Goal: Information Seeking & Learning: Learn about a topic

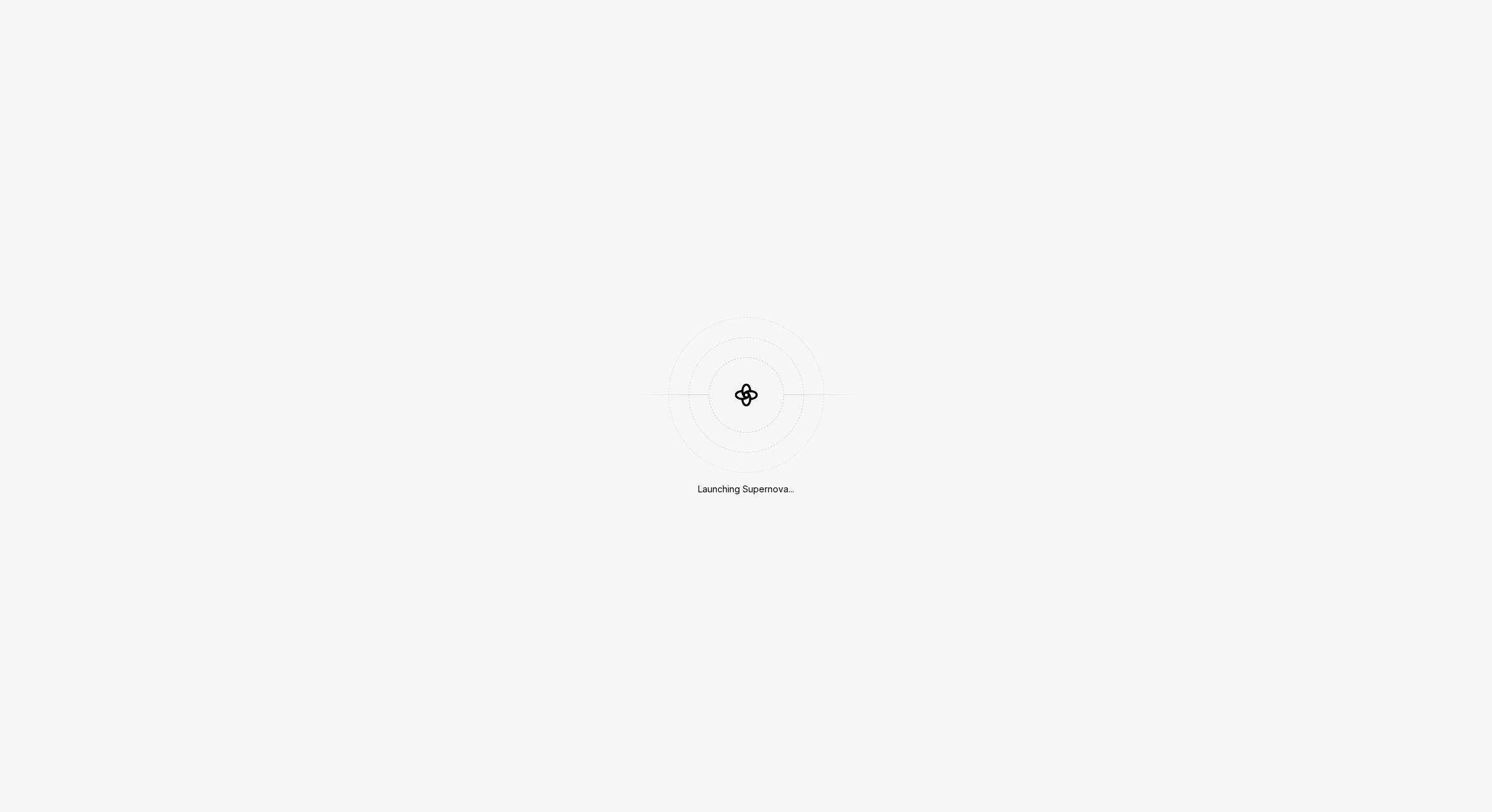
click at [716, 544] on div "Launching Supernova..." at bounding box center [746, 406] width 1492 height 812
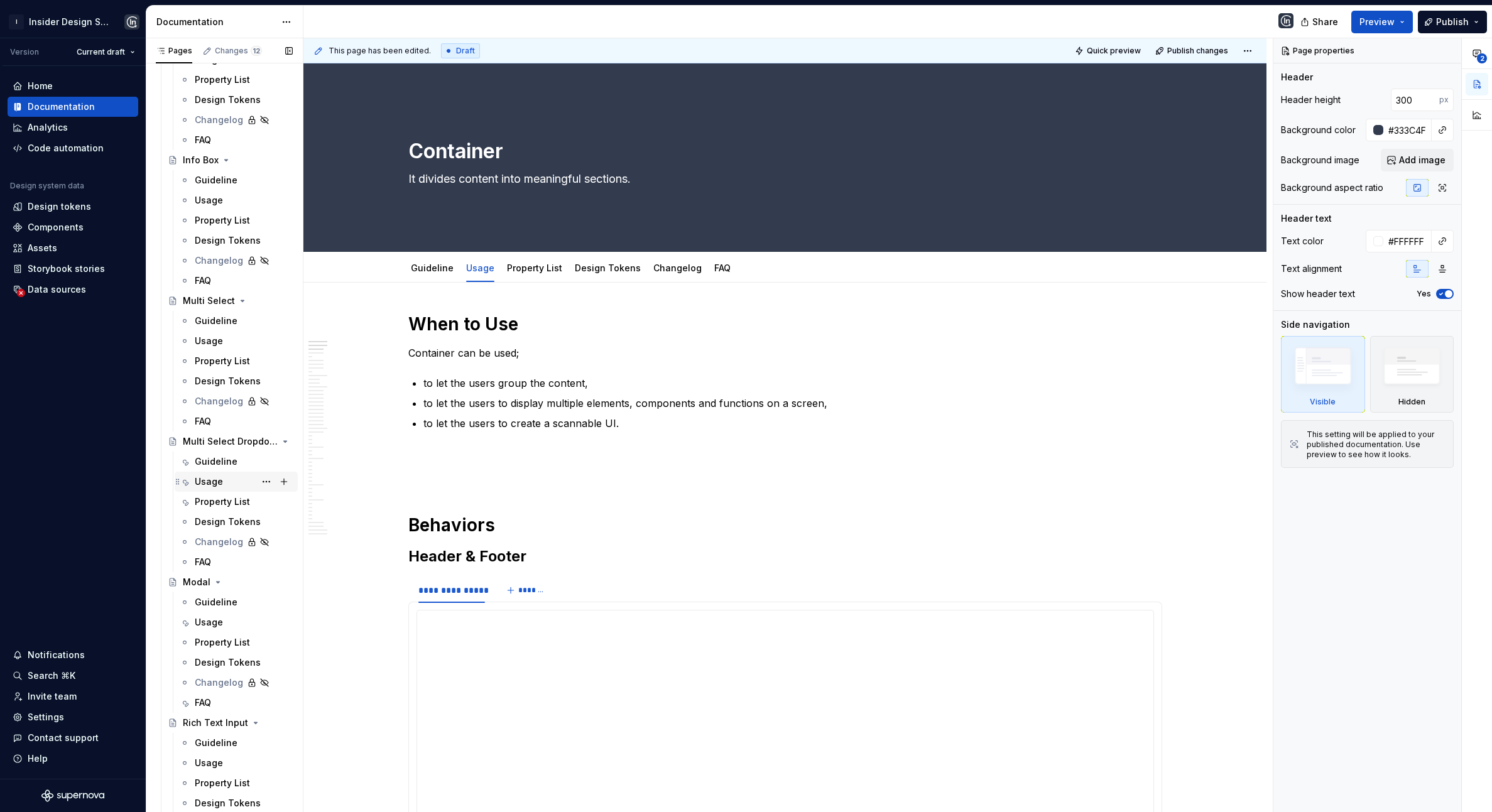
scroll to position [2500, 0]
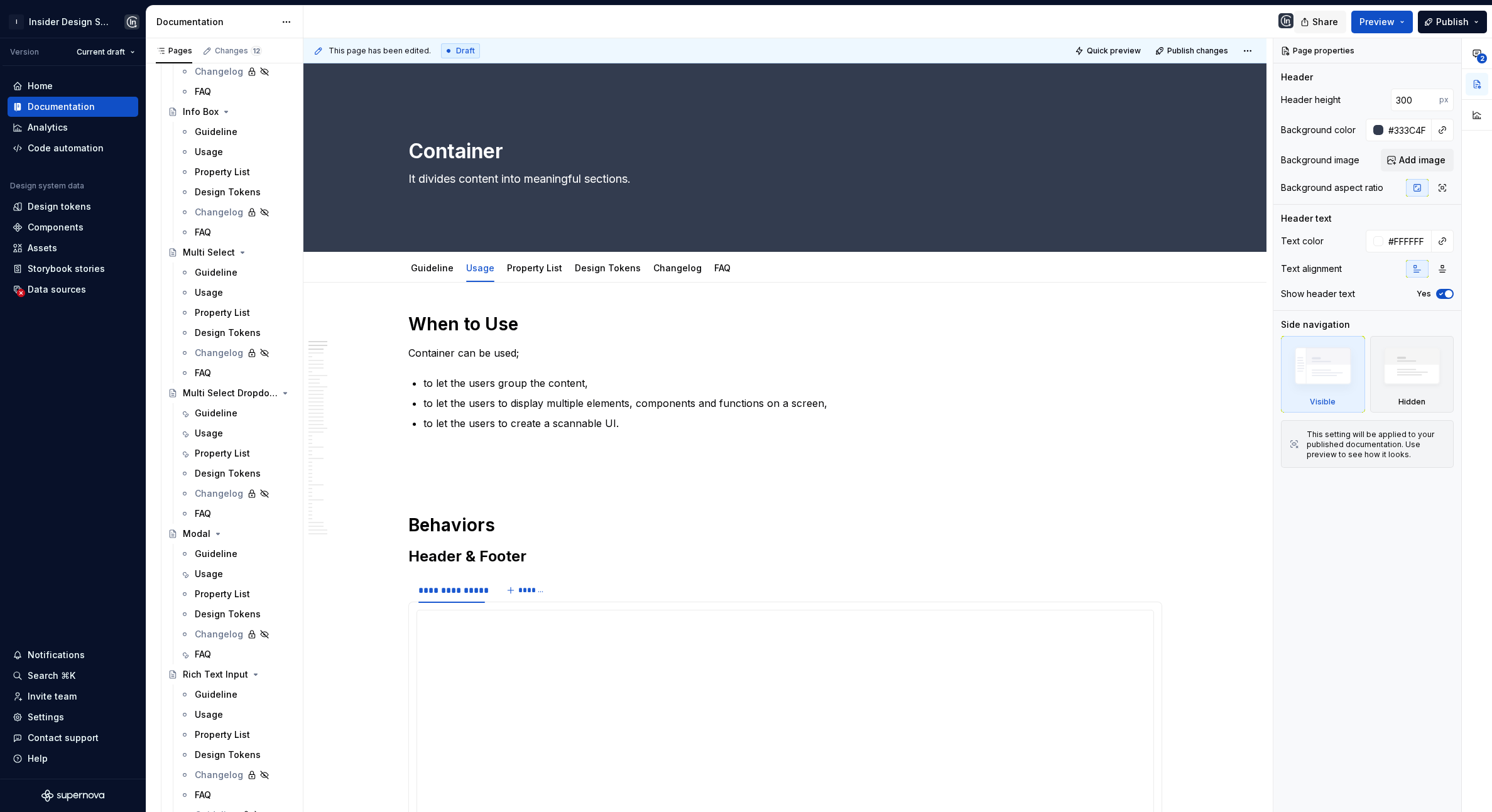
click at [1320, 23] on span "Share" at bounding box center [1325, 21] width 26 height 12
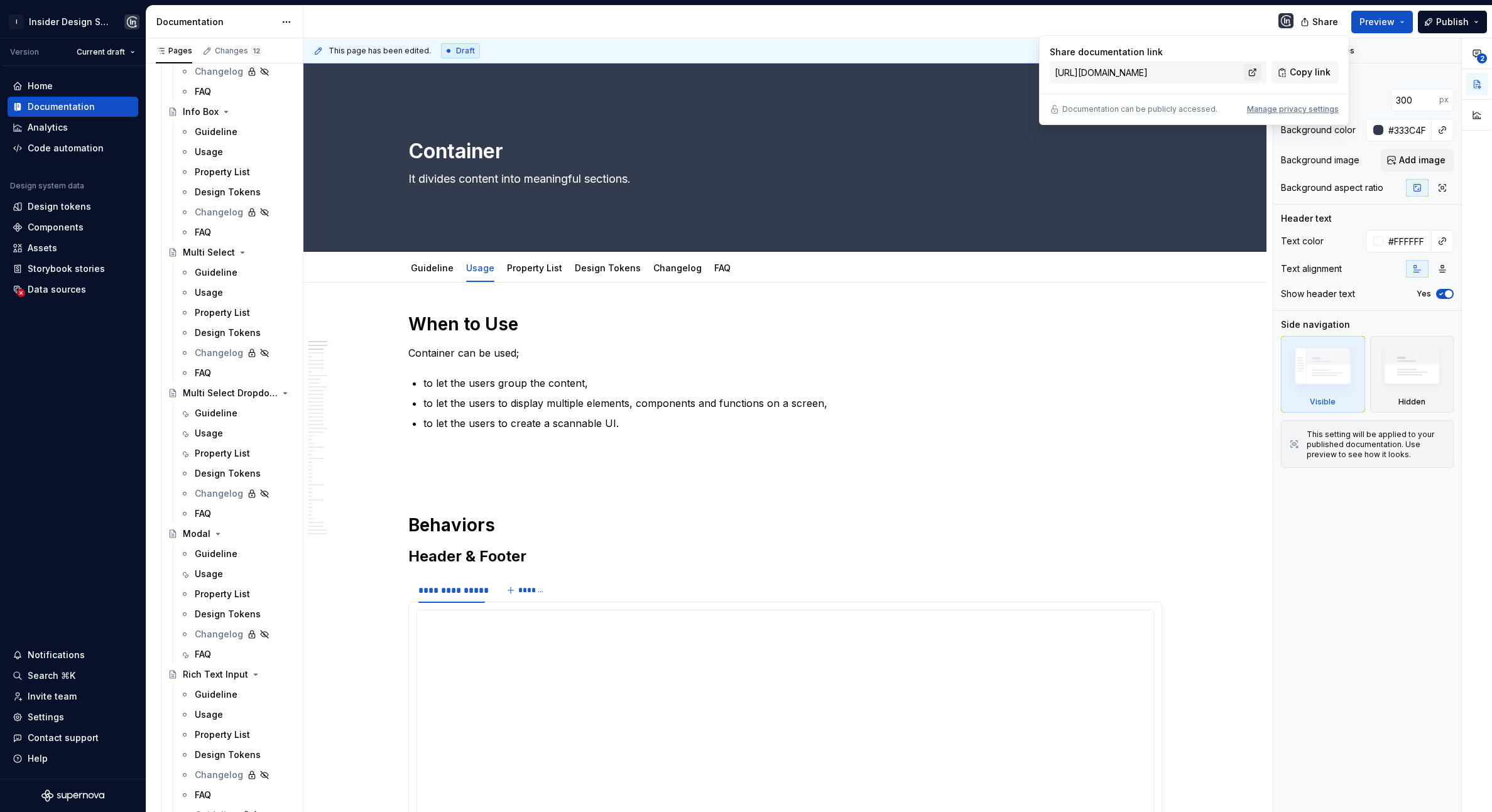
click at [1251, 72] on link at bounding box center [1252, 72] width 17 height 17
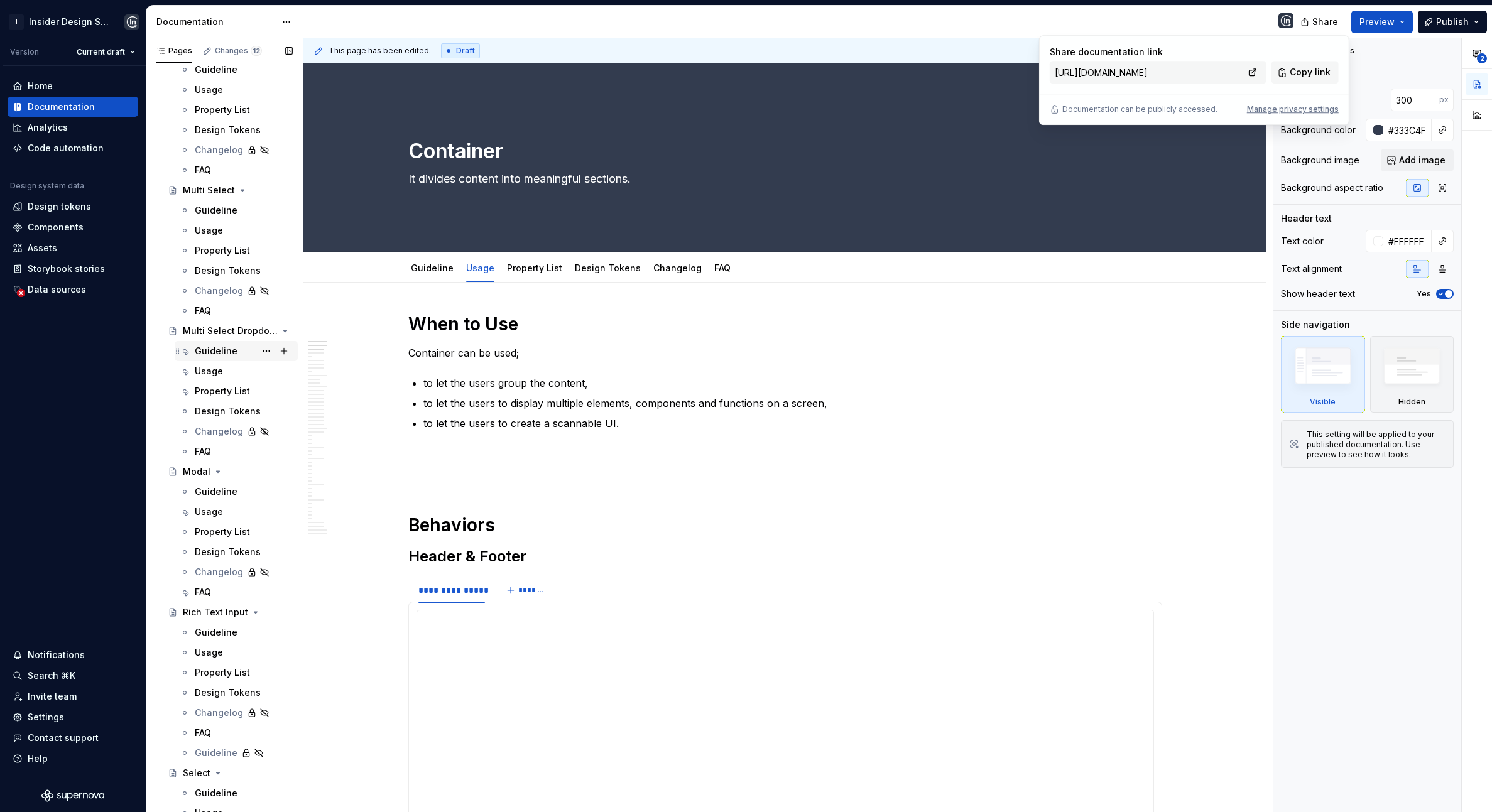
scroll to position [2563, 0]
click at [215, 354] on div "Guideline" at bounding box center [216, 351] width 43 height 12
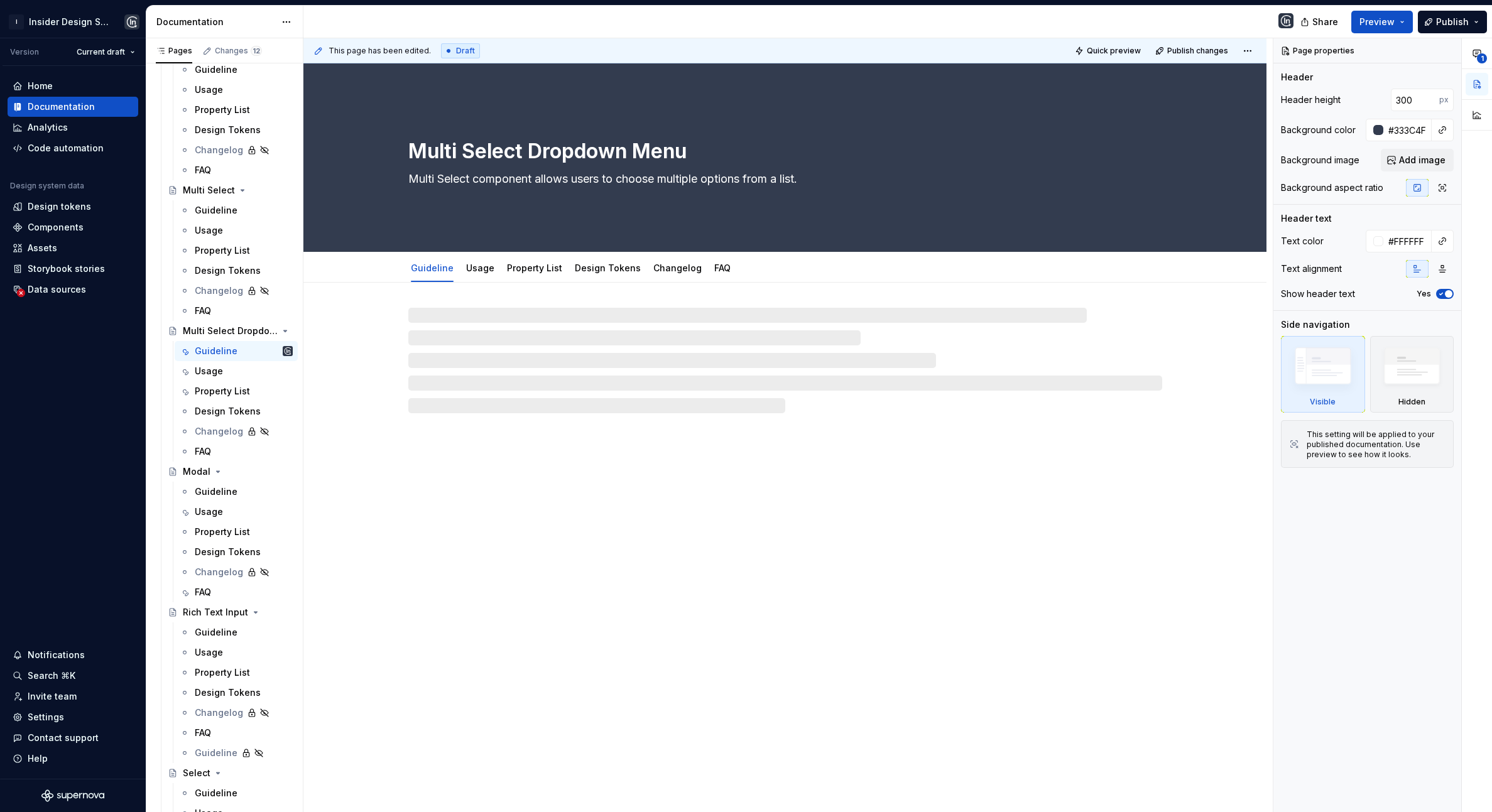
scroll to position [2563, 0]
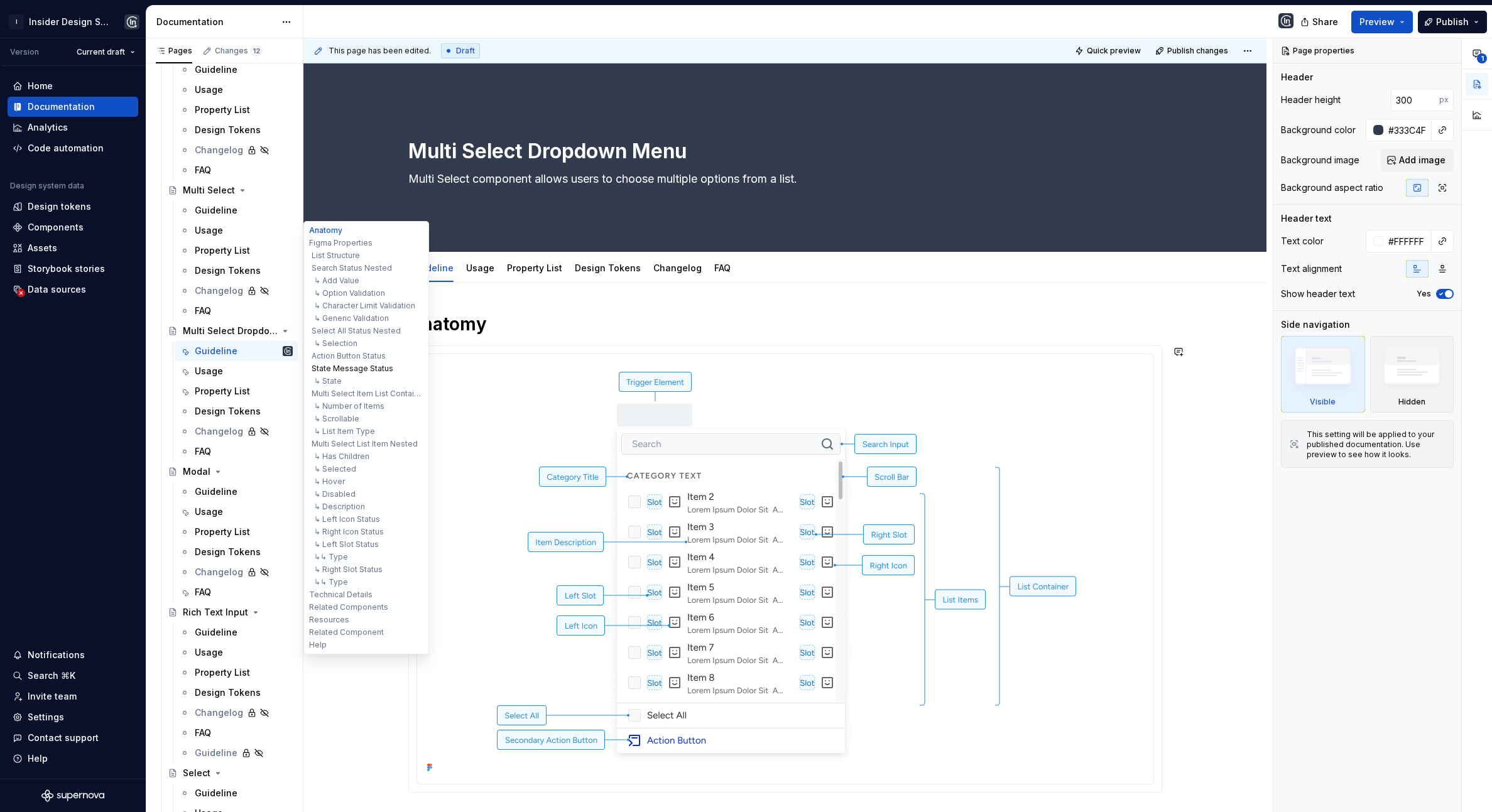
click at [364, 365] on button "State Message Status" at bounding box center [366, 368] width 119 height 12
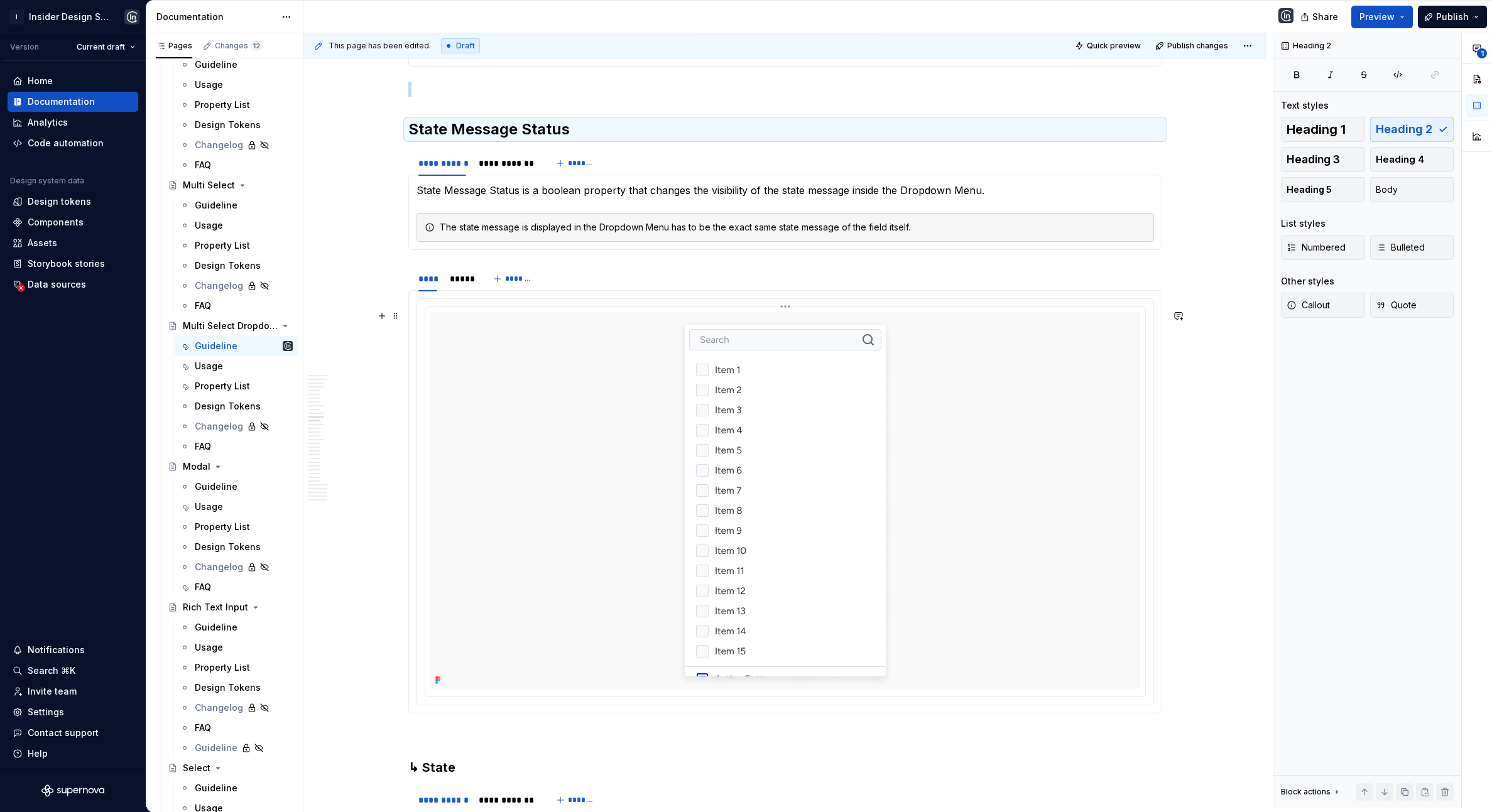
scroll to position [6556, 0]
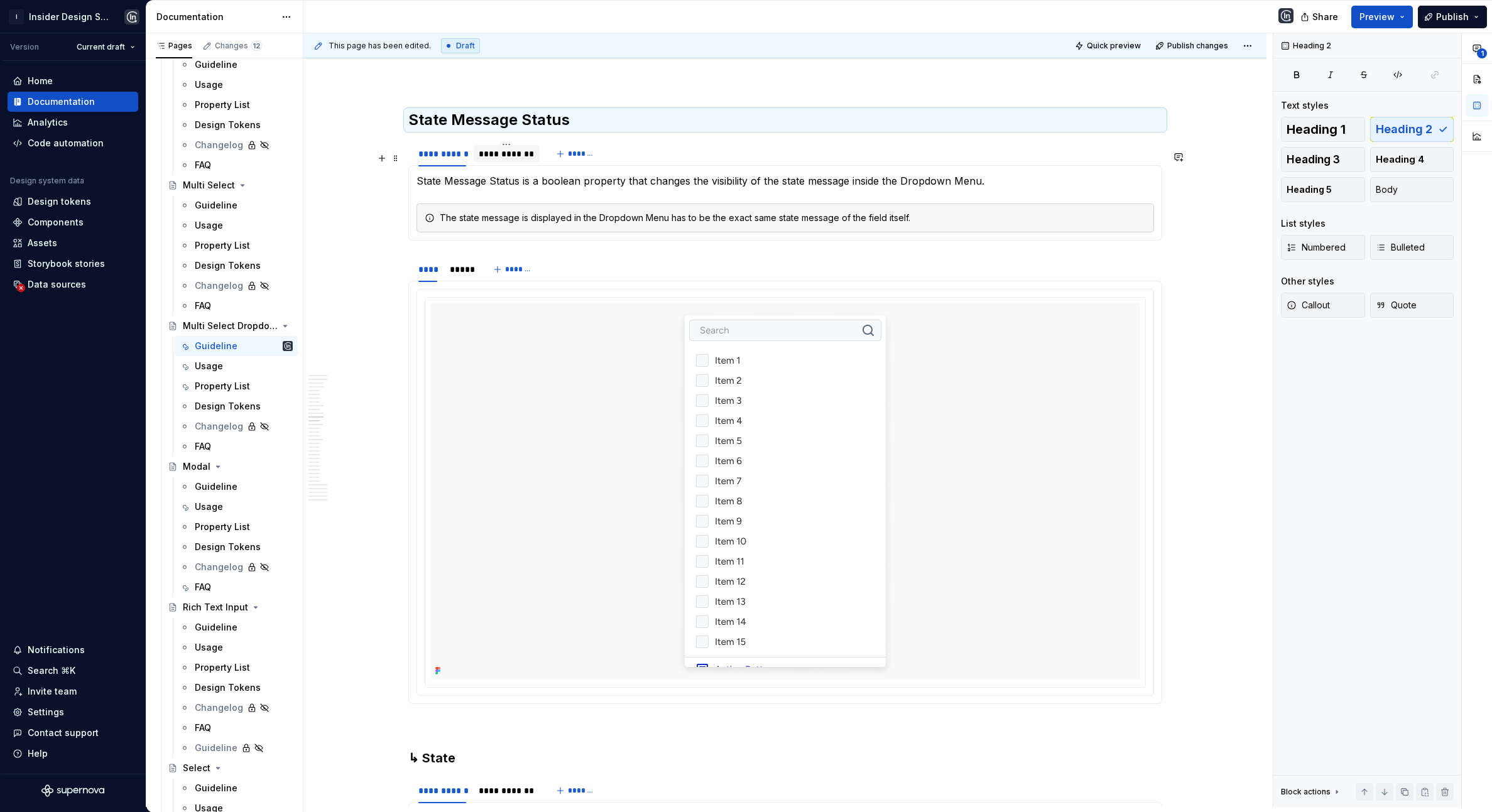
click at [504, 160] on div "**********" at bounding box center [506, 153] width 55 height 12
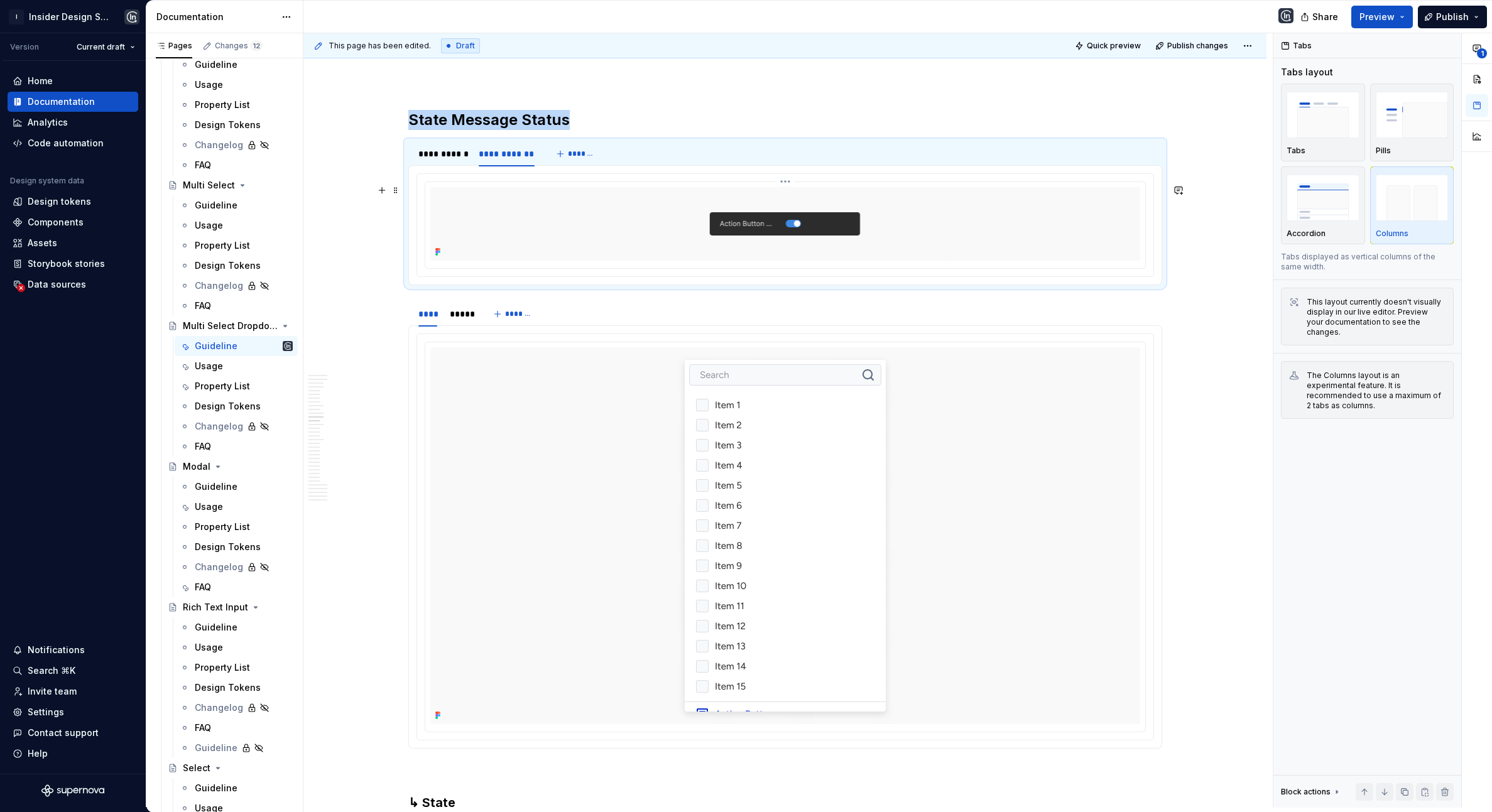
click at [771, 246] on img at bounding box center [785, 224] width 320 height 73
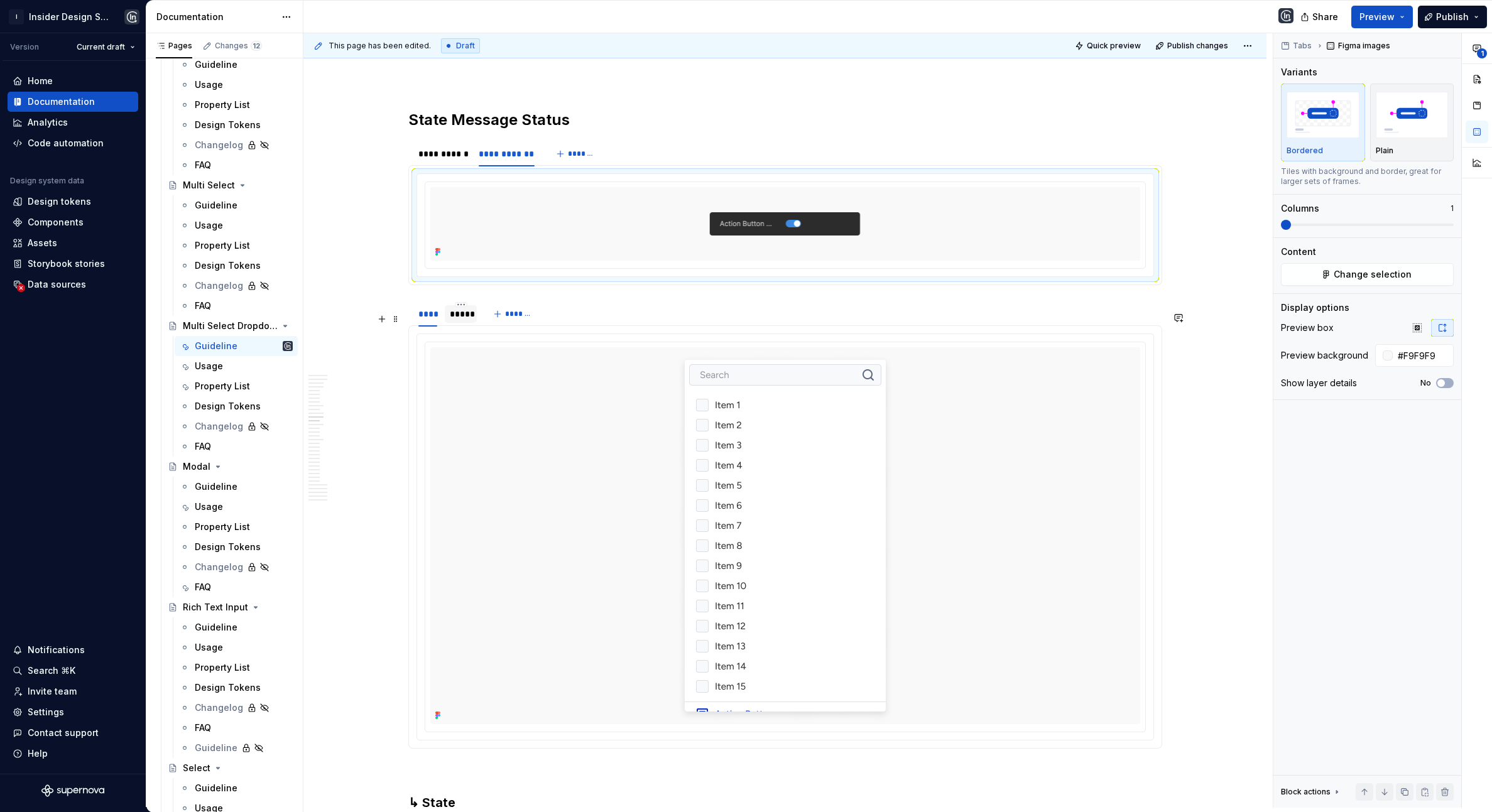
click at [455, 320] on div "*****" at bounding box center [460, 313] width 22 height 12
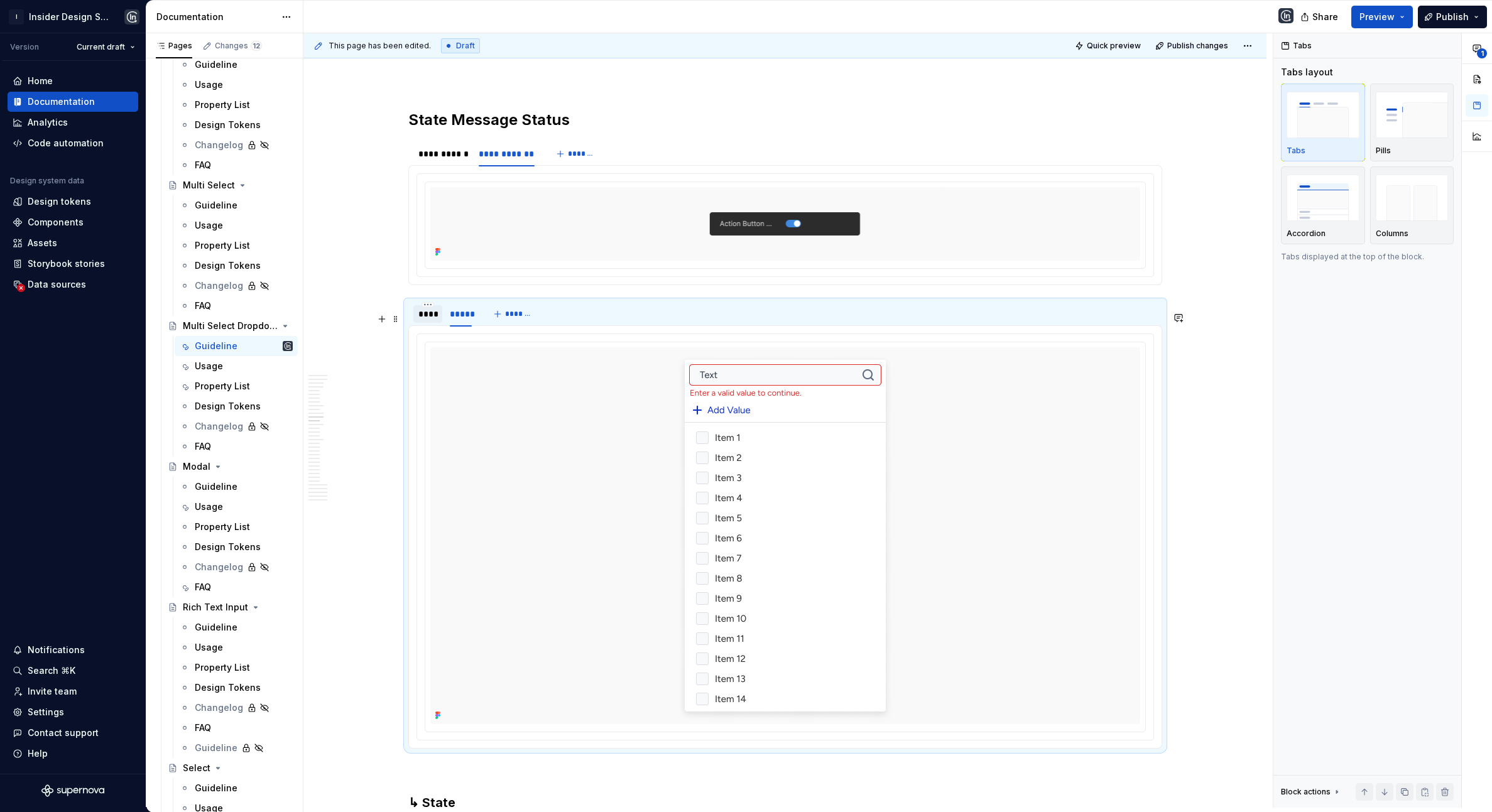
click at [422, 320] on div "****" at bounding box center [427, 313] width 19 height 12
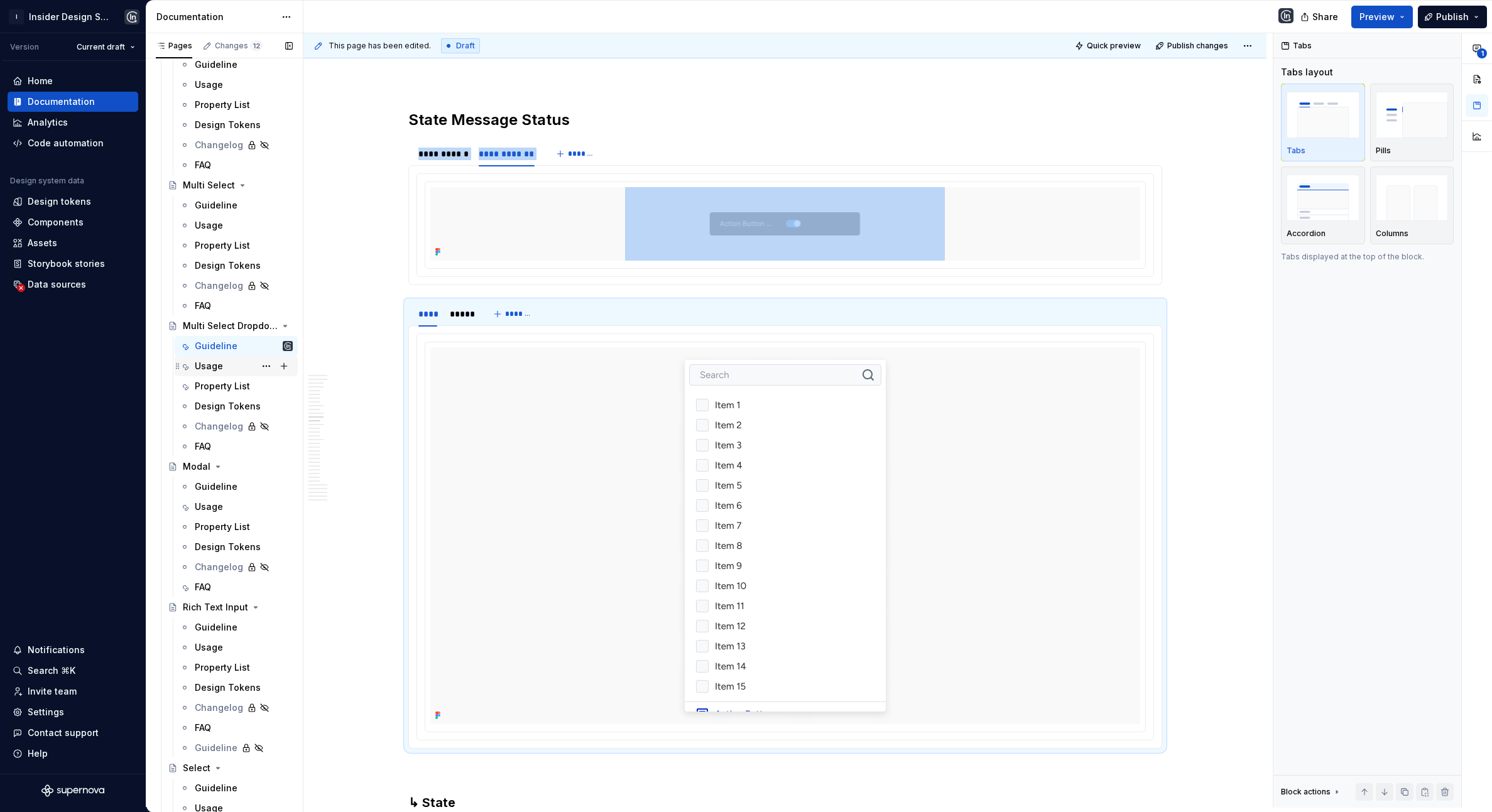
click at [215, 369] on div "Usage" at bounding box center [209, 365] width 28 height 12
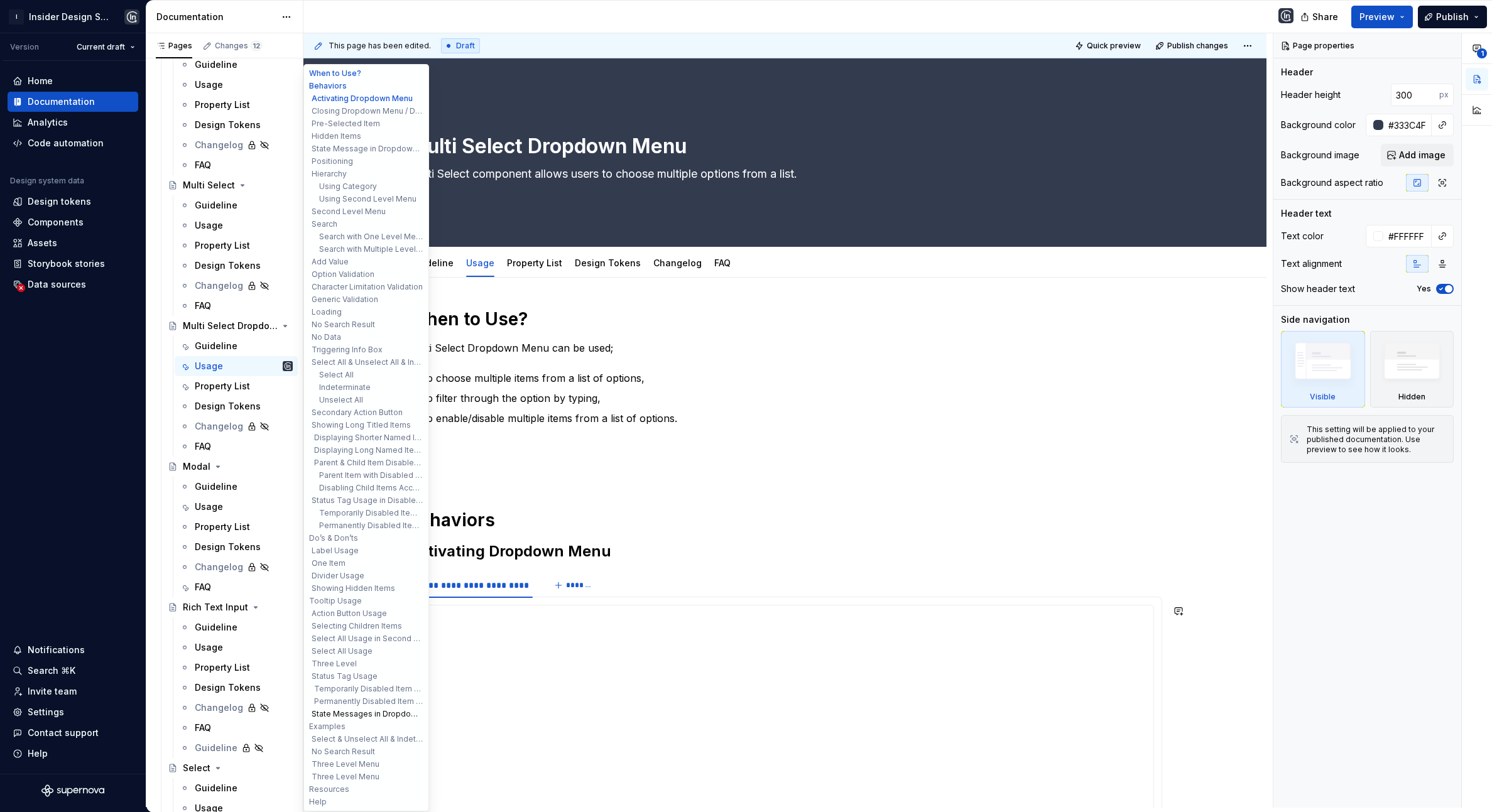
click at [353, 713] on button "State Messages in Dropdown Menu" at bounding box center [366, 713] width 119 height 12
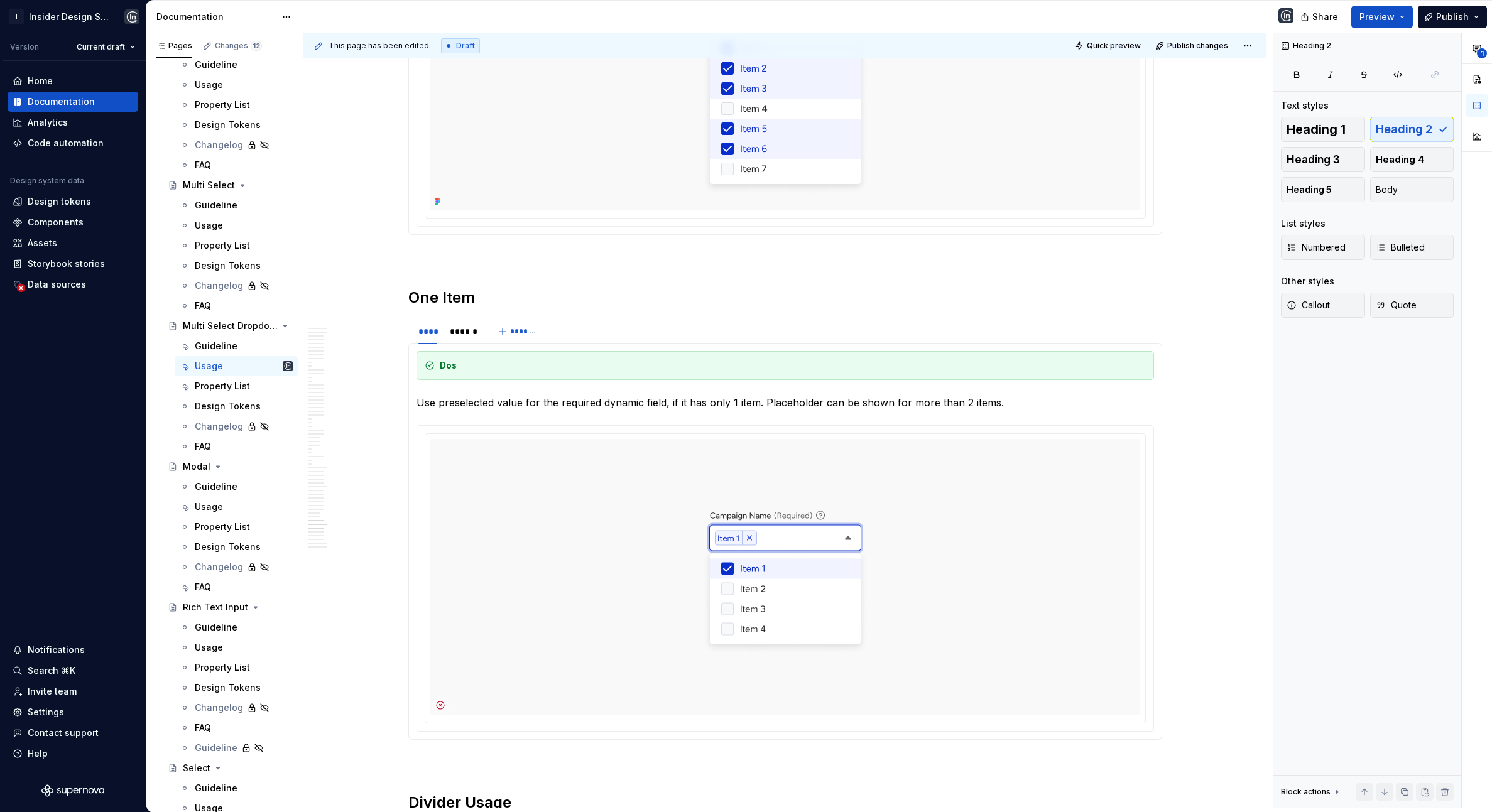
scroll to position [18706, 0]
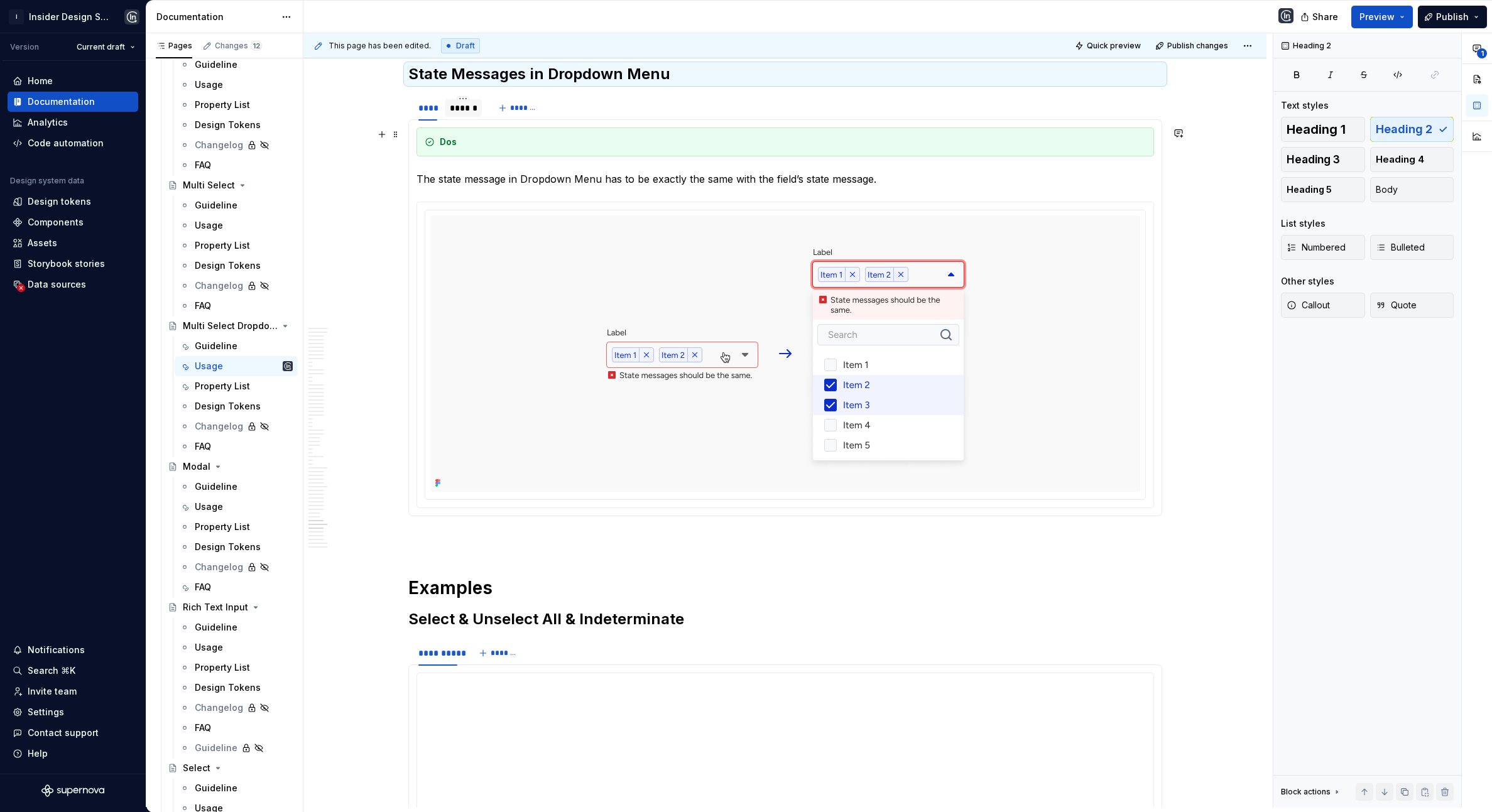
click at [458, 119] on div at bounding box center [463, 119] width 37 height 1
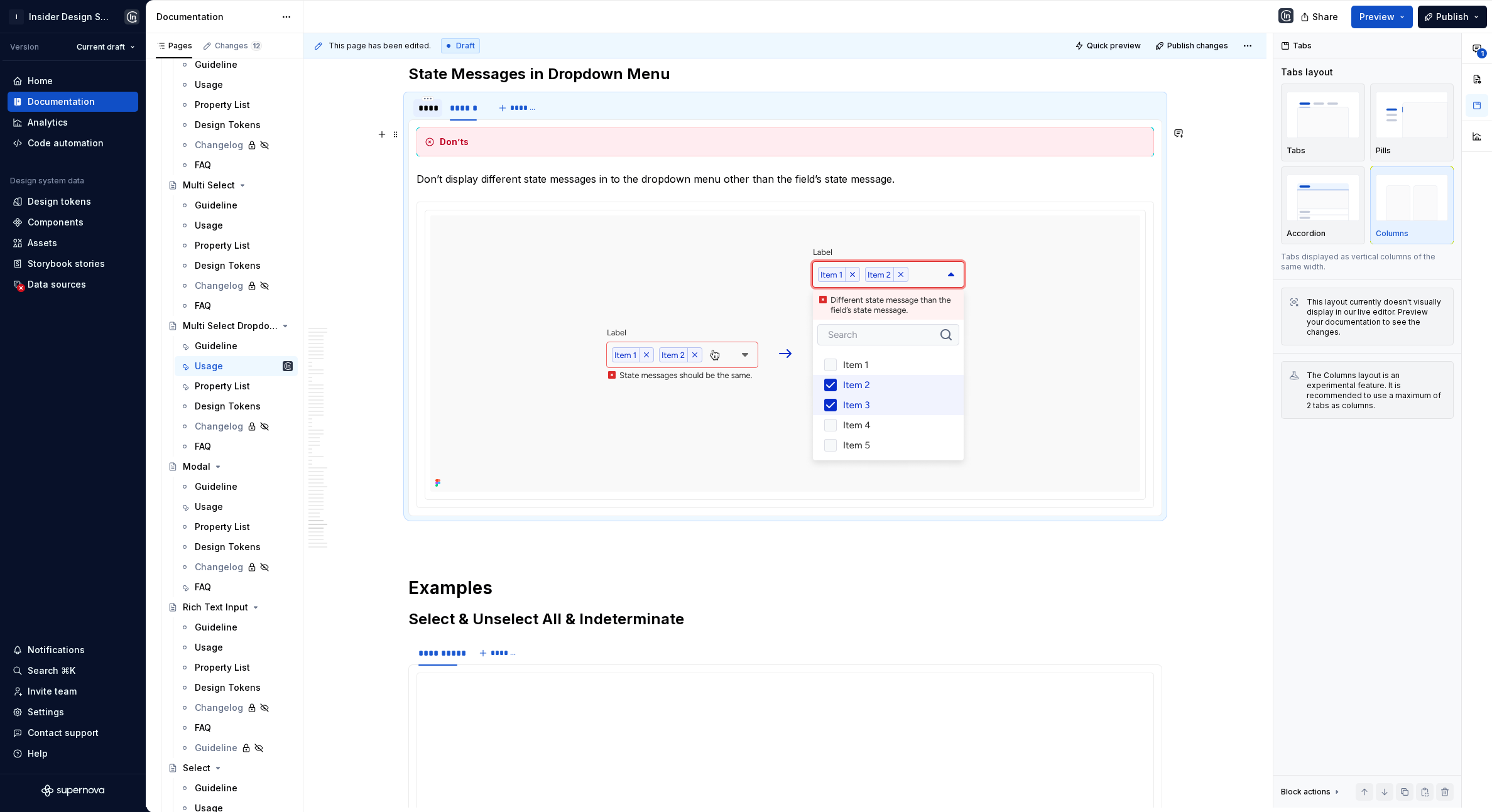
click at [417, 117] on div "****" at bounding box center [427, 108] width 29 height 17
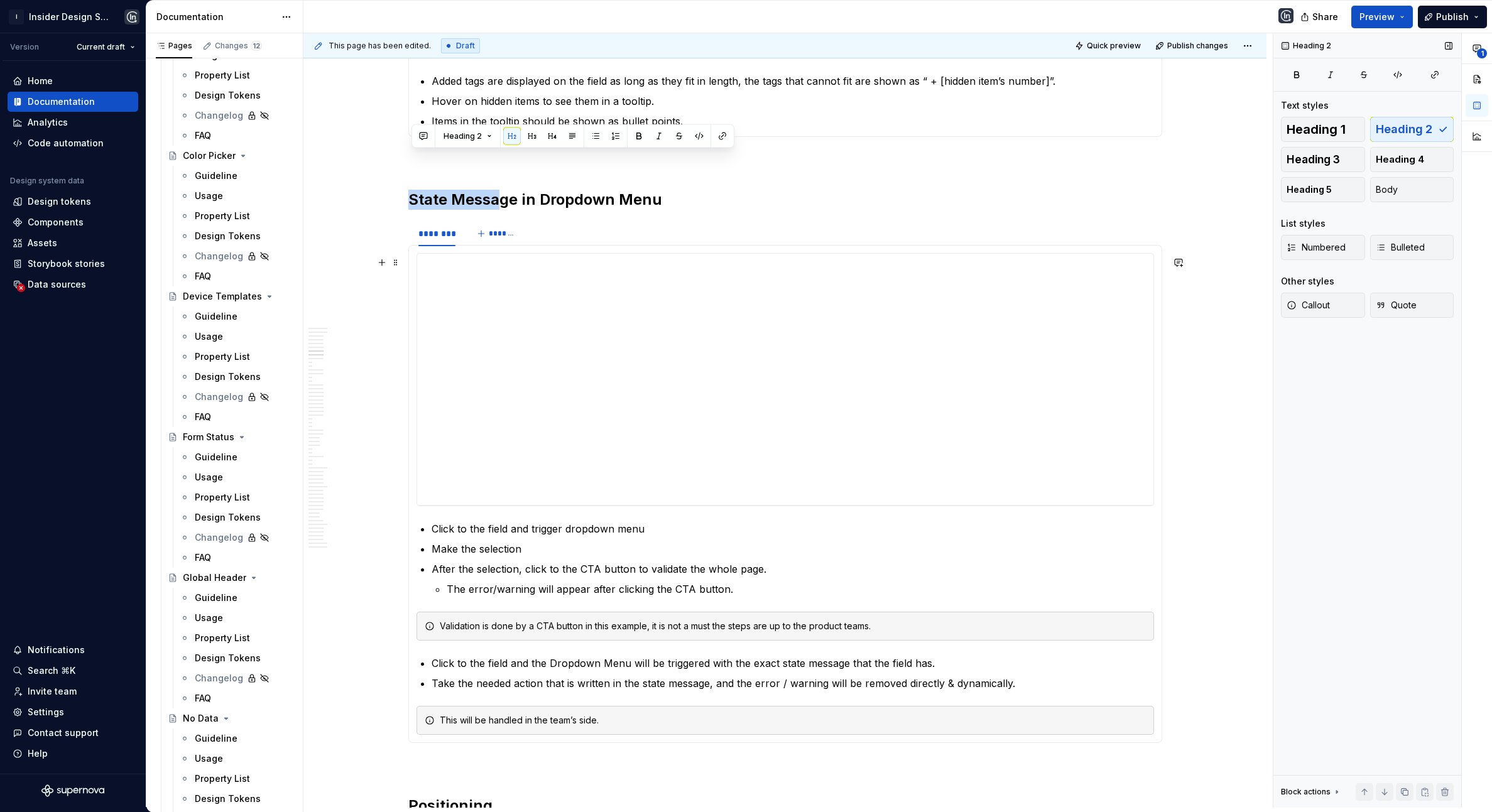
scroll to position [2139, 0]
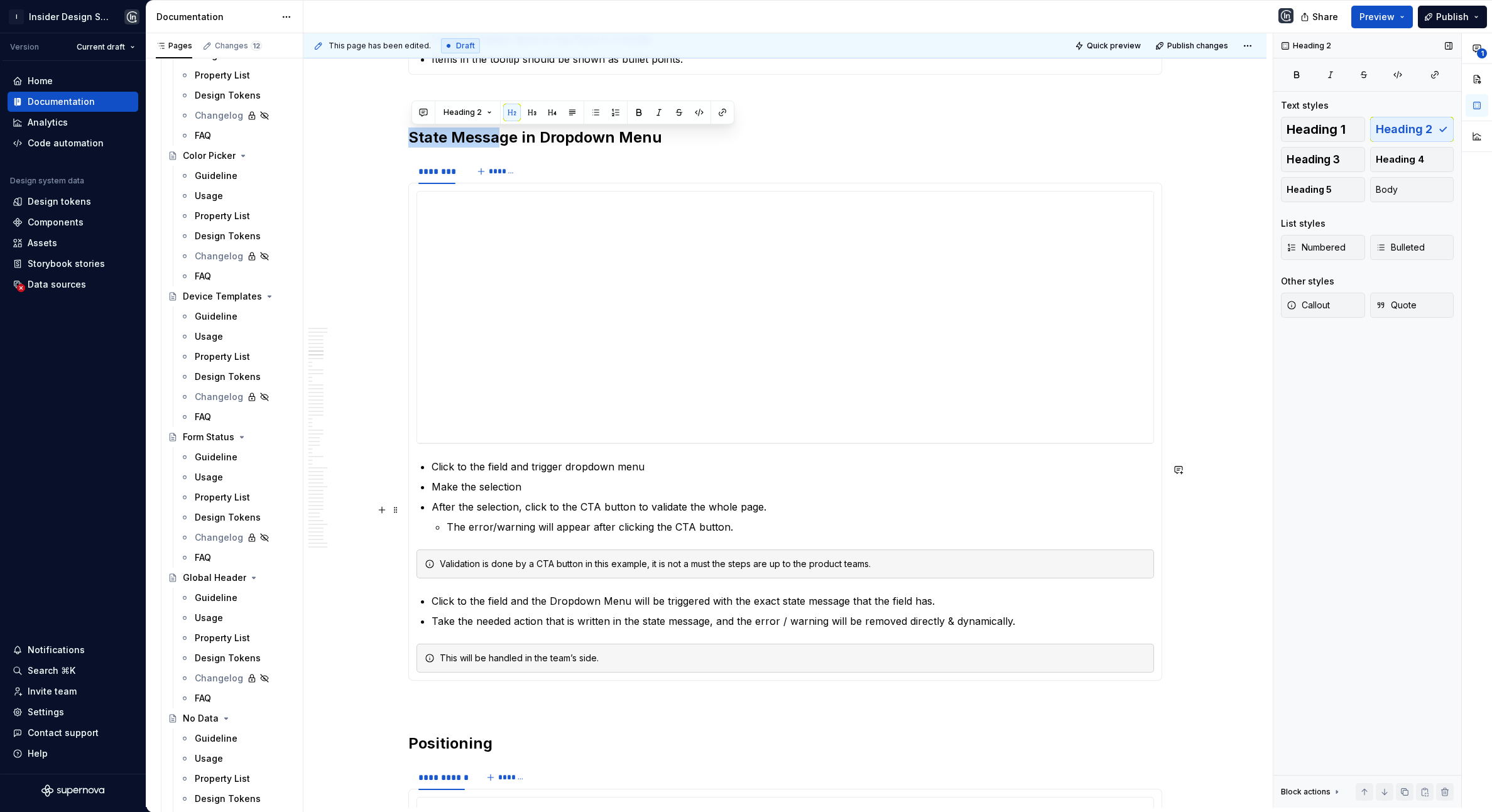
type textarea "*"
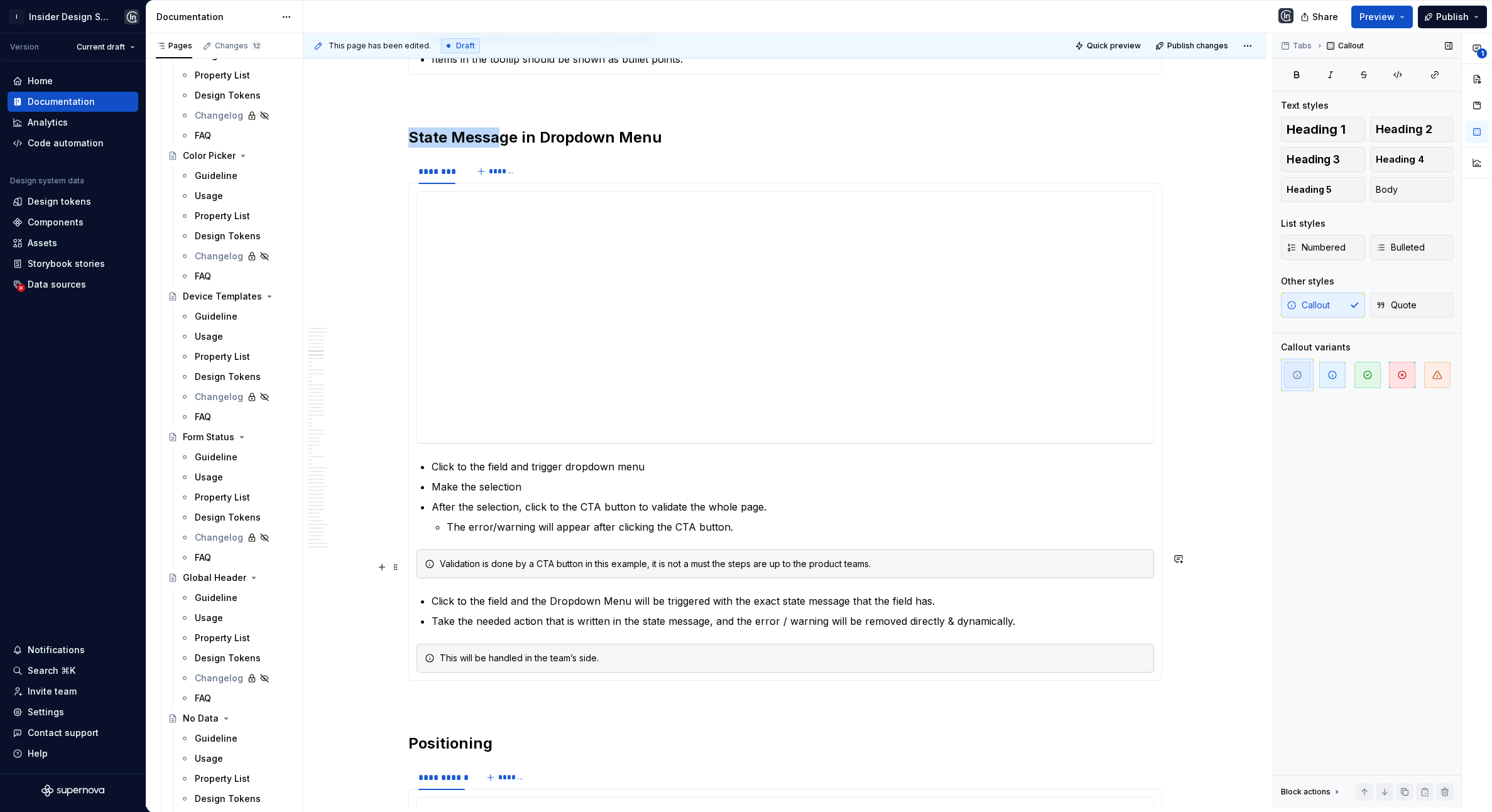
click at [457, 570] on div "Validation is done by a CTA button in this example, it is not a must the steps …" at bounding box center [792, 563] width 706 height 12
drag, startPoint x: 446, startPoint y: 660, endPoint x: 453, endPoint y: 660, distance: 7.0
click at [446, 660] on div "This will be handled in the team’s side." at bounding box center [792, 657] width 706 height 12
click at [453, 660] on div "This will be handled in the team’s side." at bounding box center [792, 657] width 706 height 12
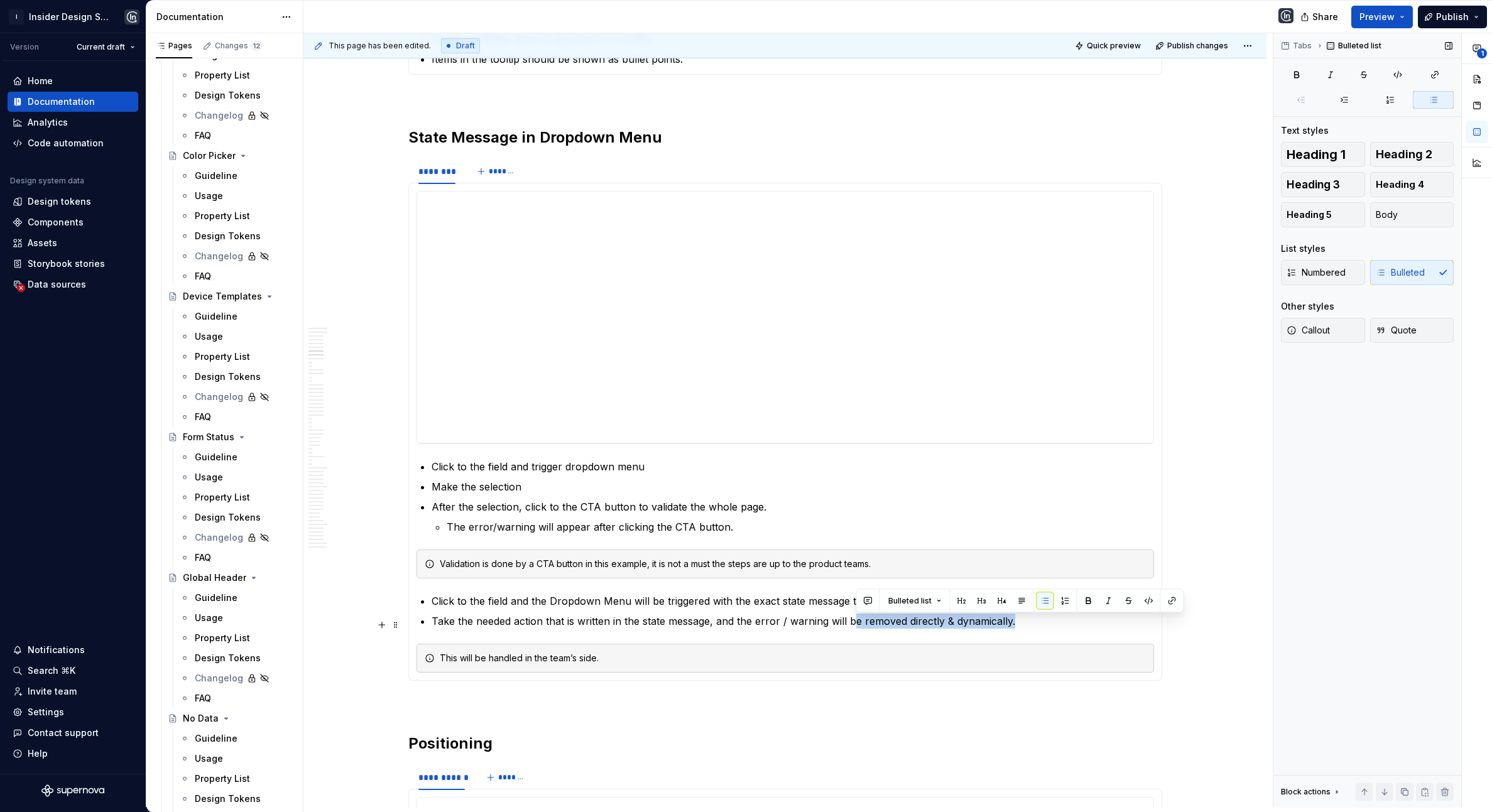
drag, startPoint x: 859, startPoint y: 625, endPoint x: 1047, endPoint y: 628, distance: 188.0
click at [1048, 628] on p "Take the needed action that is written in the state message, and the error / wa…" at bounding box center [792, 621] width 722 height 15
click at [456, 662] on div "This will be handled in the team’s side." at bounding box center [792, 657] width 706 height 12
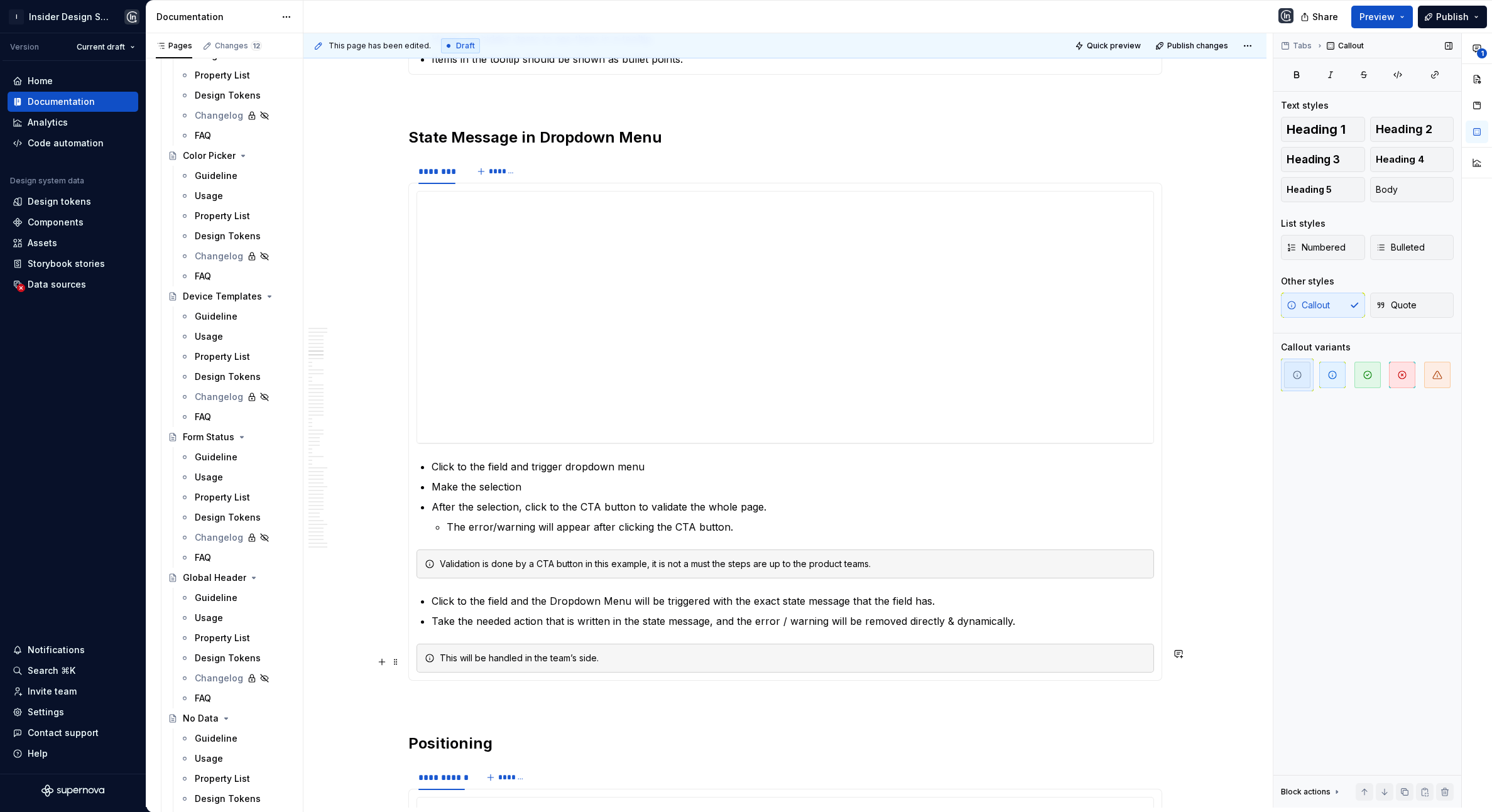
click at [456, 662] on div "This will be handled in the team’s side." at bounding box center [792, 657] width 706 height 12
click at [1186, 654] on button "button" at bounding box center [1178, 653] width 17 height 17
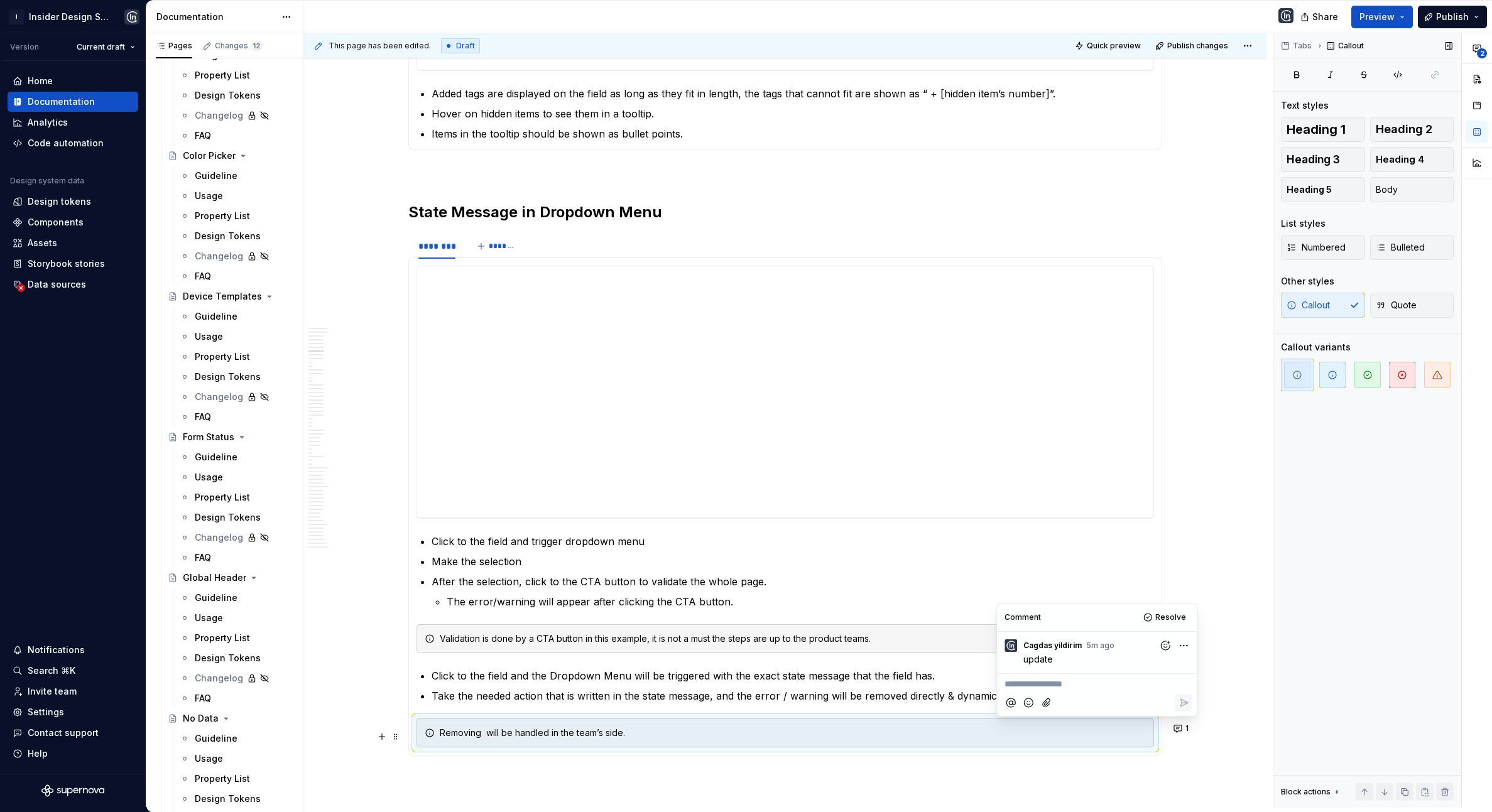
scroll to position [2149, 0]
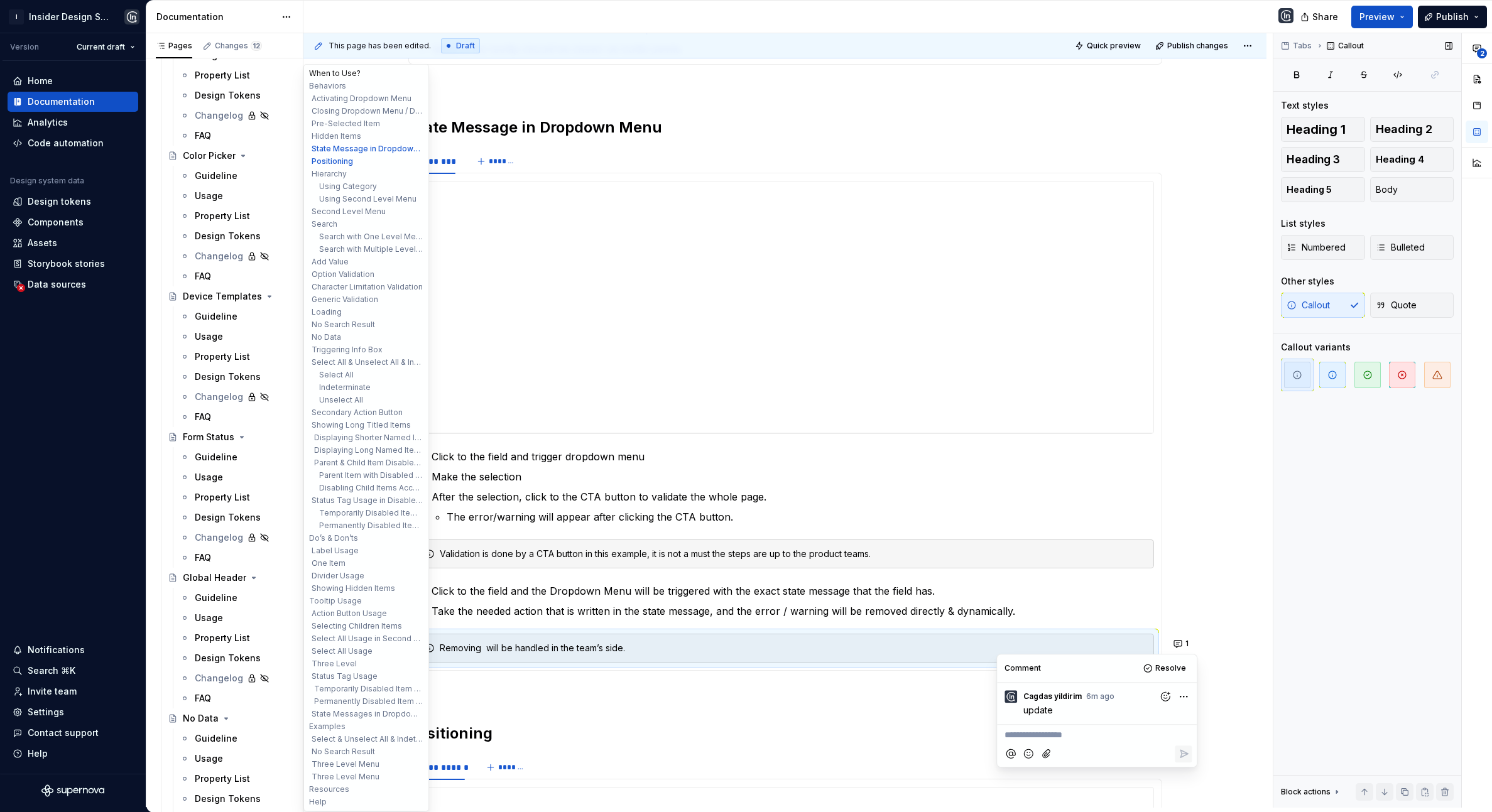
click at [342, 70] on button "When to Use?" at bounding box center [366, 73] width 119 height 12
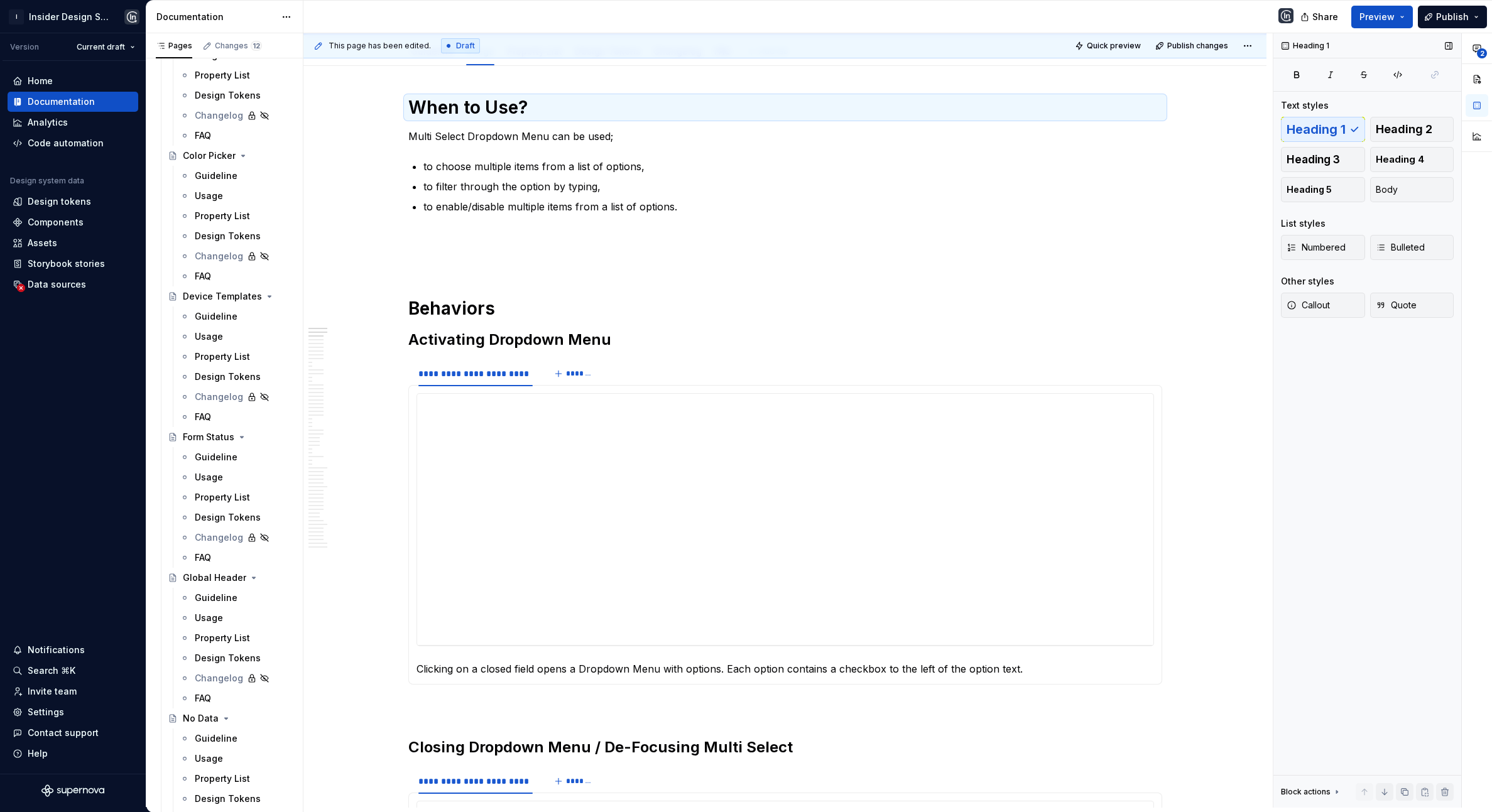
scroll to position [0, 0]
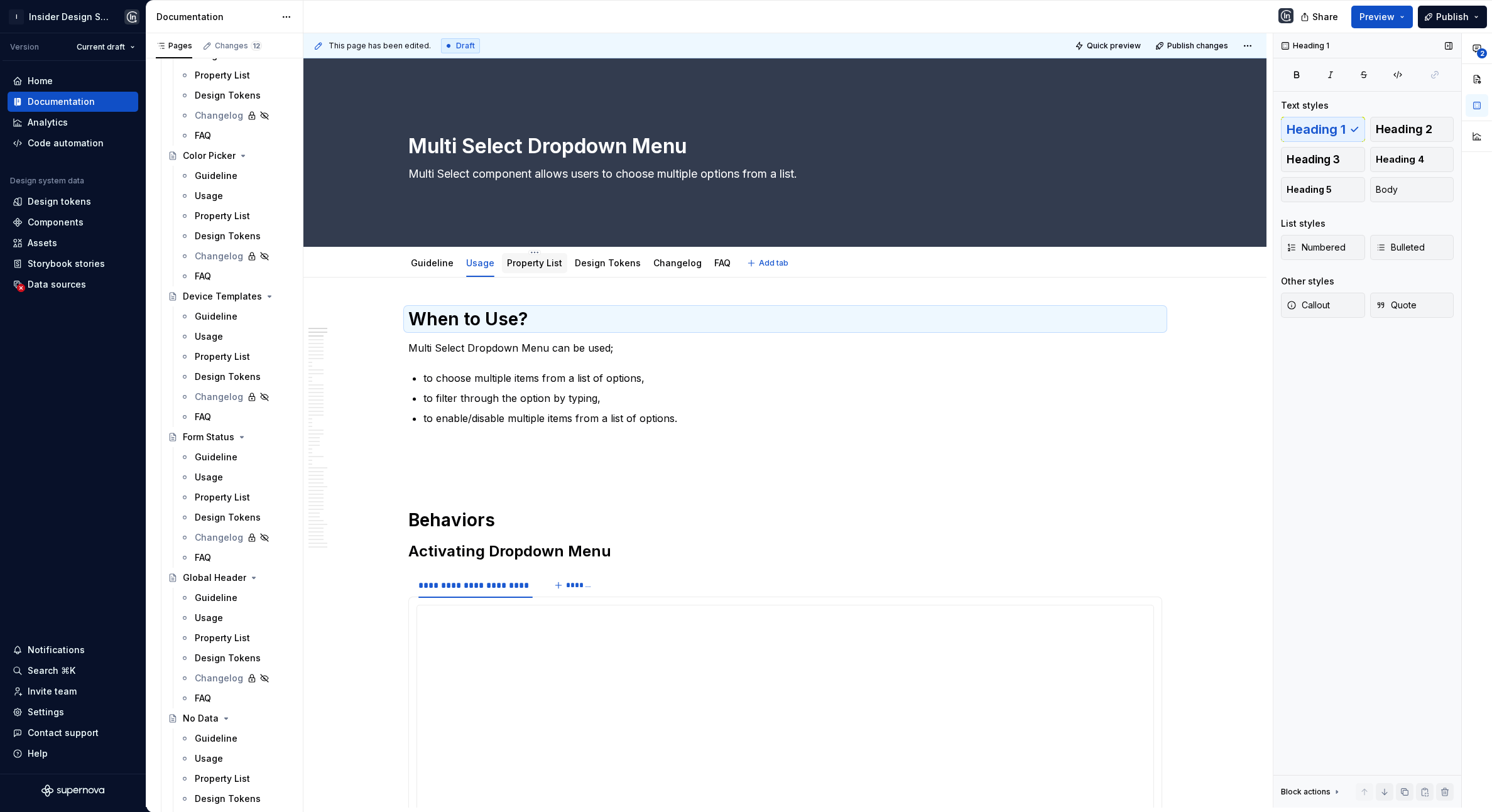
click at [542, 264] on link "Property List" at bounding box center [535, 262] width 55 height 11
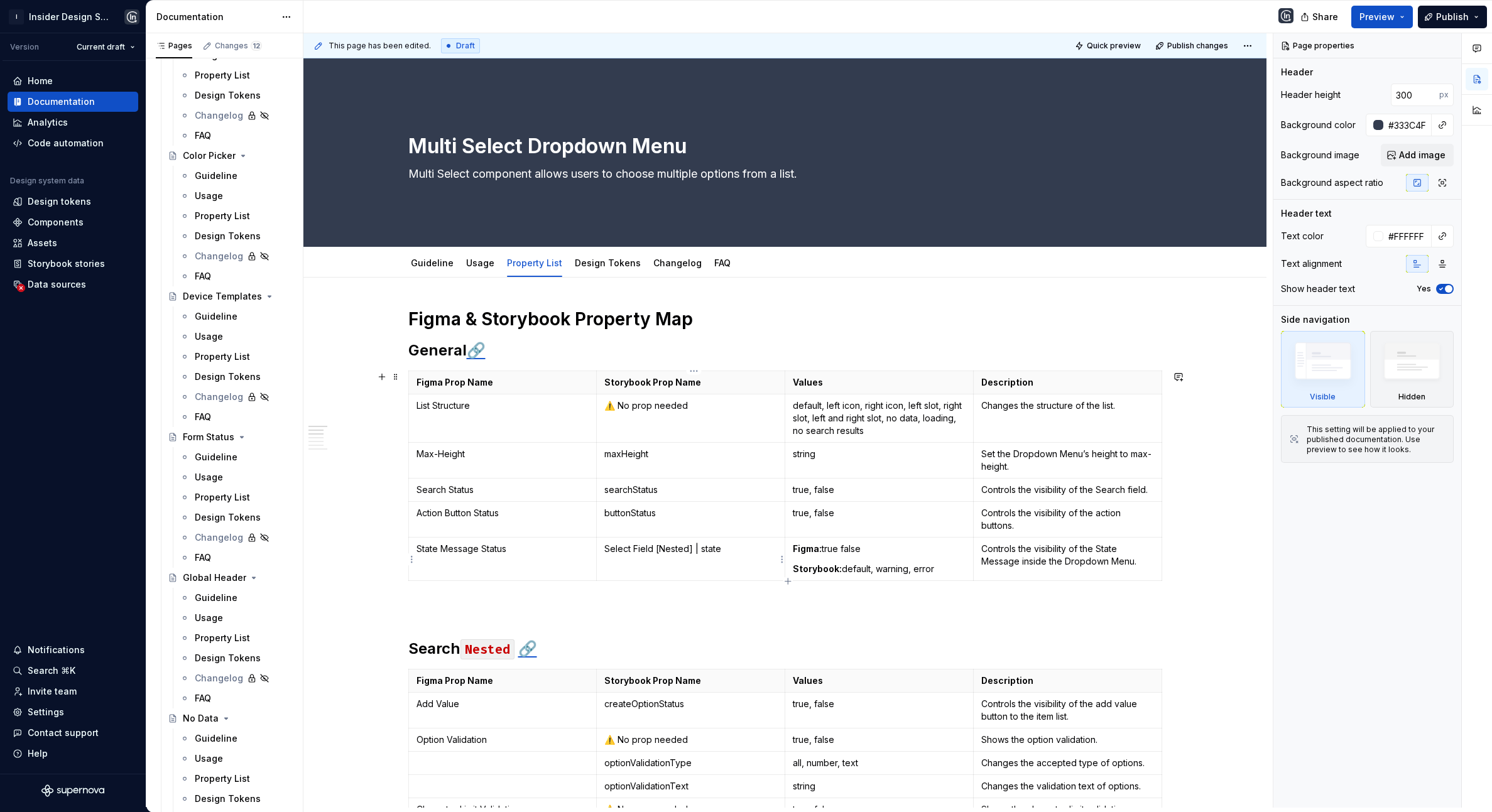
type textarea "*"
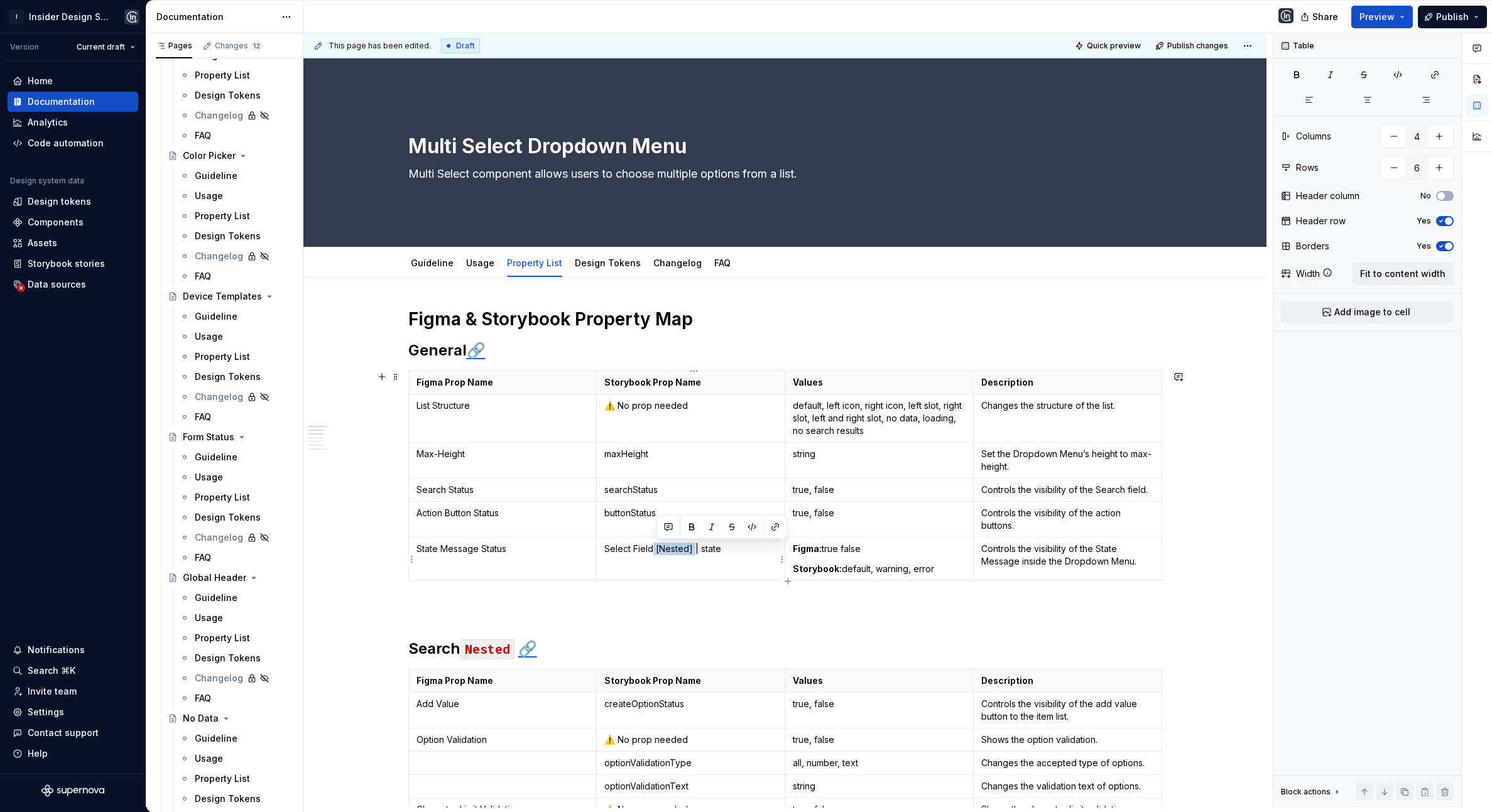
drag, startPoint x: 656, startPoint y: 548, endPoint x: 693, endPoint y: 548, distance: 37.0
click at [696, 548] on p "Select Field [Nested] | state" at bounding box center [691, 548] width 173 height 12
click at [731, 543] on p "Select Field | state" at bounding box center [691, 548] width 173 height 12
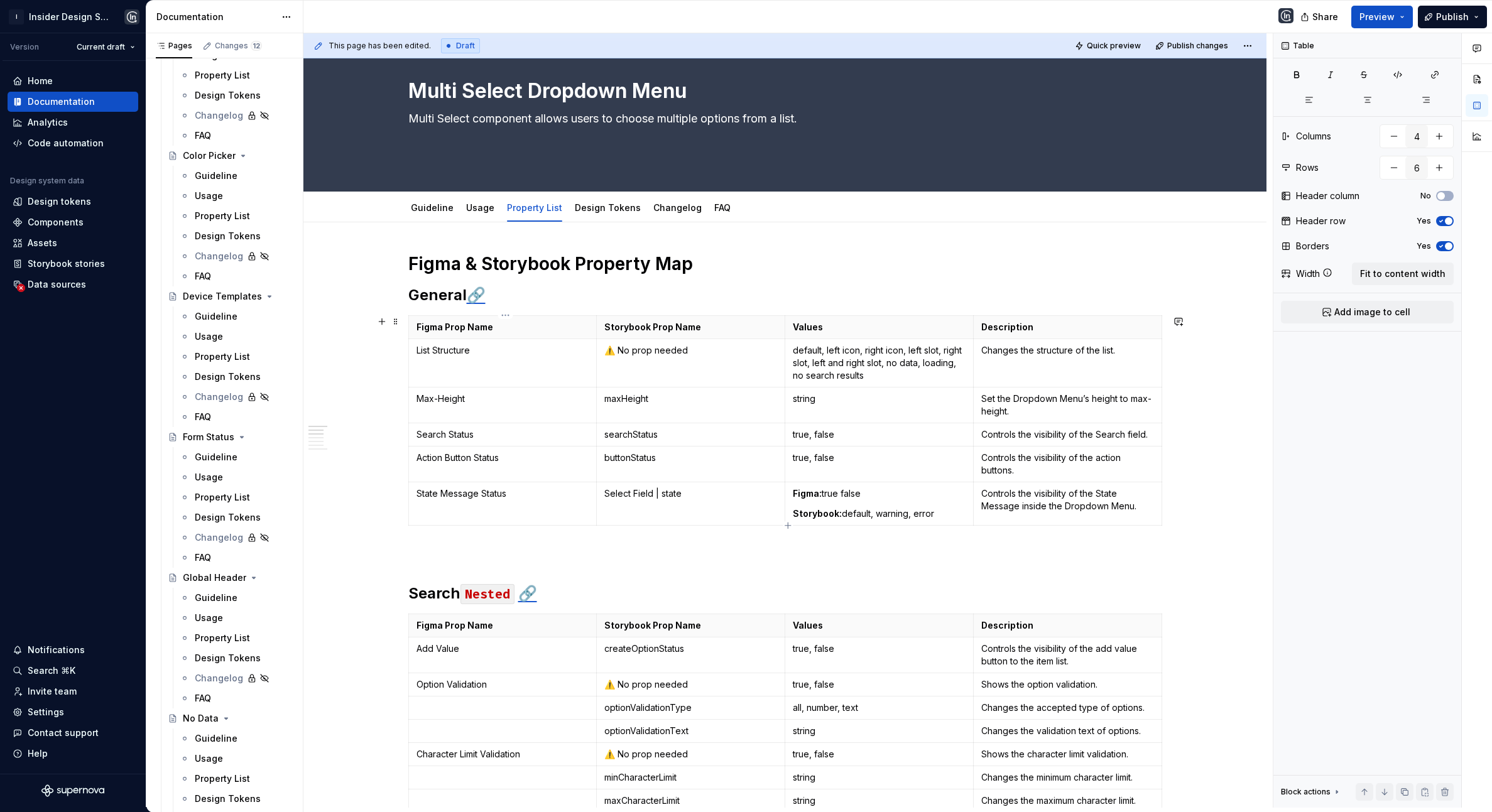
click at [415, 501] on td "State Message Status" at bounding box center [502, 503] width 188 height 43
click at [411, 501] on html "I Insider Design System Version Current draft Home Documentation Analytics Code…" at bounding box center [746, 406] width 1492 height 812
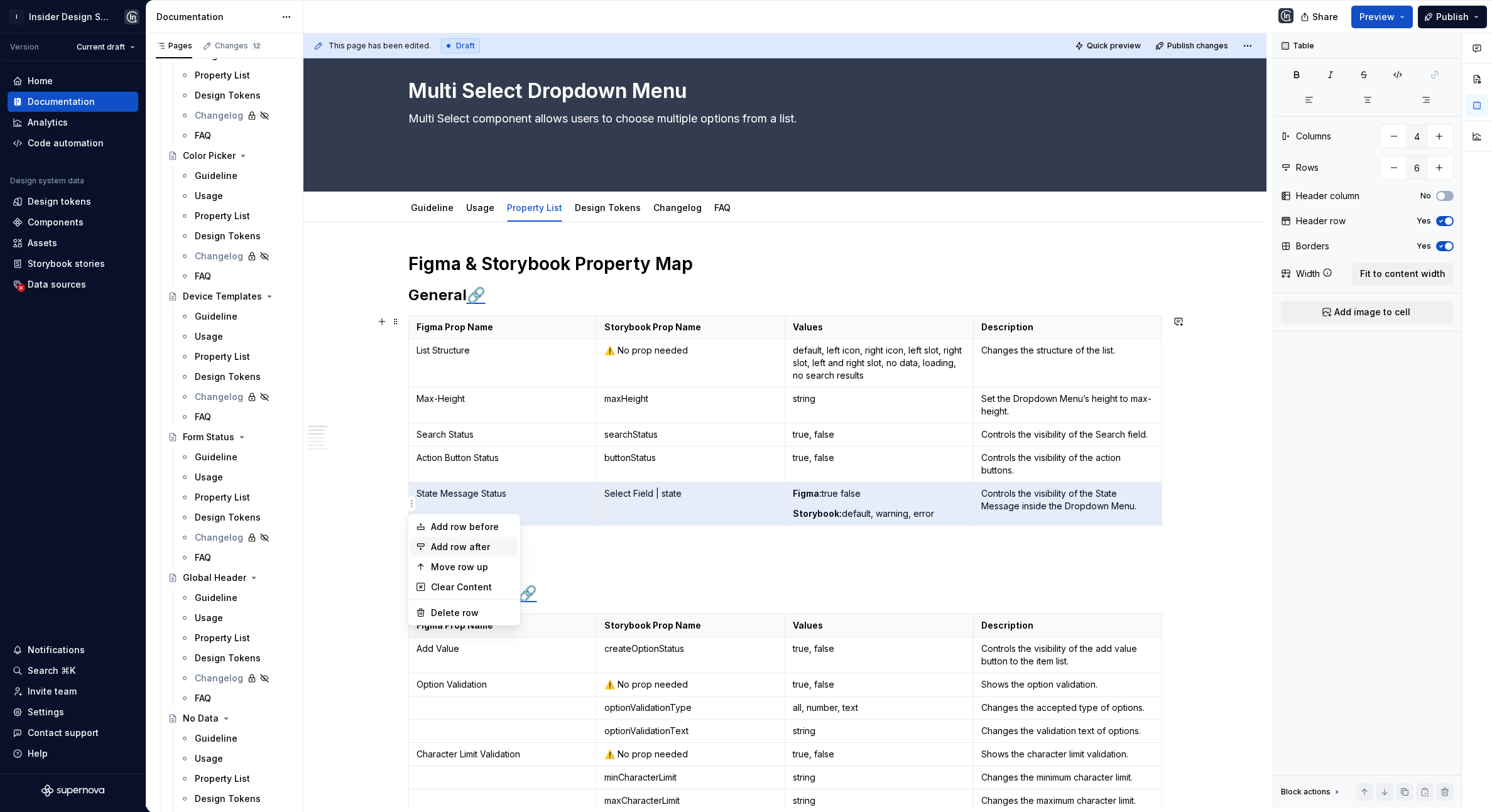
click at [432, 547] on div "Add row after" at bounding box center [471, 546] width 82 height 12
type input "7"
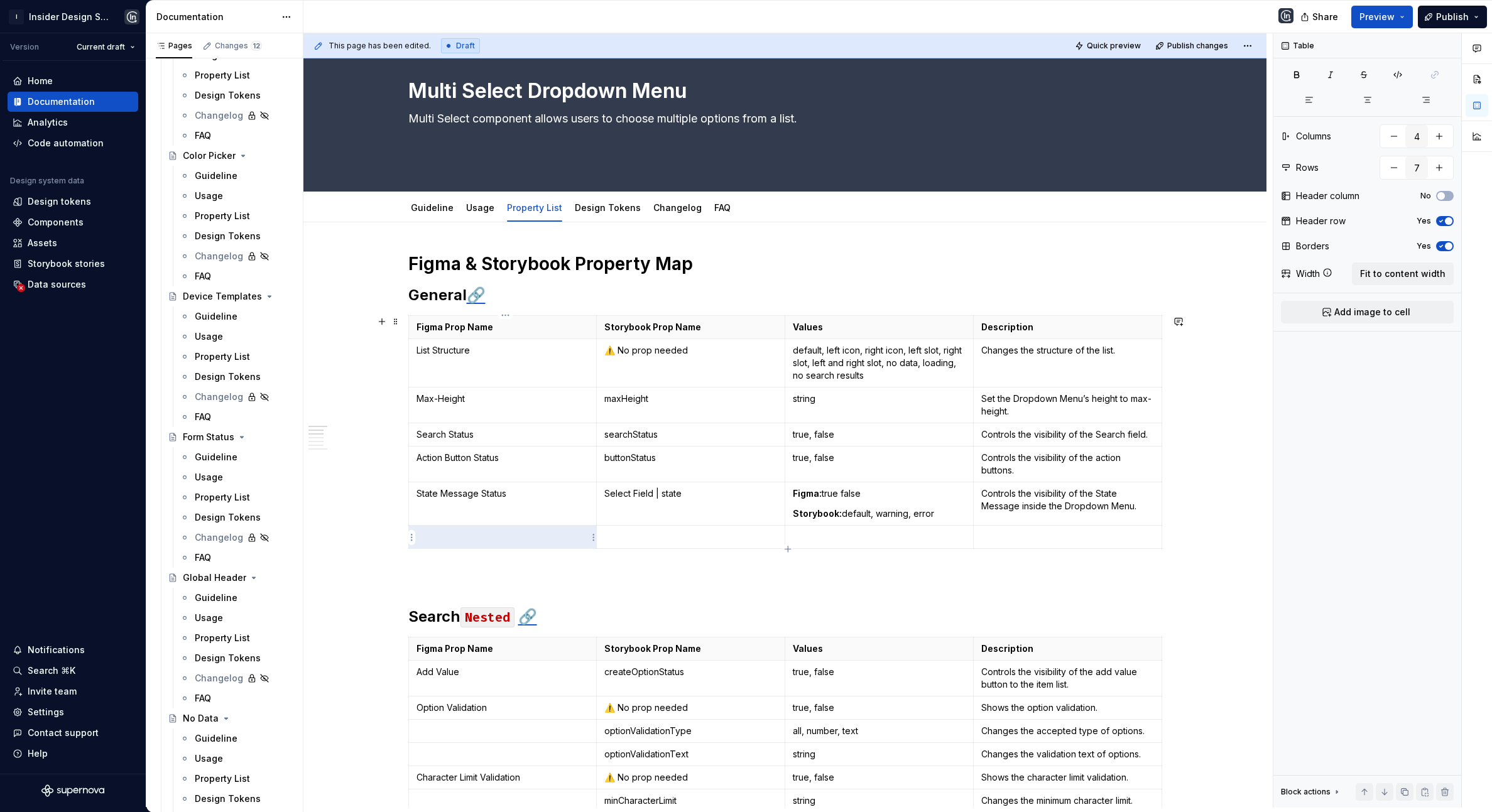
click at [482, 542] on p at bounding box center [503, 536] width 173 height 12
click at [573, 550] on div "Figma Prop Name Storybook Prop Name Values Description List Structure ⚠️ No pro…" at bounding box center [785, 434] width 754 height 238
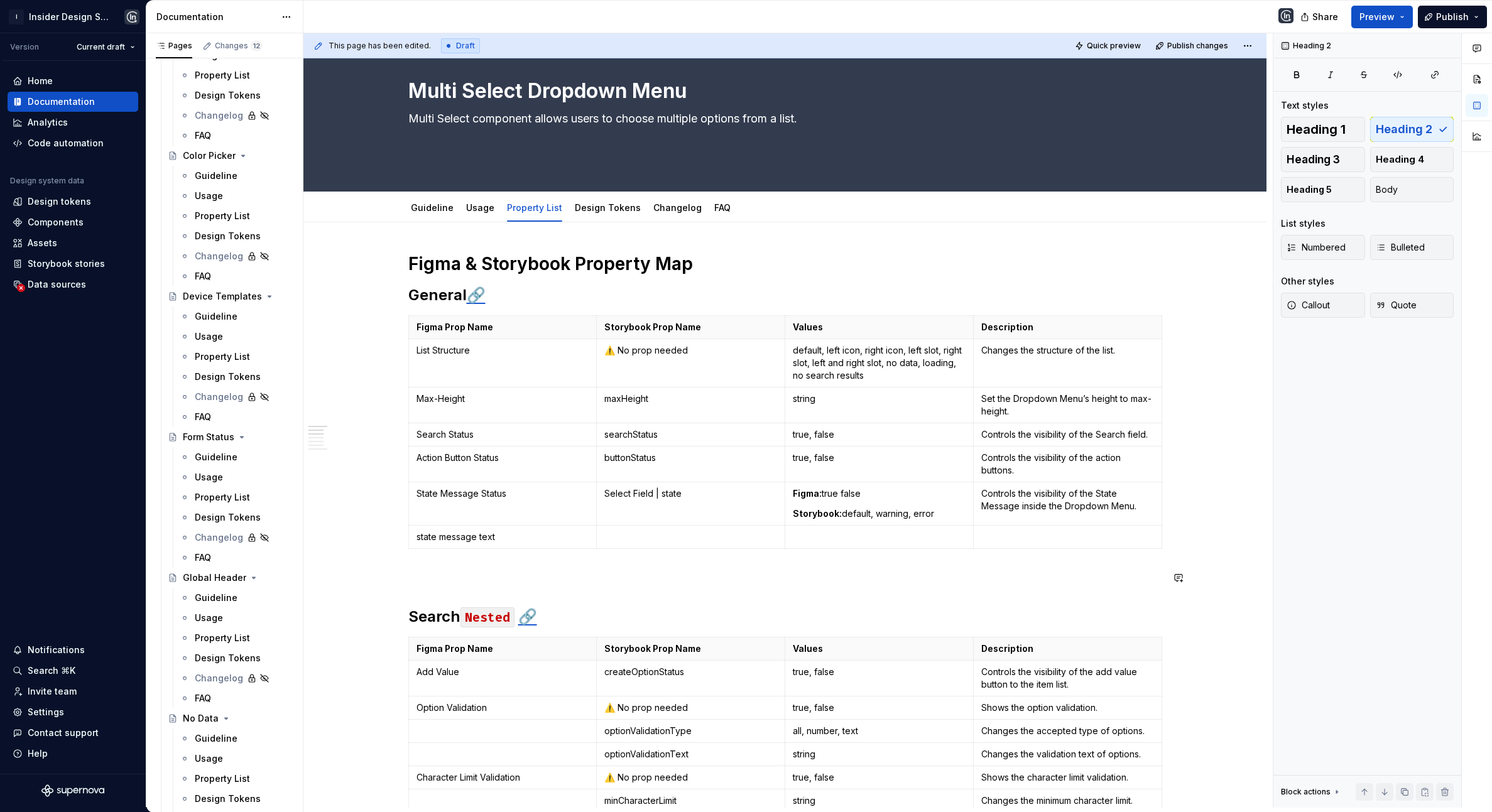
click at [645, 532] on p at bounding box center [691, 536] width 173 height 12
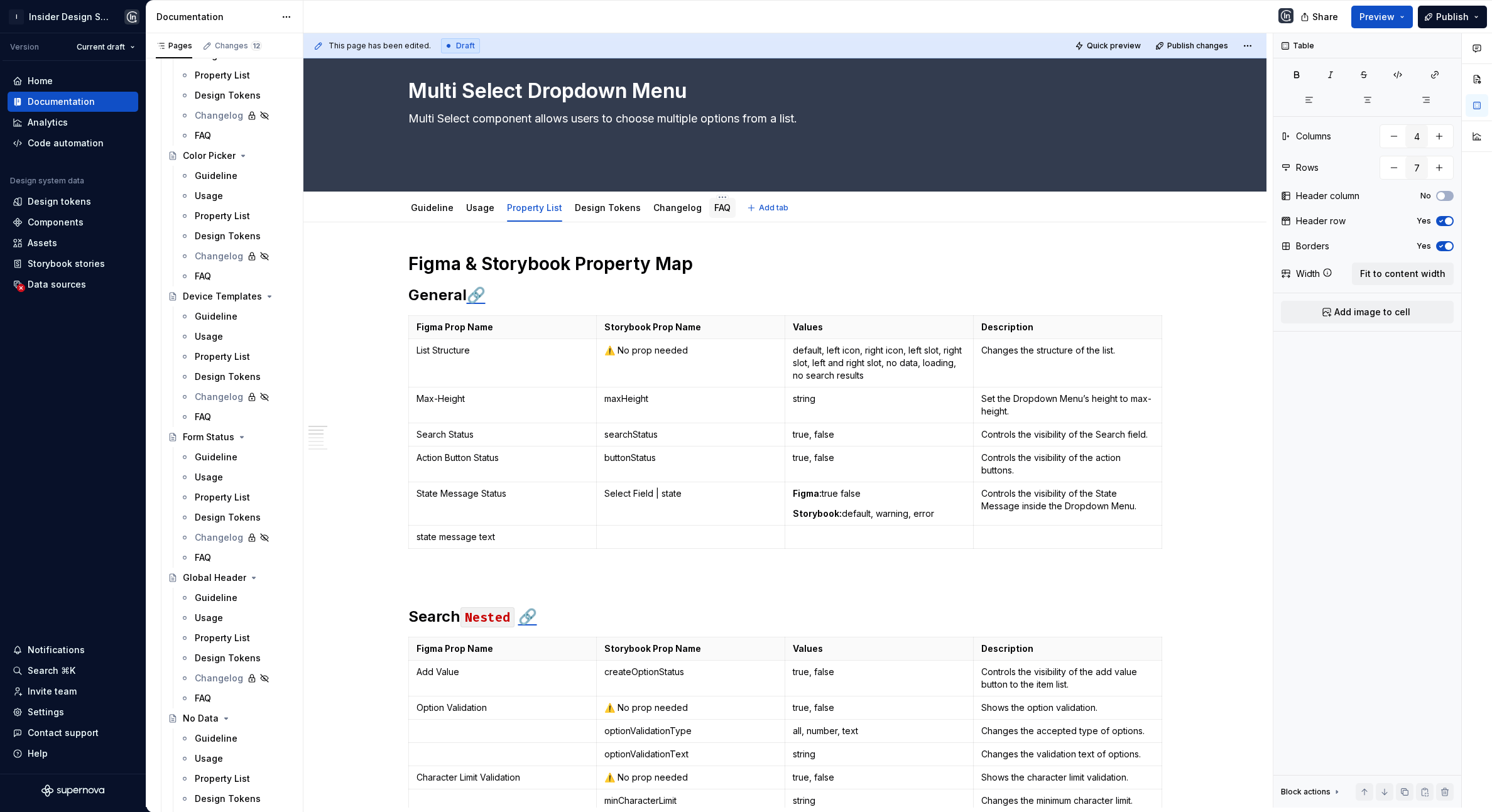
click at [714, 202] on link "FAQ" at bounding box center [722, 208] width 16 height 11
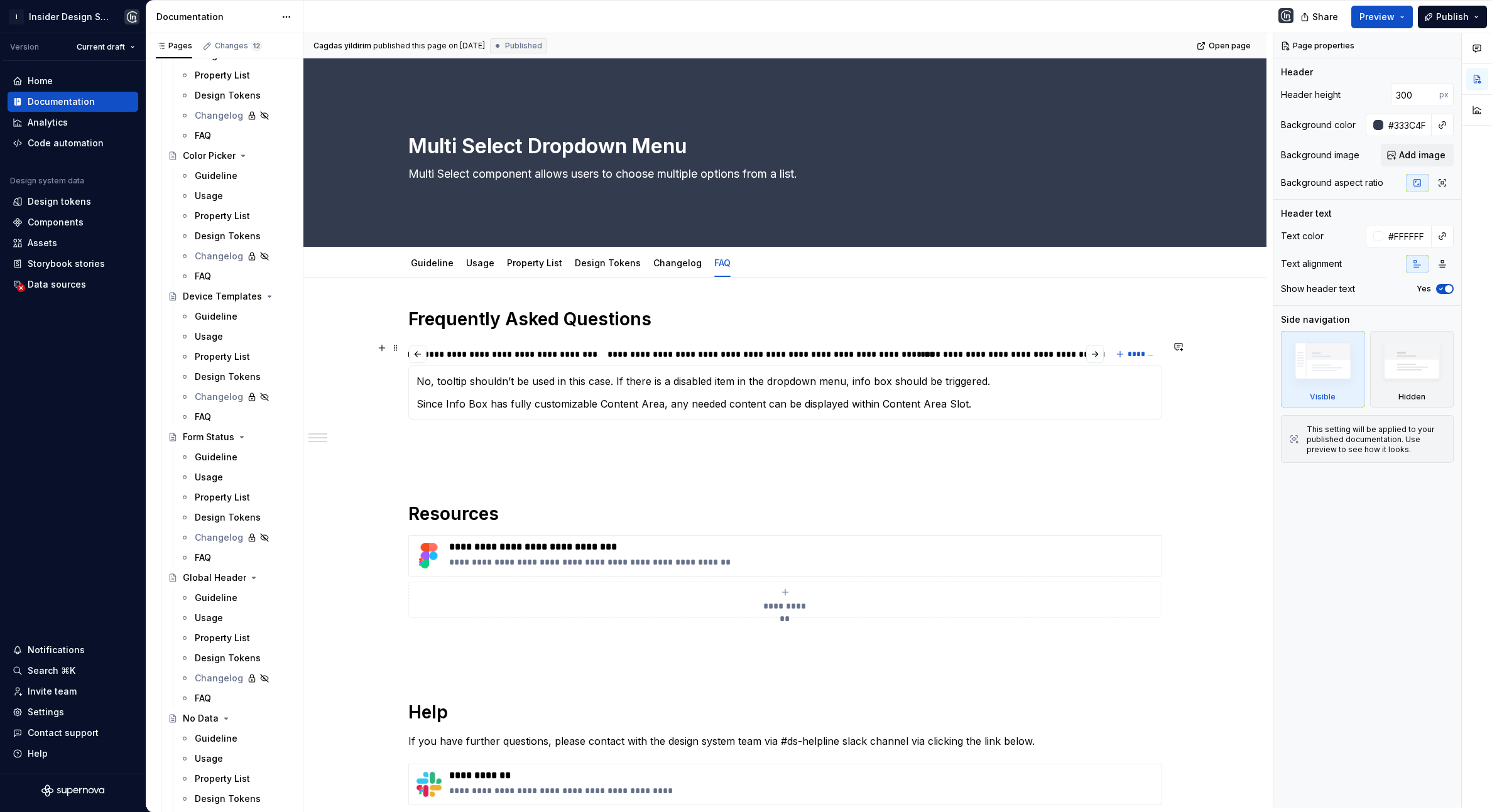
scroll to position [0, 4224]
click at [1138, 356] on span "*******" at bounding box center [1142, 354] width 28 height 10
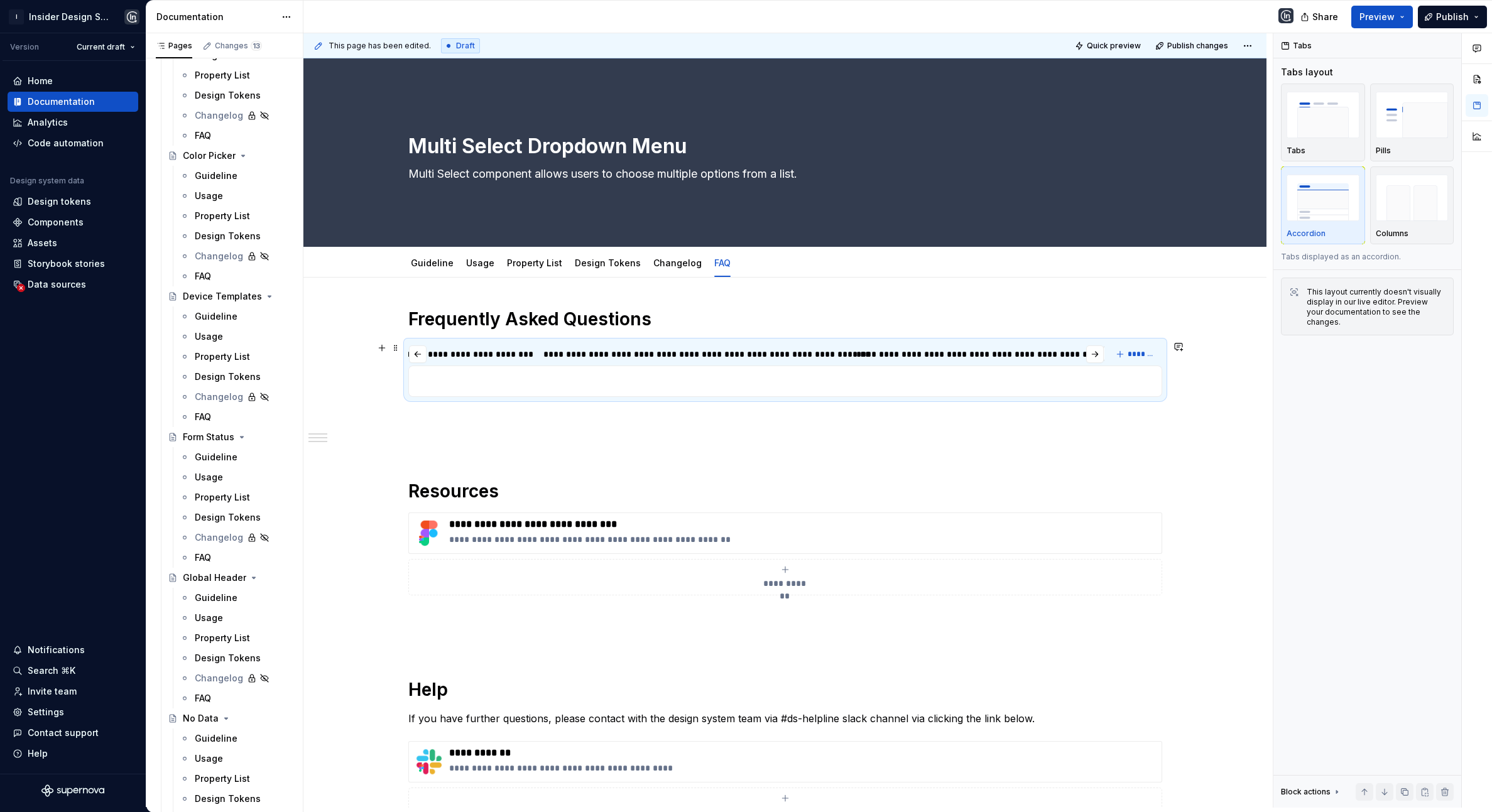
scroll to position [0, 4269]
type textarea "*"
click at [1085, 362] on input "********" at bounding box center [1079, 353] width 43 height 23
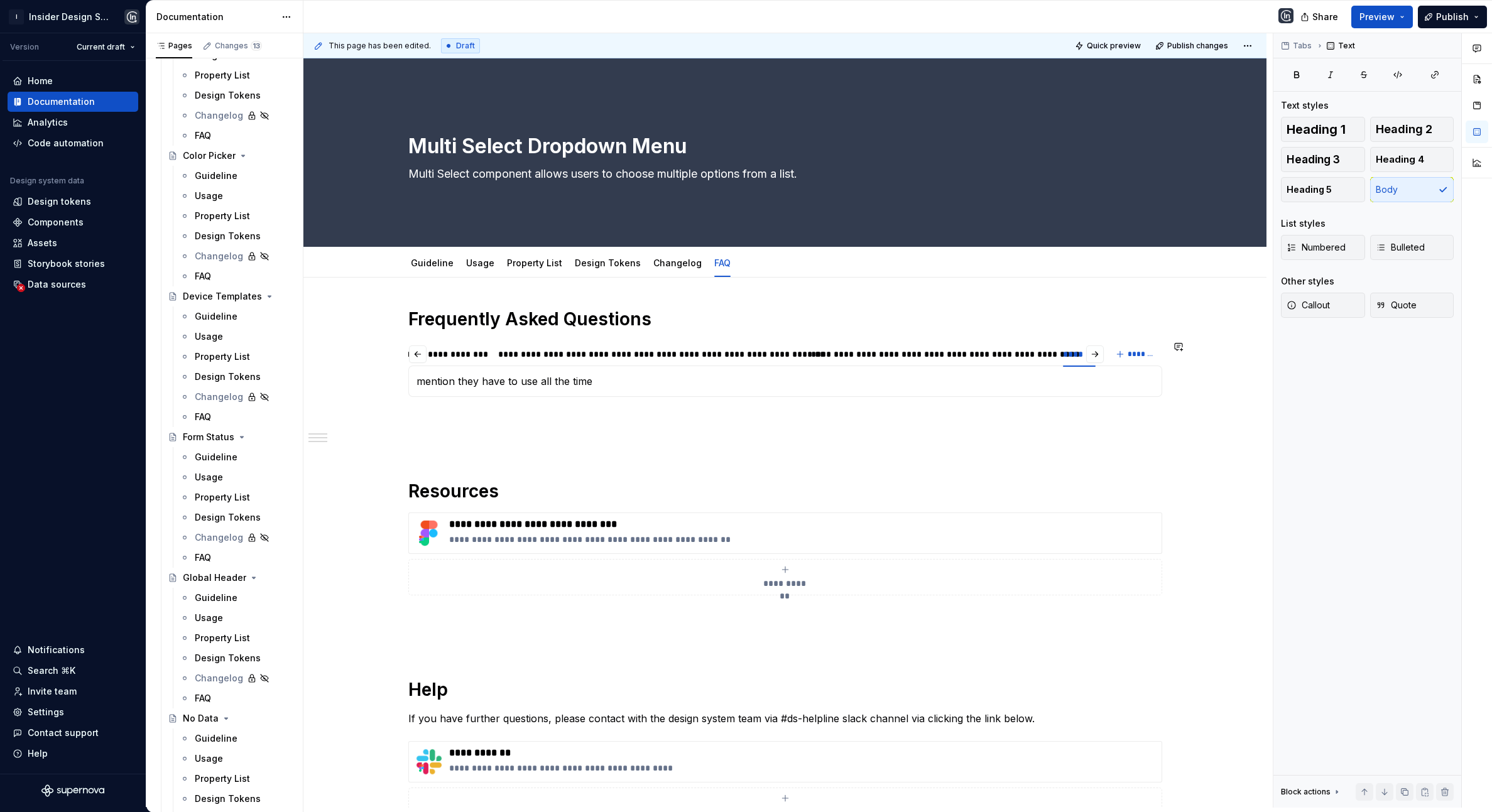
scroll to position [1589, 0]
click at [224, 463] on div "Guideline" at bounding box center [244, 456] width 98 height 17
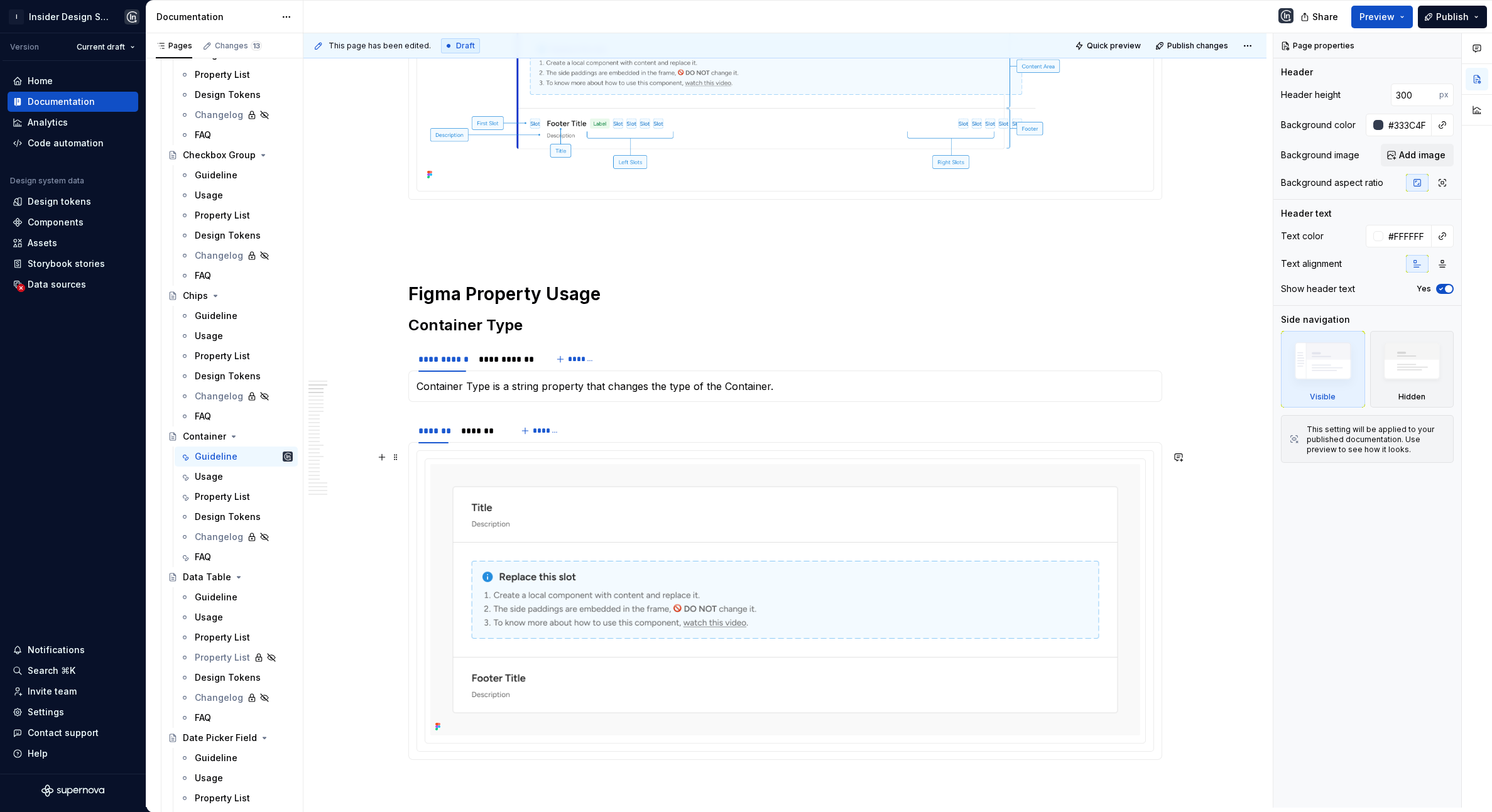
scroll to position [581, 0]
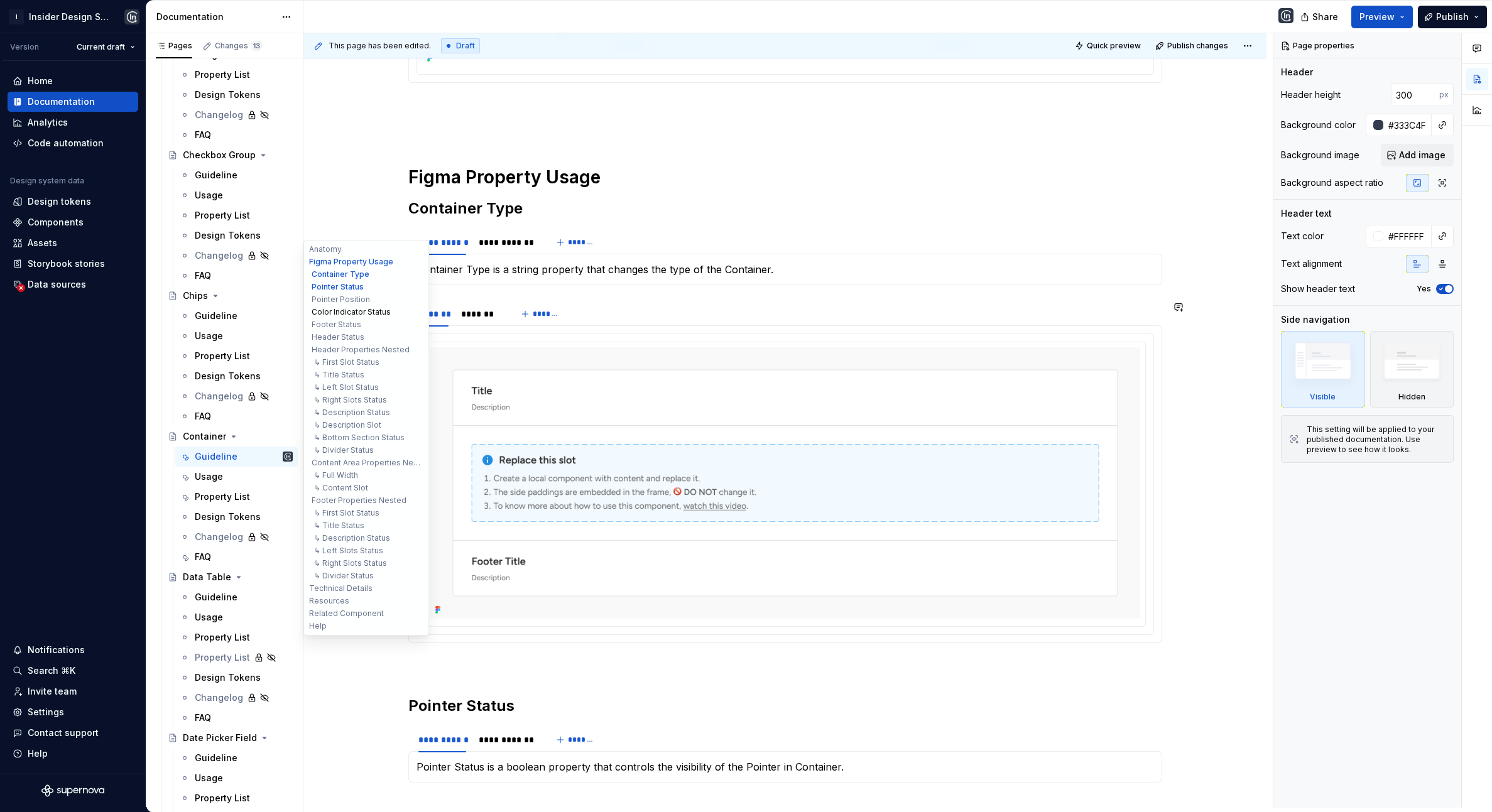
click at [360, 305] on button "Color Indicator Status" at bounding box center [366, 311] width 119 height 12
type textarea "*"
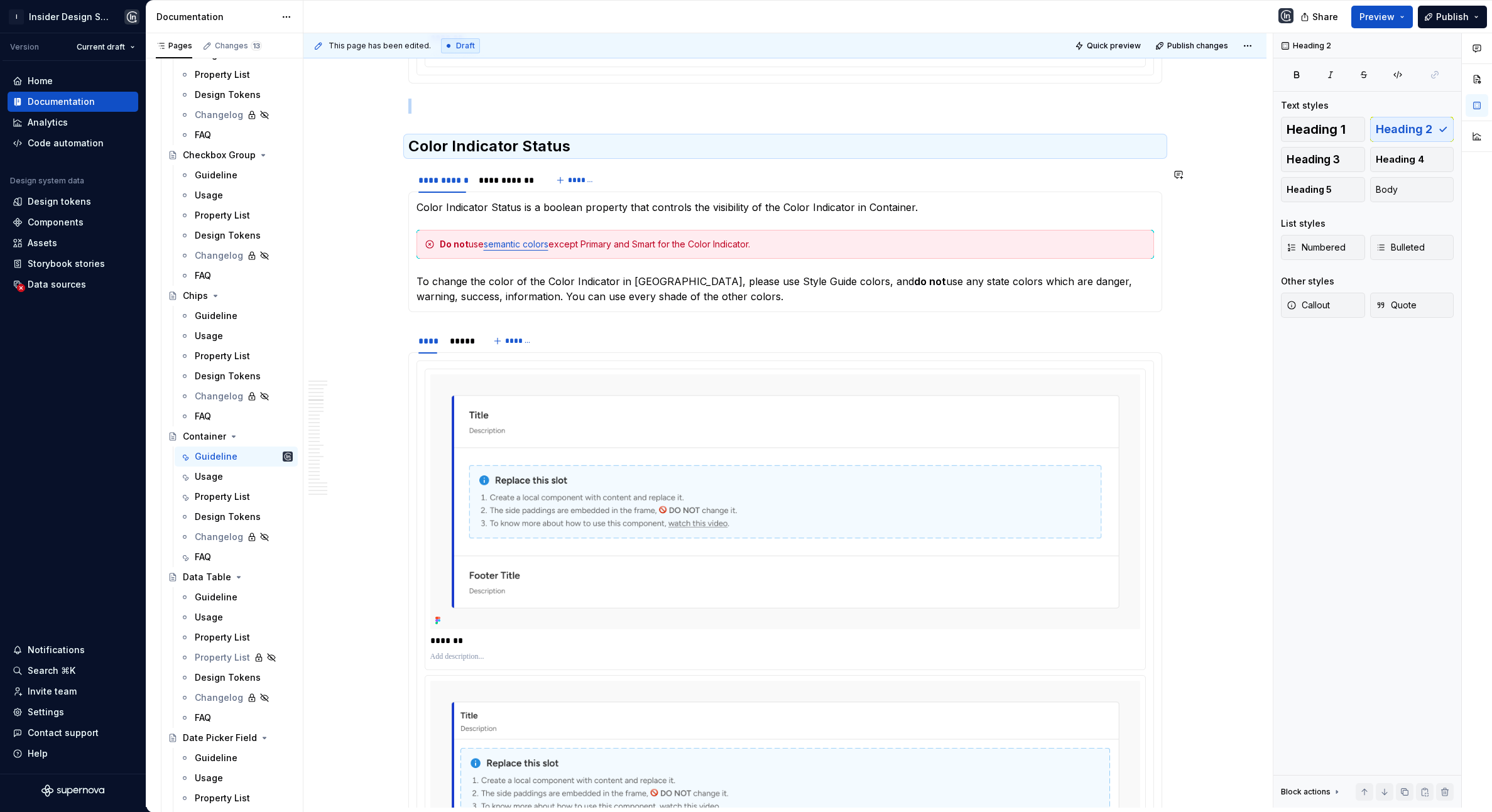
scroll to position [3014, 0]
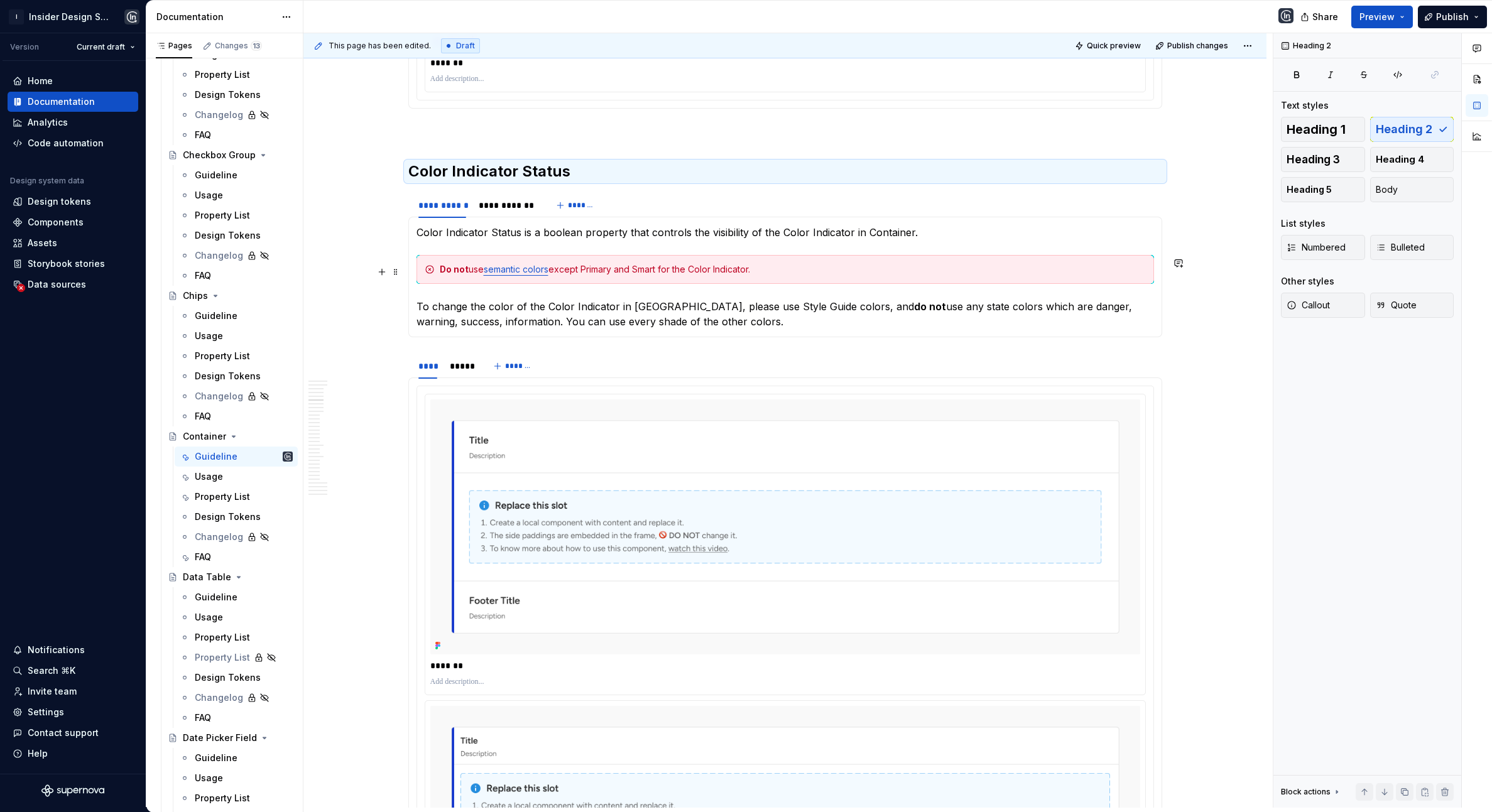
click at [627, 271] on div "Do not use semantic colors except Primary and Smart for the Color Indicator." at bounding box center [792, 269] width 706 height 12
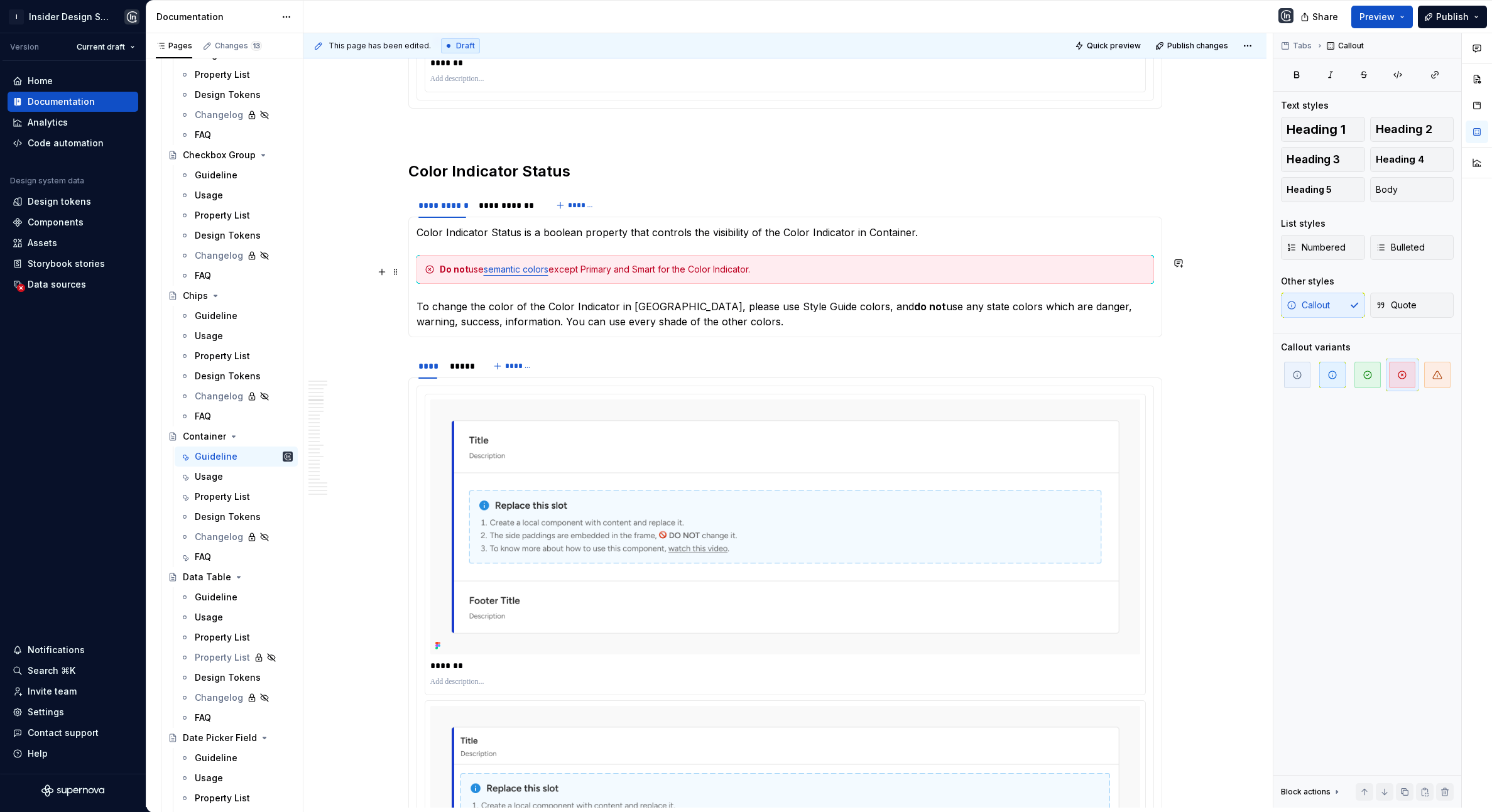
click at [730, 267] on div "Do not use semantic colors except Primary and Smart for the Color Indicator." at bounding box center [792, 269] width 706 height 12
click at [777, 269] on div "Do not use semantic colors except Primary and Smart for the Color Indicator." at bounding box center [792, 269] width 706 height 12
click at [578, 272] on div "Do not use semantic colors except Primary and Smart for the Color Indicator." at bounding box center [792, 269] width 706 height 12
click at [609, 275] on div "Do not use semantic colors except Primary and Smart for the Color Indicator." at bounding box center [792, 269] width 706 height 12
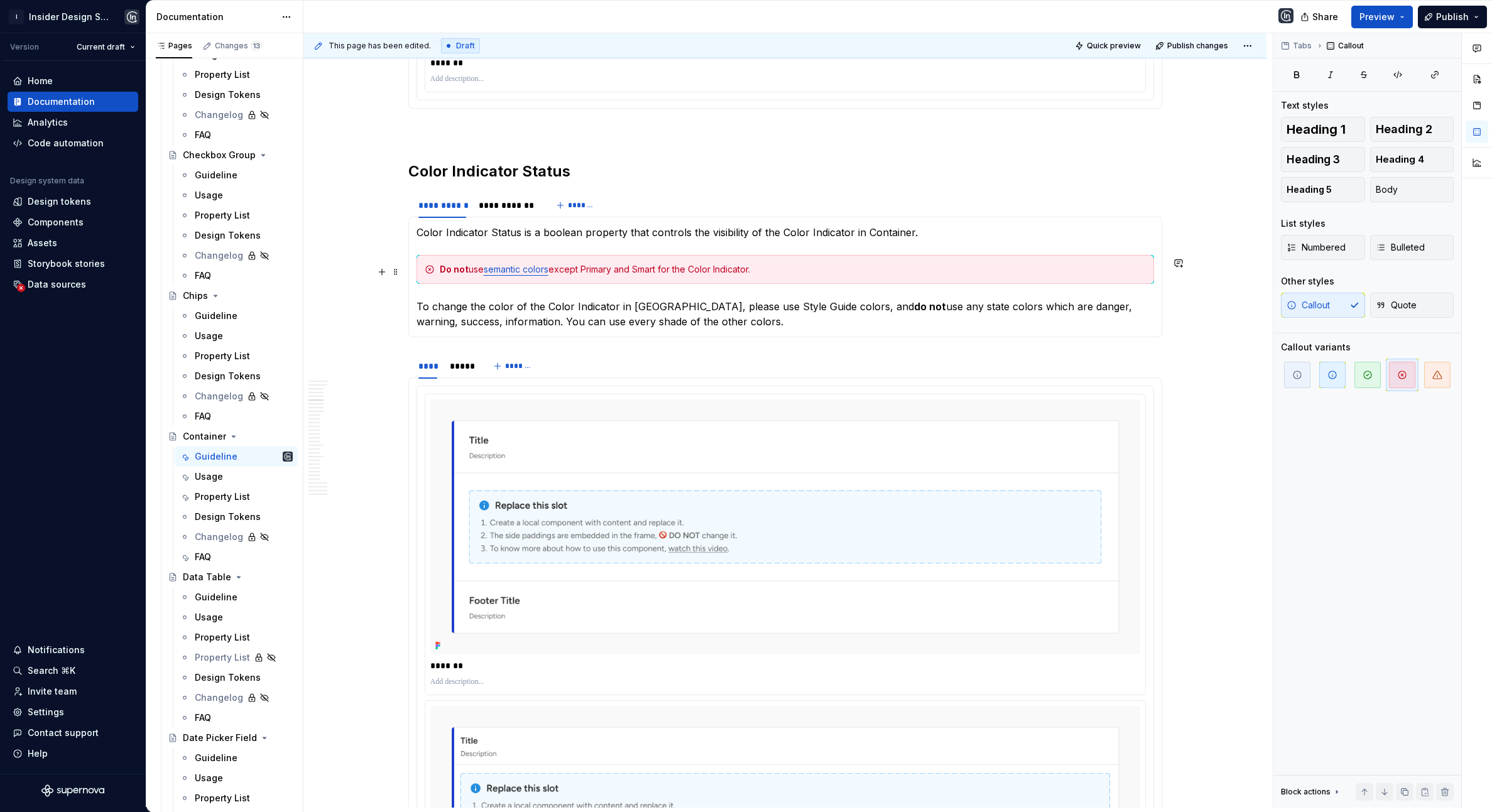
click at [665, 267] on div "Do not use semantic colors except Primary and Smart for the Color Indicator." at bounding box center [792, 269] width 706 height 12
click at [780, 271] on div "Do not use semantic colors except Primary and Smart for the Color Indicator." at bounding box center [792, 269] width 706 height 12
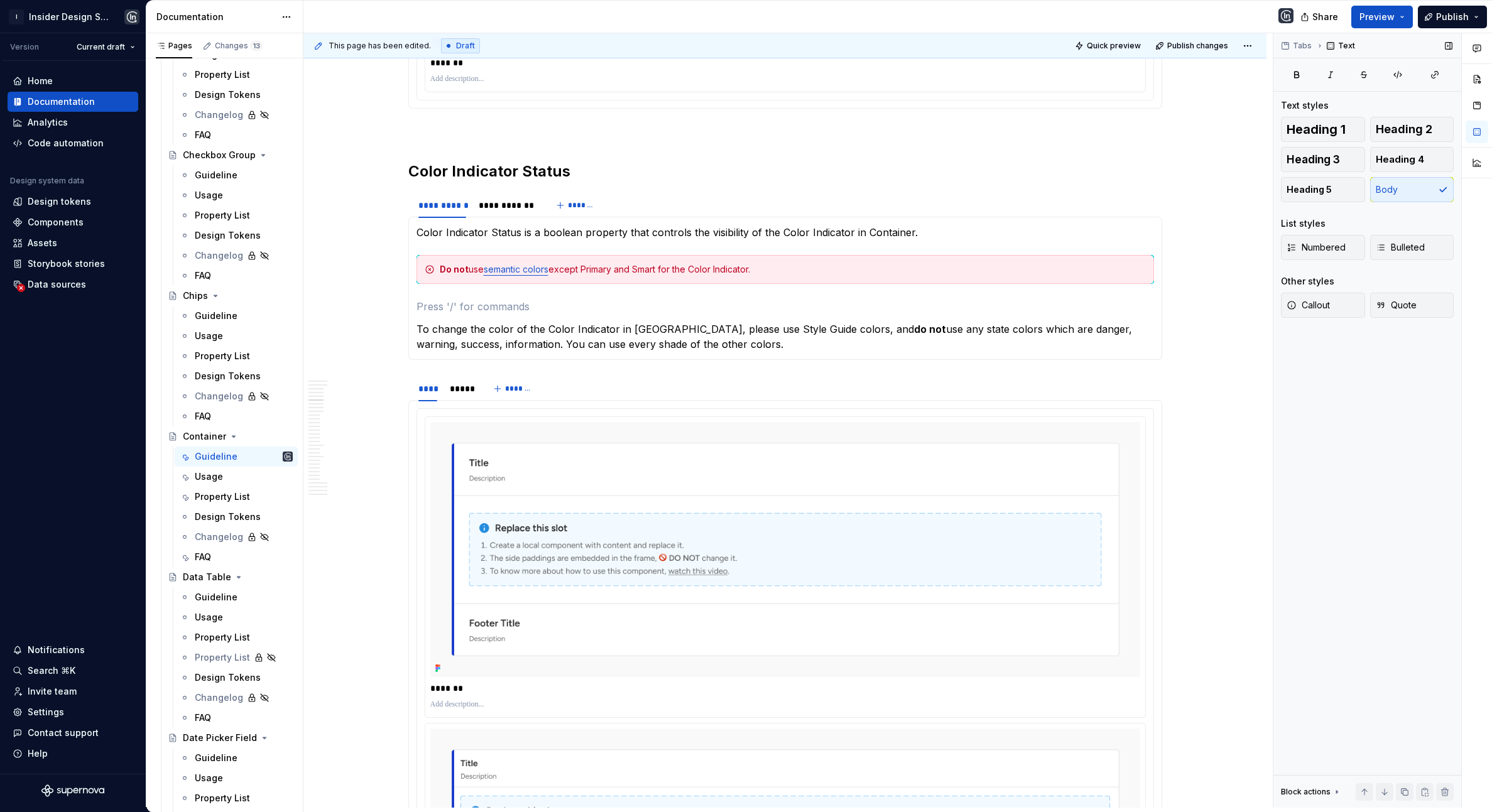
click at [1366, 298] on div "Callout Quote" at bounding box center [1367, 305] width 173 height 25
click at [1331, 301] on button "Callout" at bounding box center [1322, 305] width 84 height 25
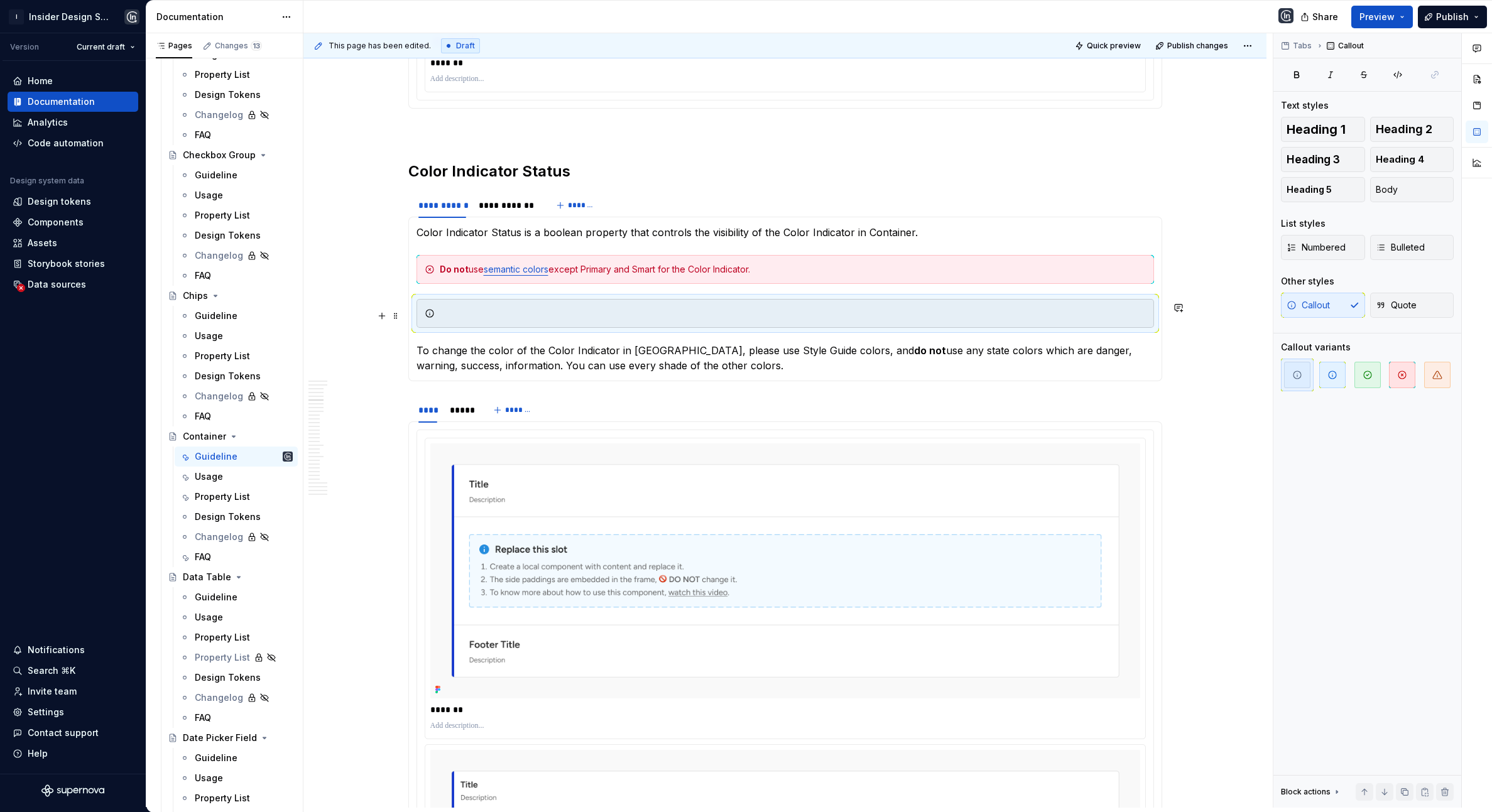
click at [1006, 307] on div at bounding box center [785, 313] width 738 height 29
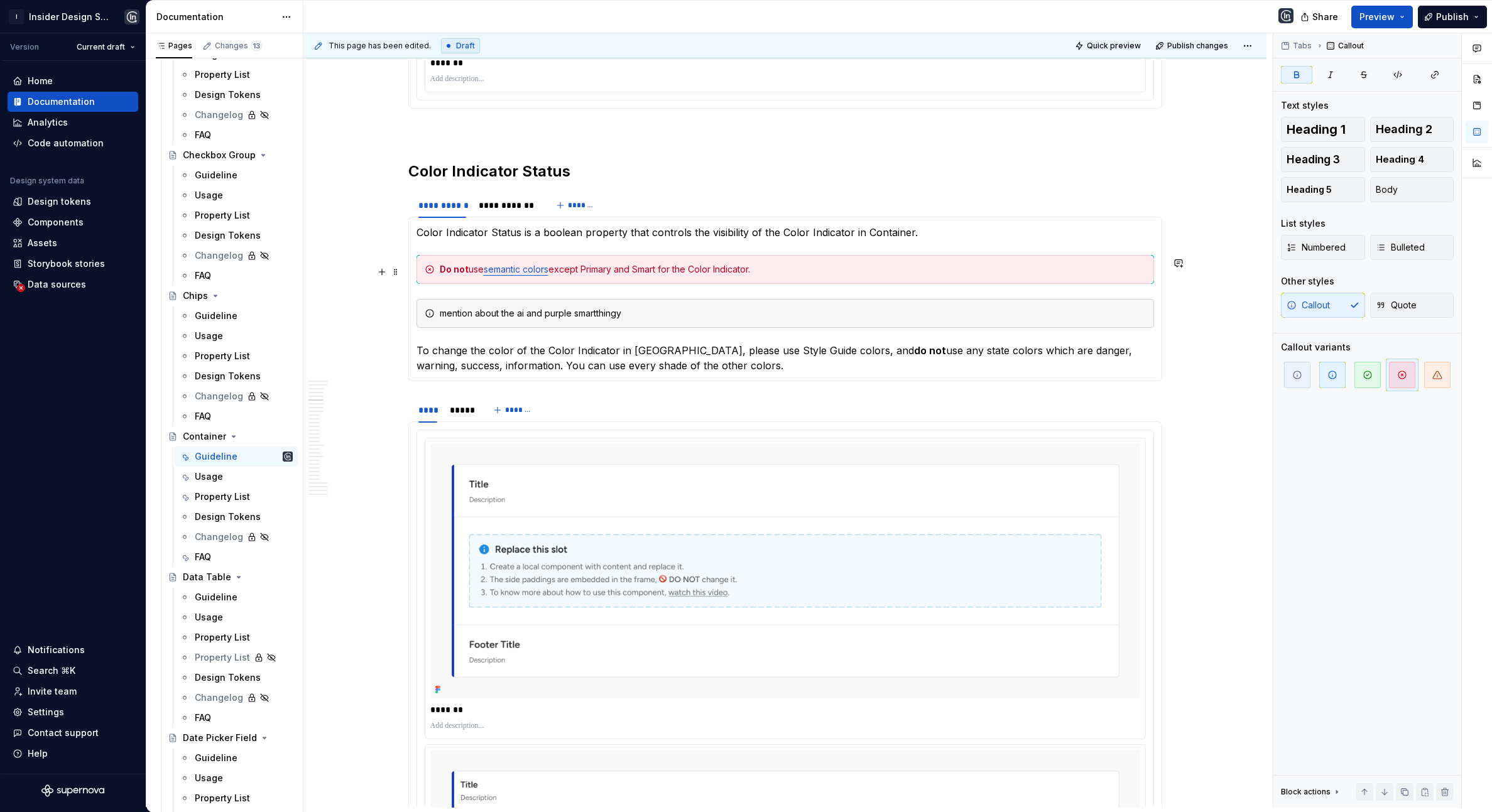
click at [788, 264] on div "Do not use semantic colors except Primary and Smart for the Color Indicator." at bounding box center [792, 269] width 706 height 12
click at [781, 280] on div "Do not use semantic colors except Primary and Smart for the Color Indicator." at bounding box center [785, 269] width 738 height 29
click at [603, 270] on div "Do not use semantic colors except Primary and Smart for the Color Indicator." at bounding box center [792, 269] width 706 height 12
click at [602, 270] on div "Do not use semantic colors except Primary and Smart for the Color Indicator." at bounding box center [792, 269] width 706 height 12
click at [657, 275] on div "Do not use semantic colors except Primary and Smart for the Color Indicator." at bounding box center [792, 269] width 706 height 12
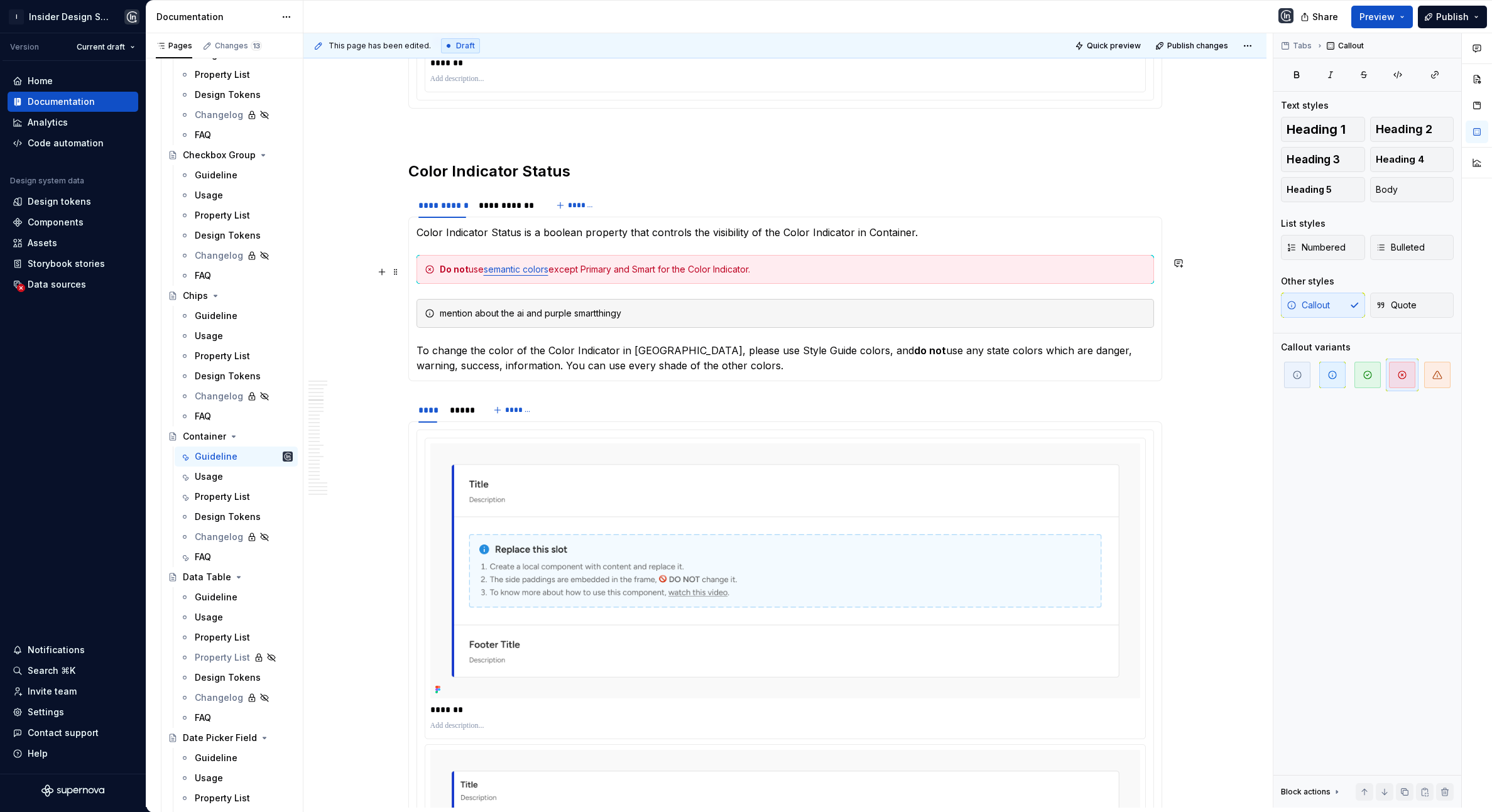
click at [776, 275] on div "Do not use semantic colors except Primary and Smart for the Color Indicator." at bounding box center [792, 269] width 706 height 12
drag, startPoint x: 947, startPoint y: 272, endPoint x: 1061, endPoint y: 275, distance: 114.0
click at [1061, 275] on div "Do not use semantic colors except Primary and Smart for the Color Indicator. up…" at bounding box center [792, 269] width 706 height 12
click at [1062, 275] on div "Do not use semantic colors except Primary and Smart for the Color Indicator. up…" at bounding box center [792, 269] width 706 height 12
click at [427, 356] on p "To change the color of the Color Indicator in [GEOGRAPHIC_DATA], please use Sty…" at bounding box center [785, 358] width 738 height 30
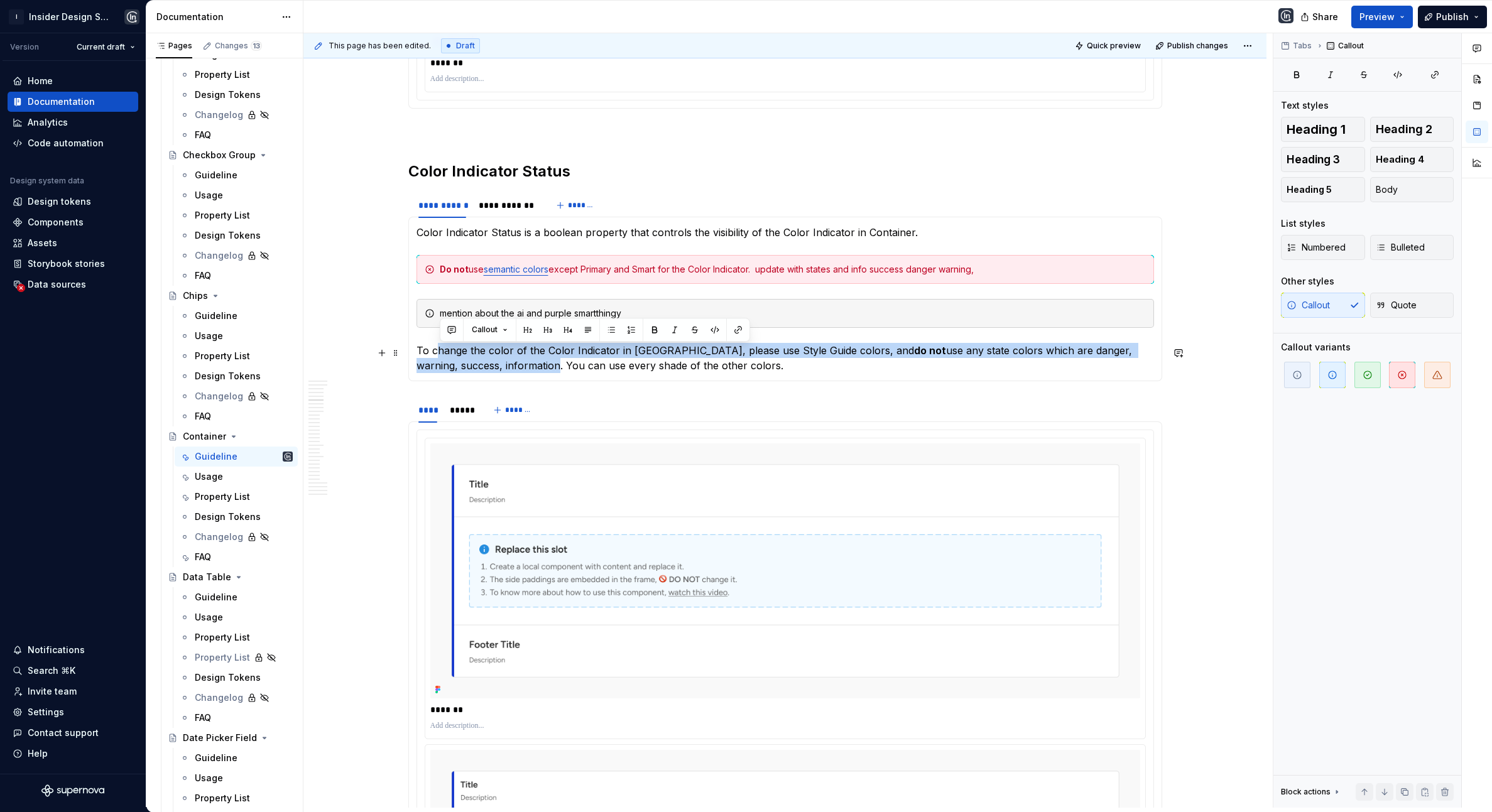
drag, startPoint x: 474, startPoint y: 372, endPoint x: 438, endPoint y: 351, distance: 41.7
click at [440, 351] on p "To change the color of the Color Indicator in [GEOGRAPHIC_DATA], please use Sty…" at bounding box center [785, 358] width 738 height 30
click at [464, 235] on p "Color Indicator Status is a boolean property that controls the visibility of th…" at bounding box center [785, 232] width 738 height 15
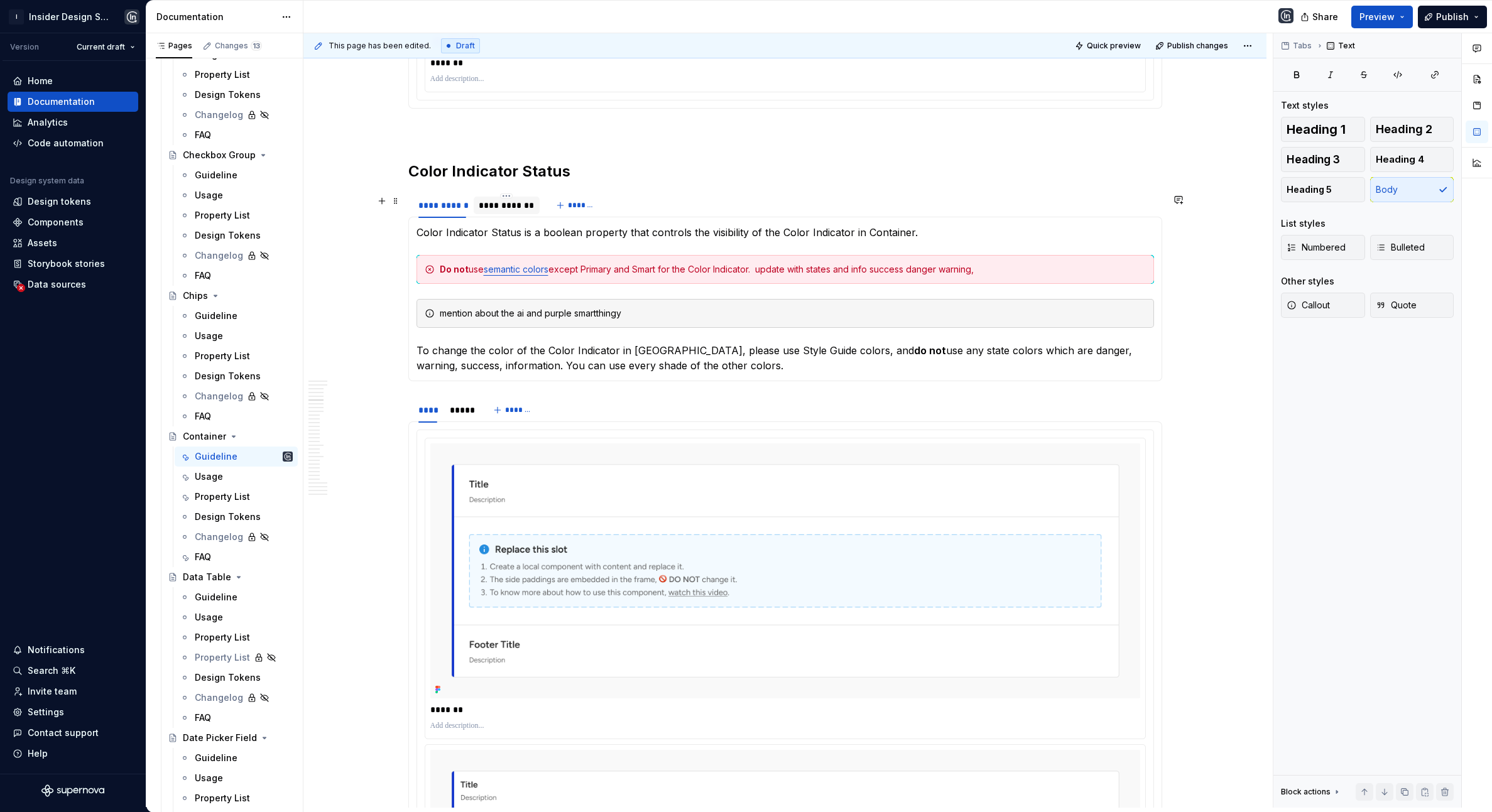
click at [494, 200] on div "**********" at bounding box center [506, 205] width 55 height 12
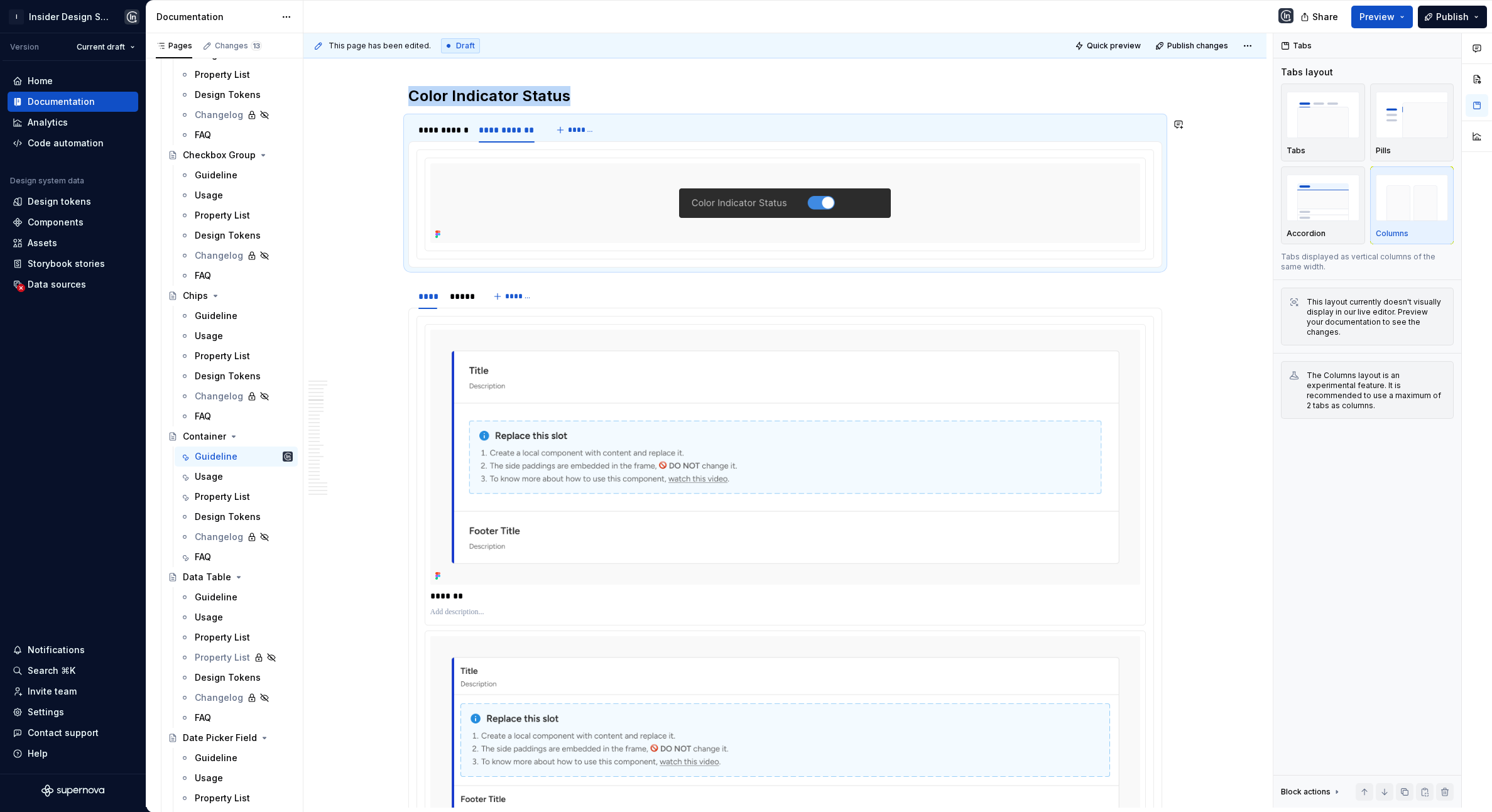
scroll to position [3084, 0]
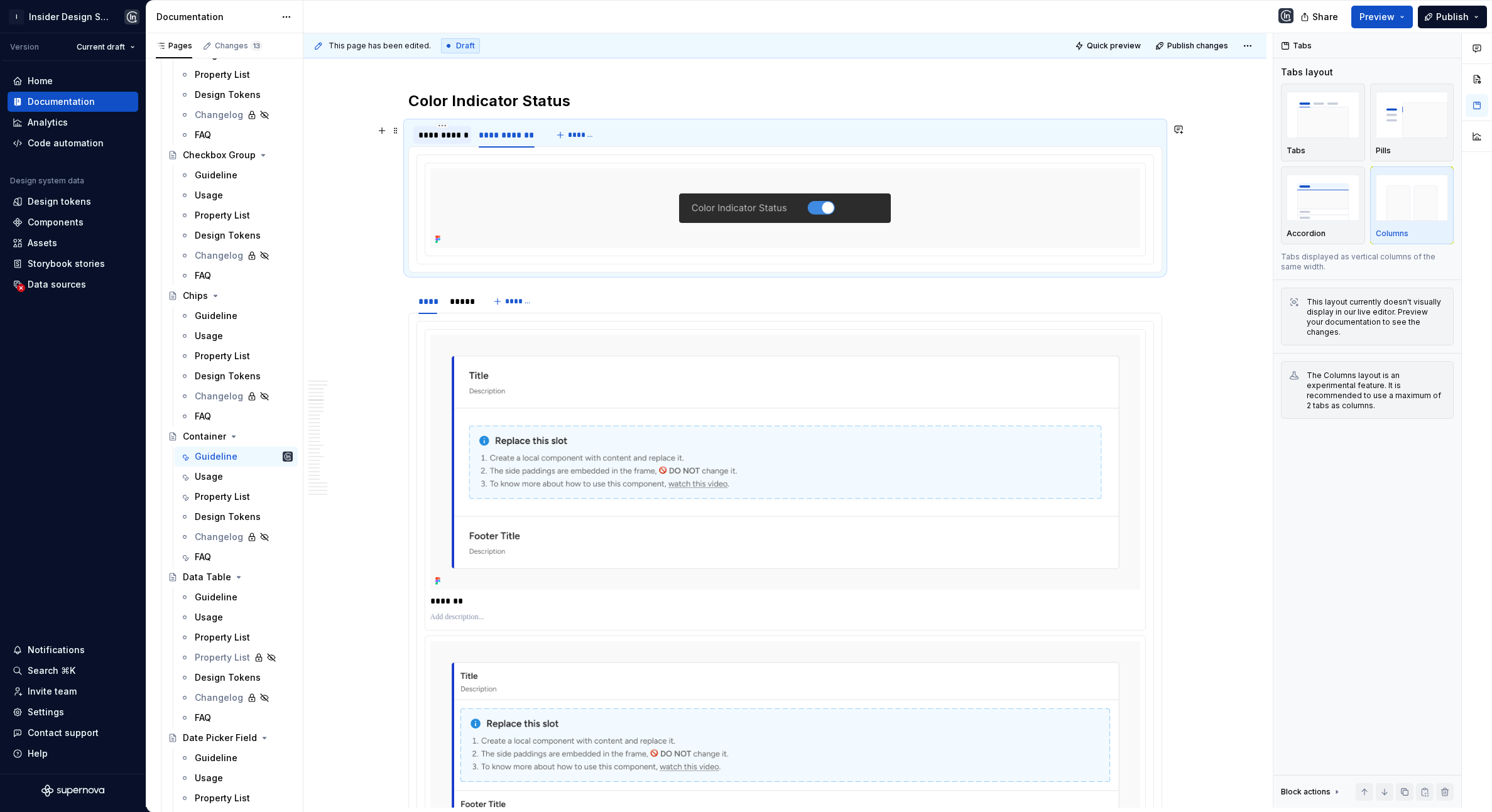
click at [418, 133] on div "**********" at bounding box center [442, 135] width 59 height 17
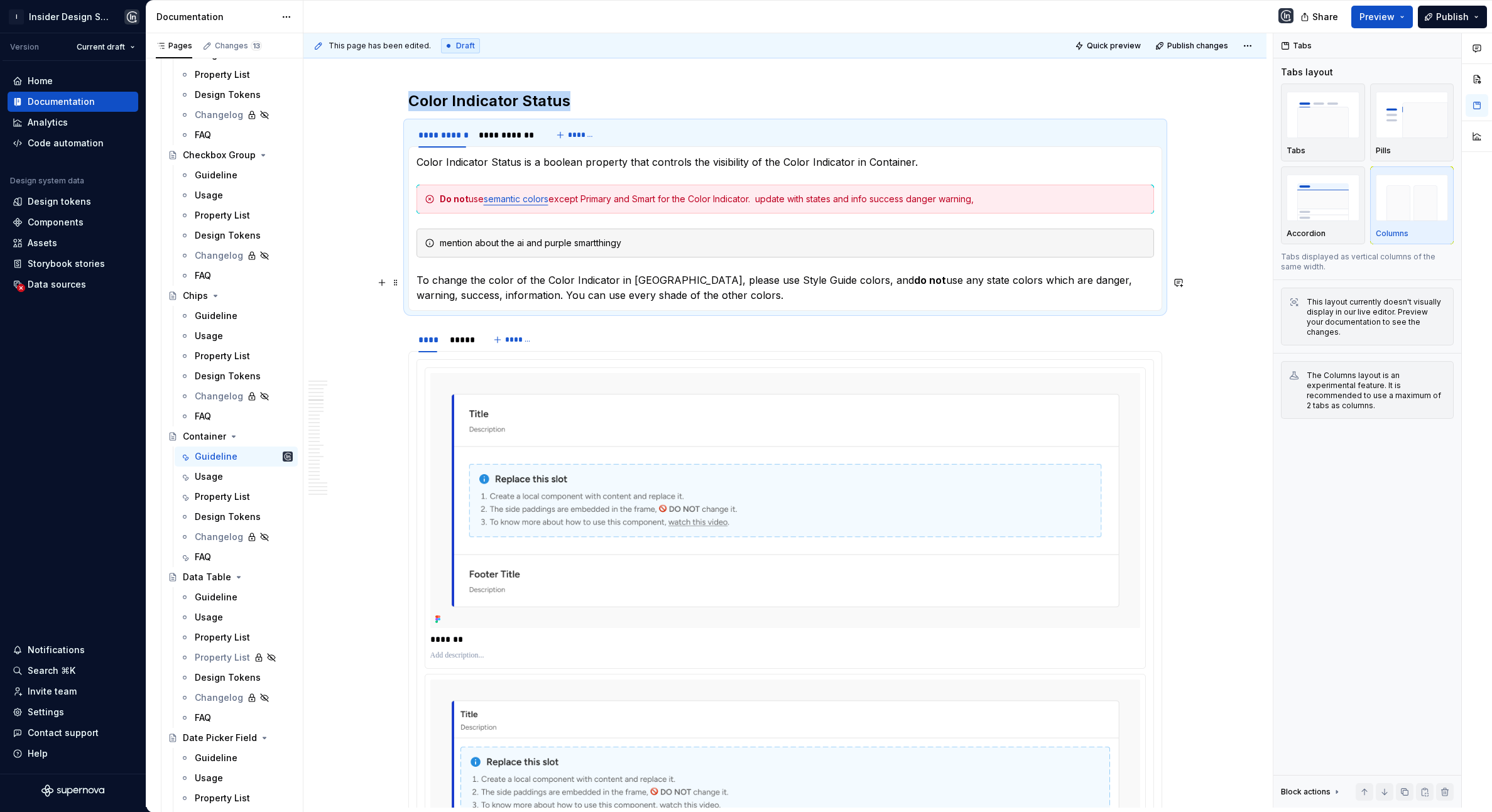
click at [593, 296] on p "To change the color of the Color Indicator in [GEOGRAPHIC_DATA], please use Sty…" at bounding box center [785, 287] width 738 height 30
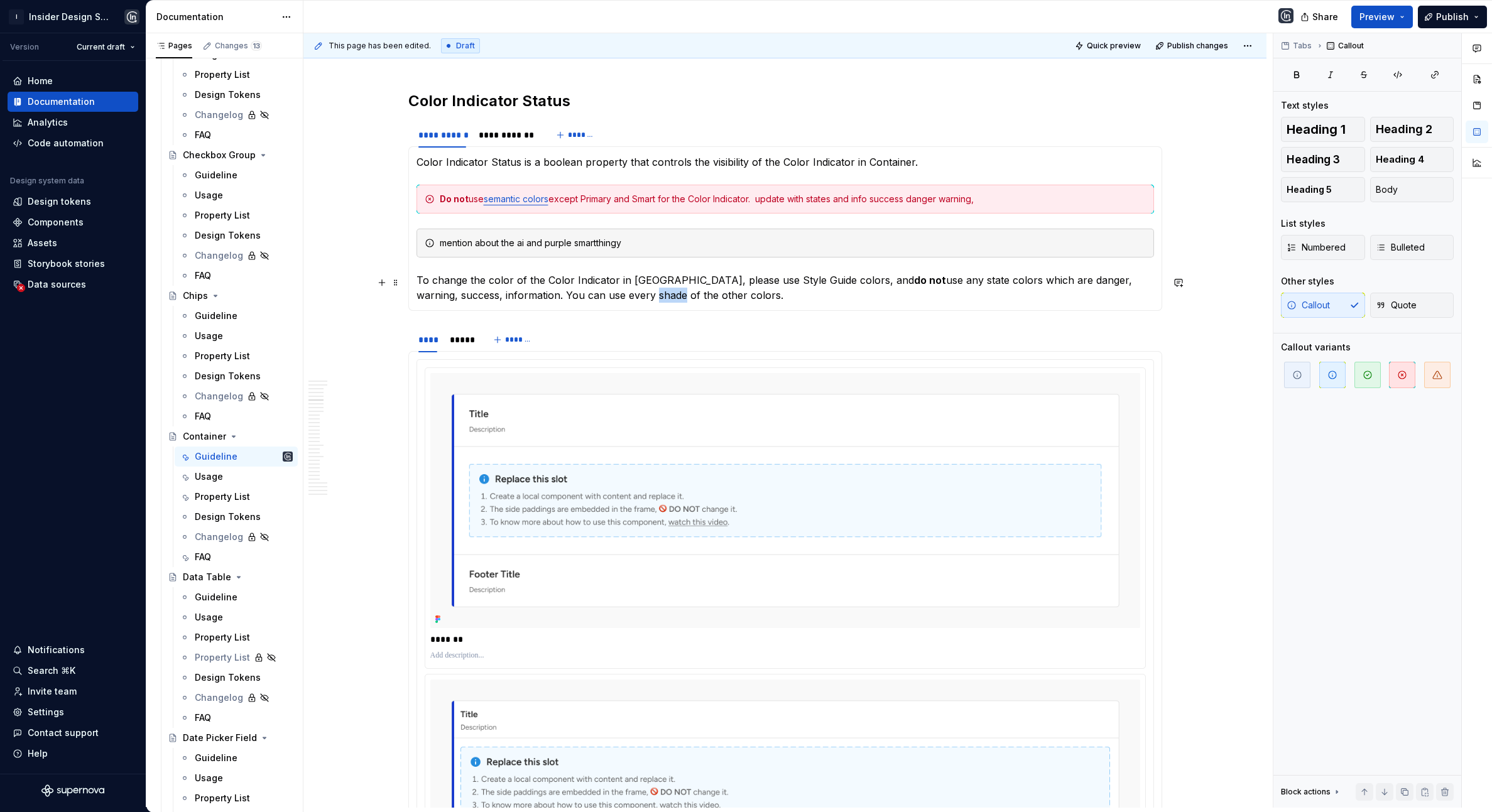
click at [593, 296] on p "To change the color of the Color Indicator in [GEOGRAPHIC_DATA], please use Sty…" at bounding box center [785, 287] width 738 height 30
click at [718, 304] on div "Color Indicator Status is a boolean property that controls the visibility of th…" at bounding box center [785, 228] width 754 height 164
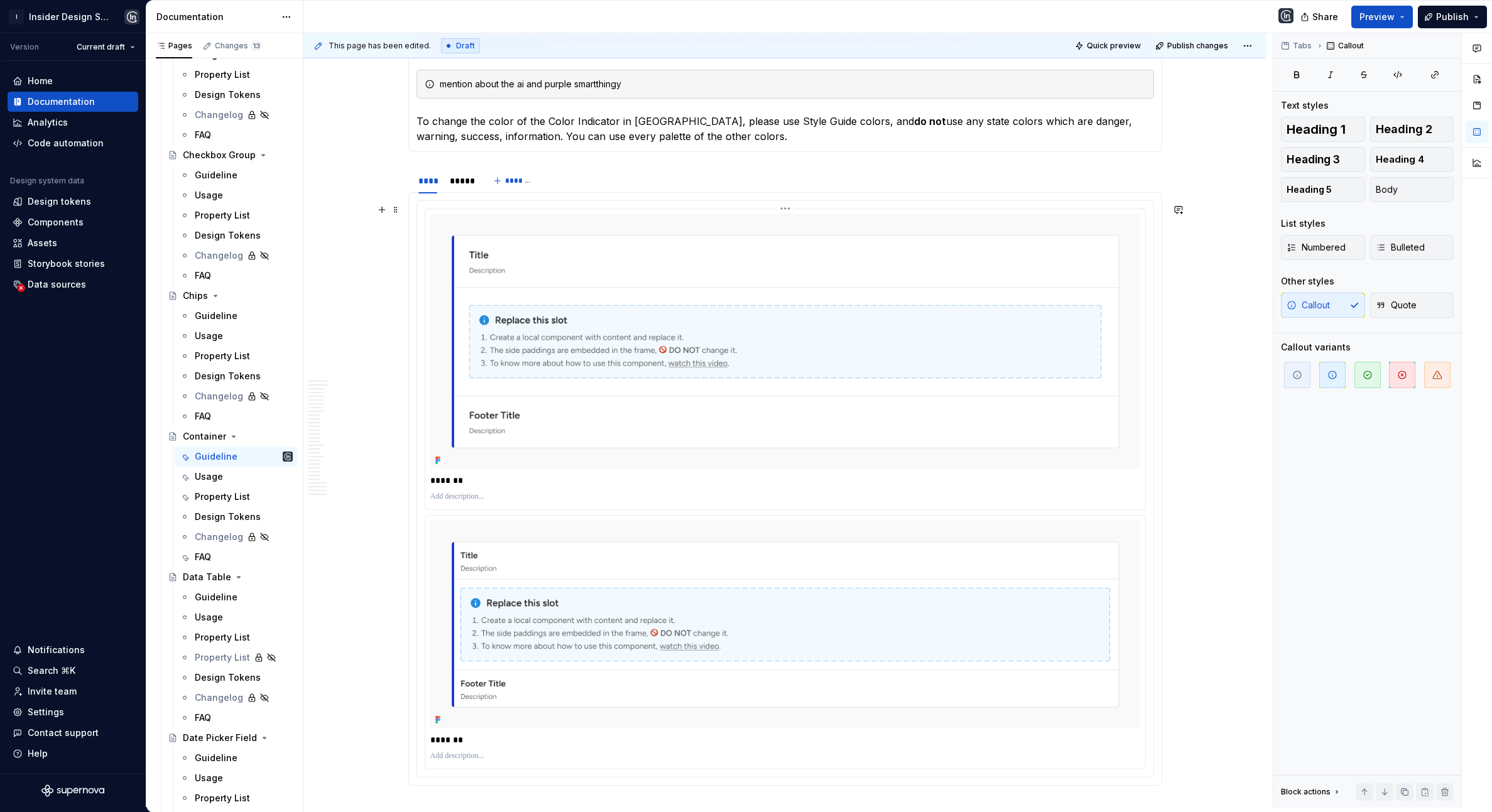
scroll to position [3249, 0]
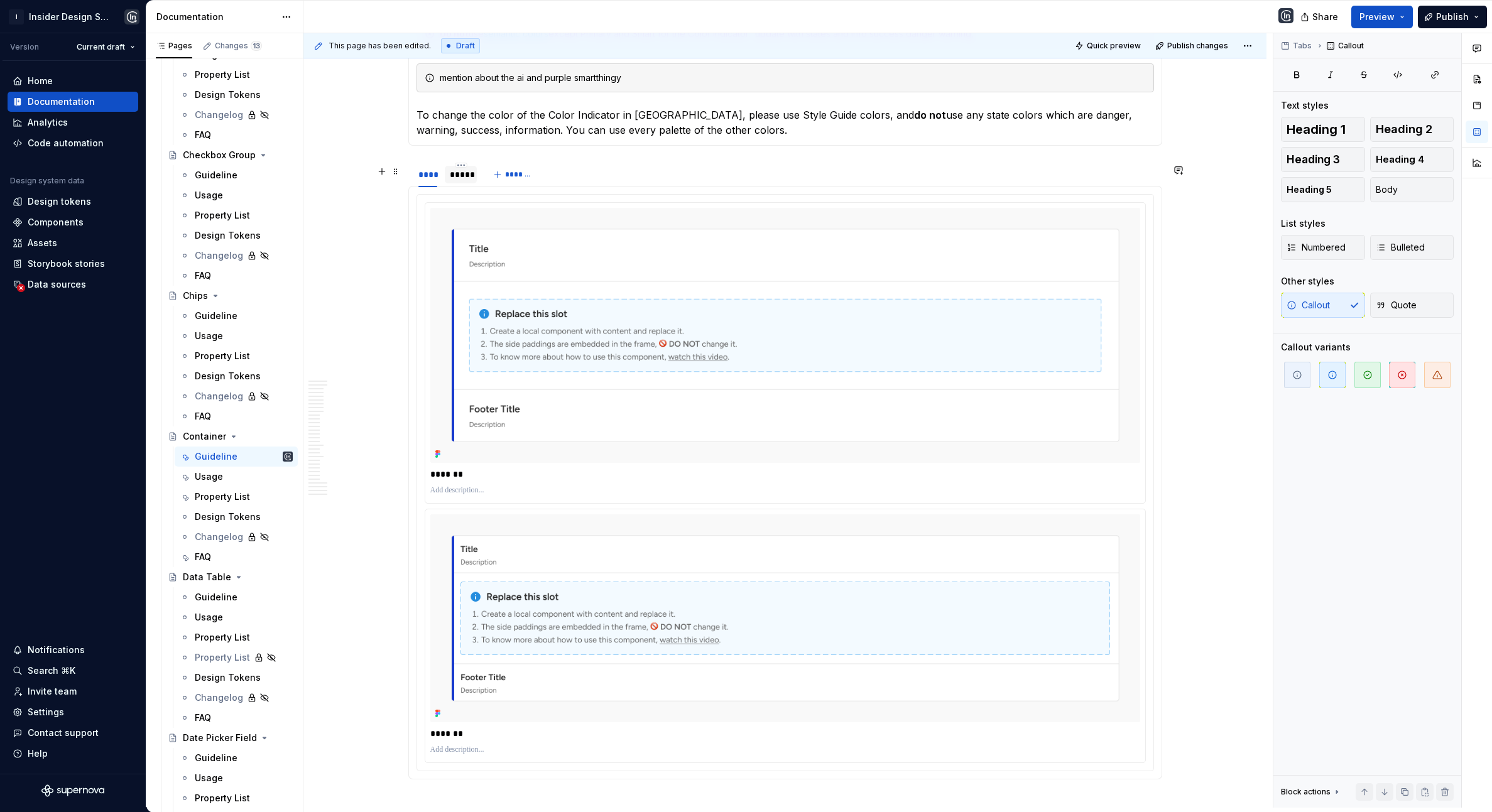
click at [465, 183] on div "*****" at bounding box center [461, 174] width 32 height 17
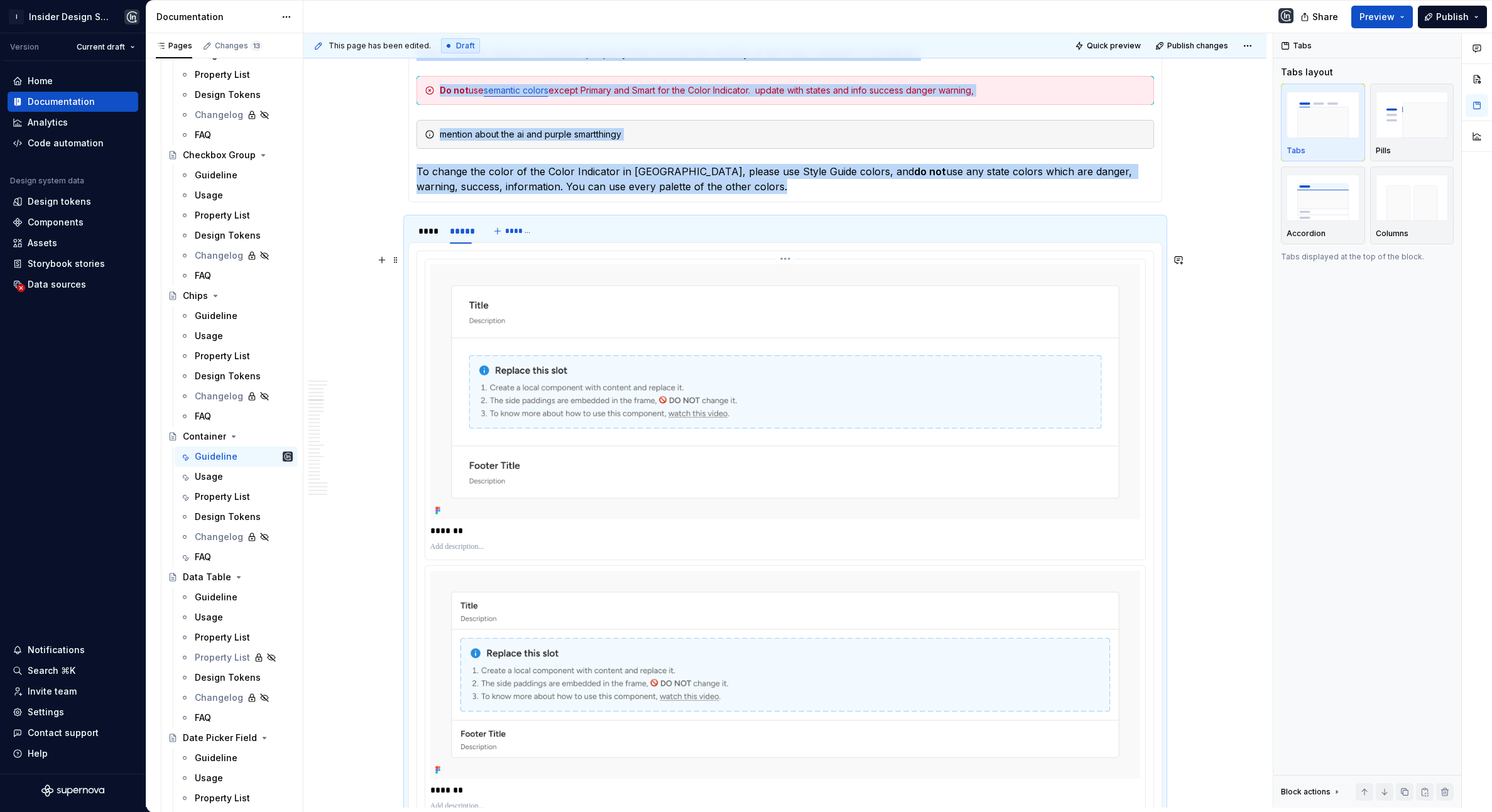
scroll to position [3209, 0]
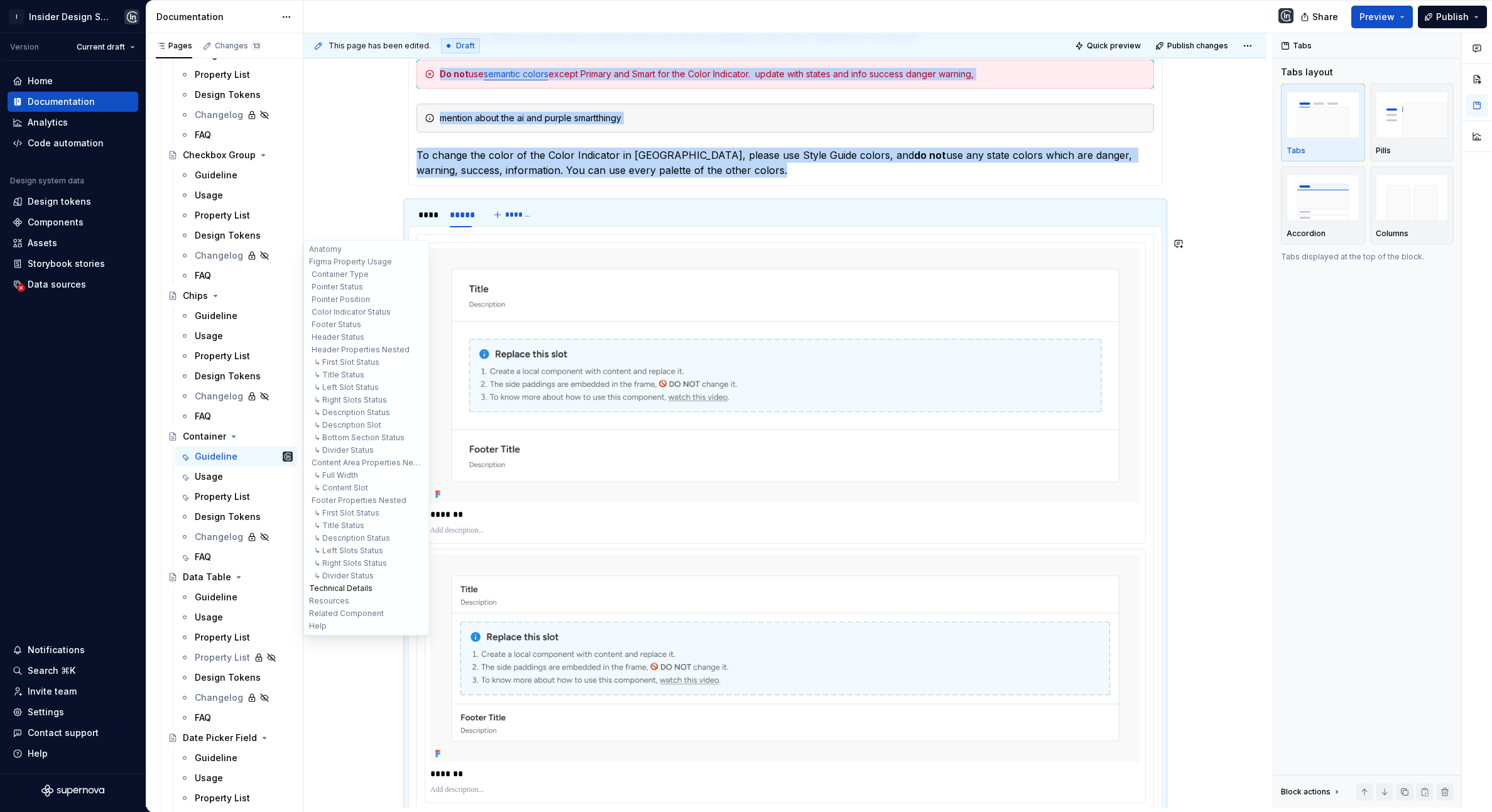
click at [346, 592] on button "Technical Details" at bounding box center [366, 588] width 119 height 12
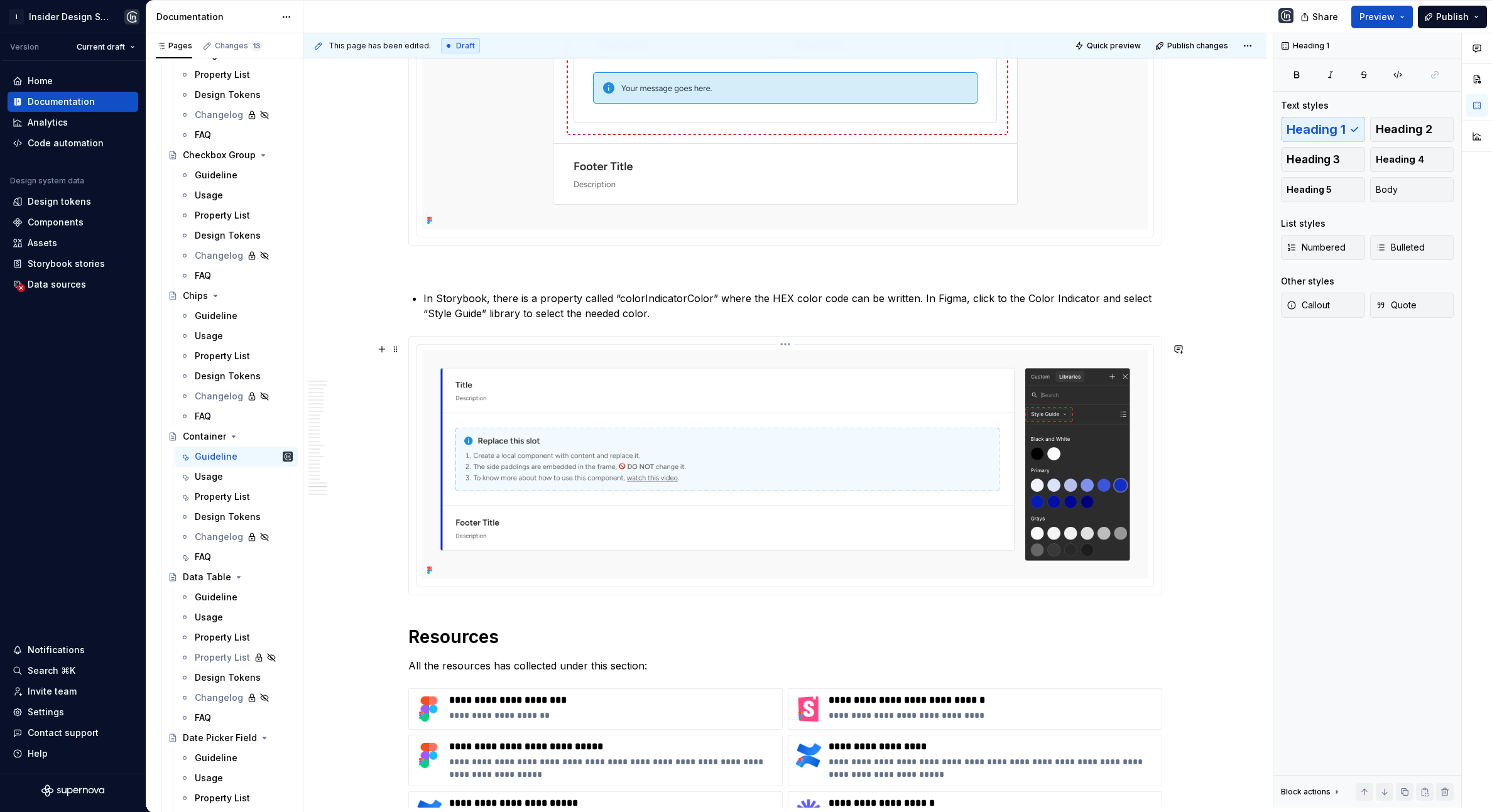
scroll to position [16225, 0]
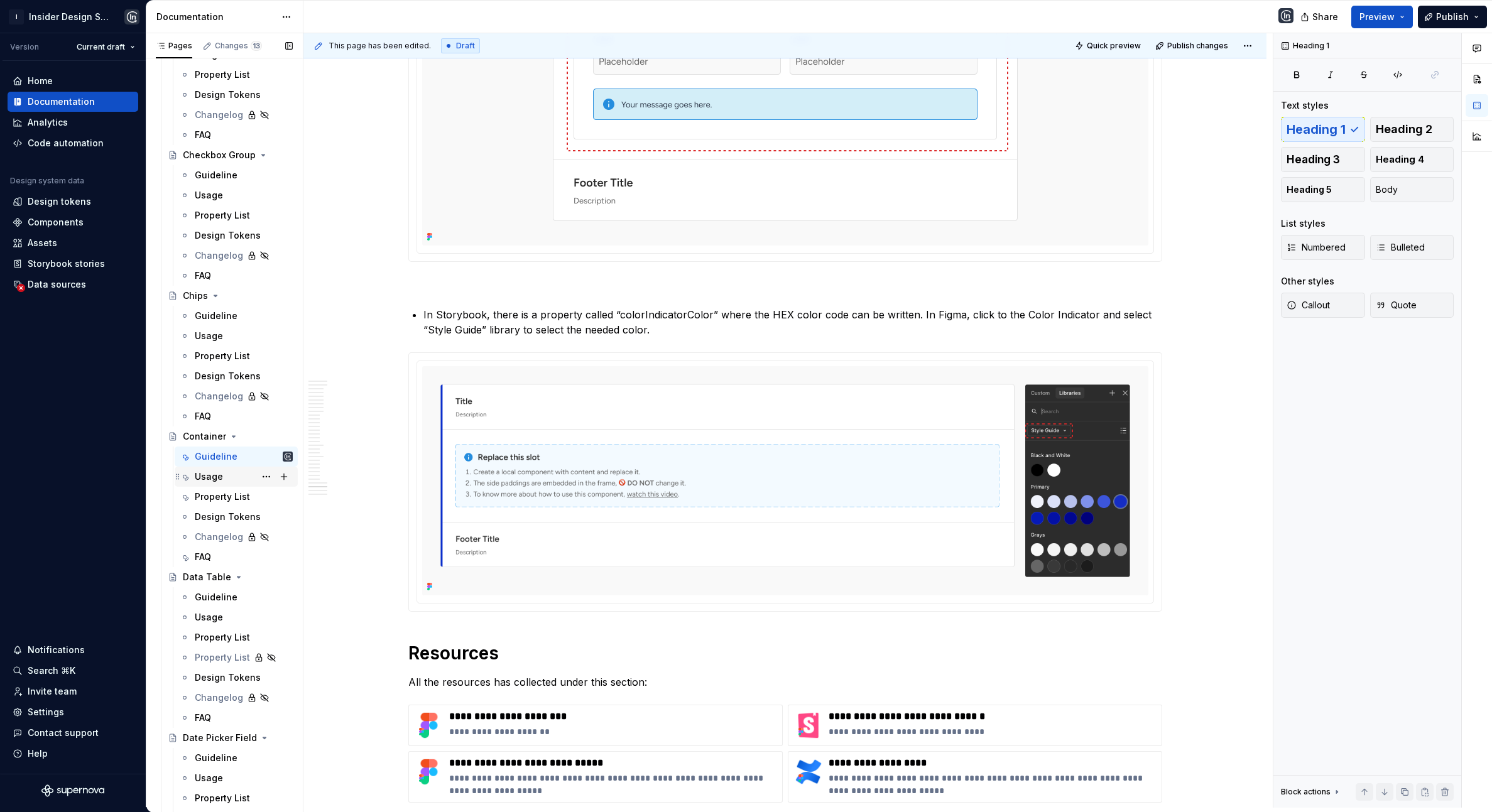
click at [219, 477] on div "Usage" at bounding box center [209, 476] width 28 height 12
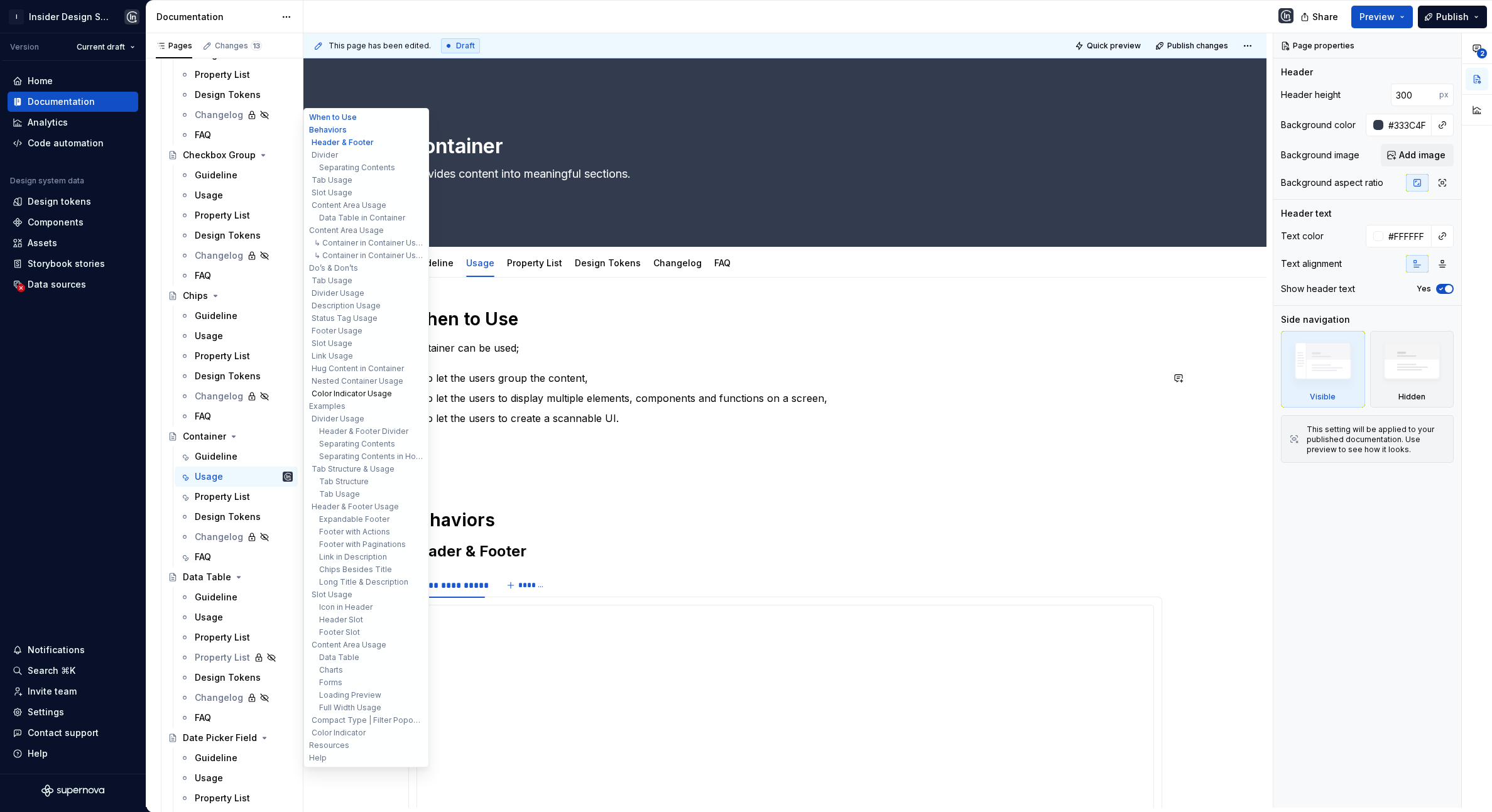
click at [357, 392] on button "Color Indicator Usage" at bounding box center [366, 393] width 119 height 12
type textarea "*"
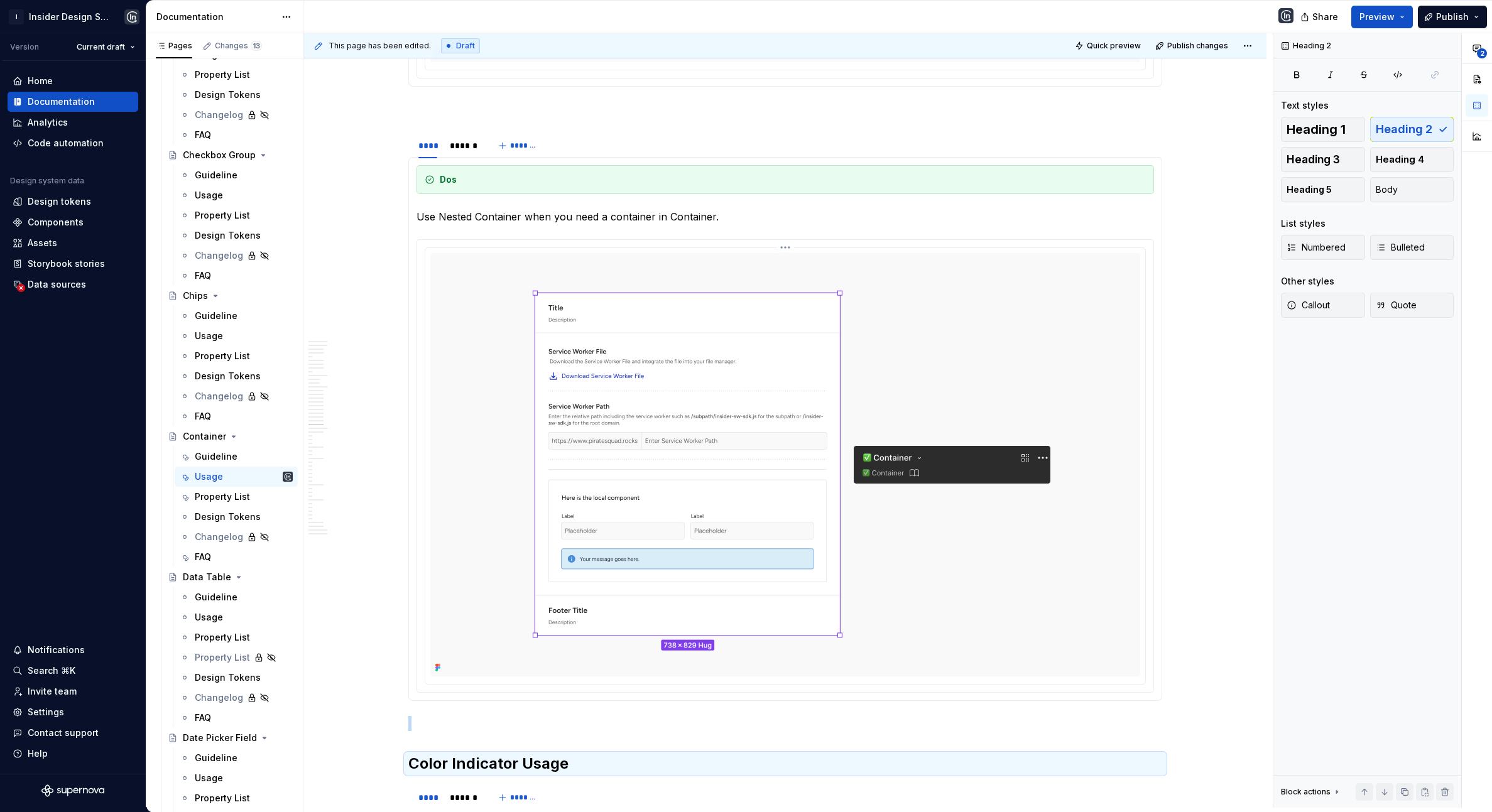
scroll to position [16439, 0]
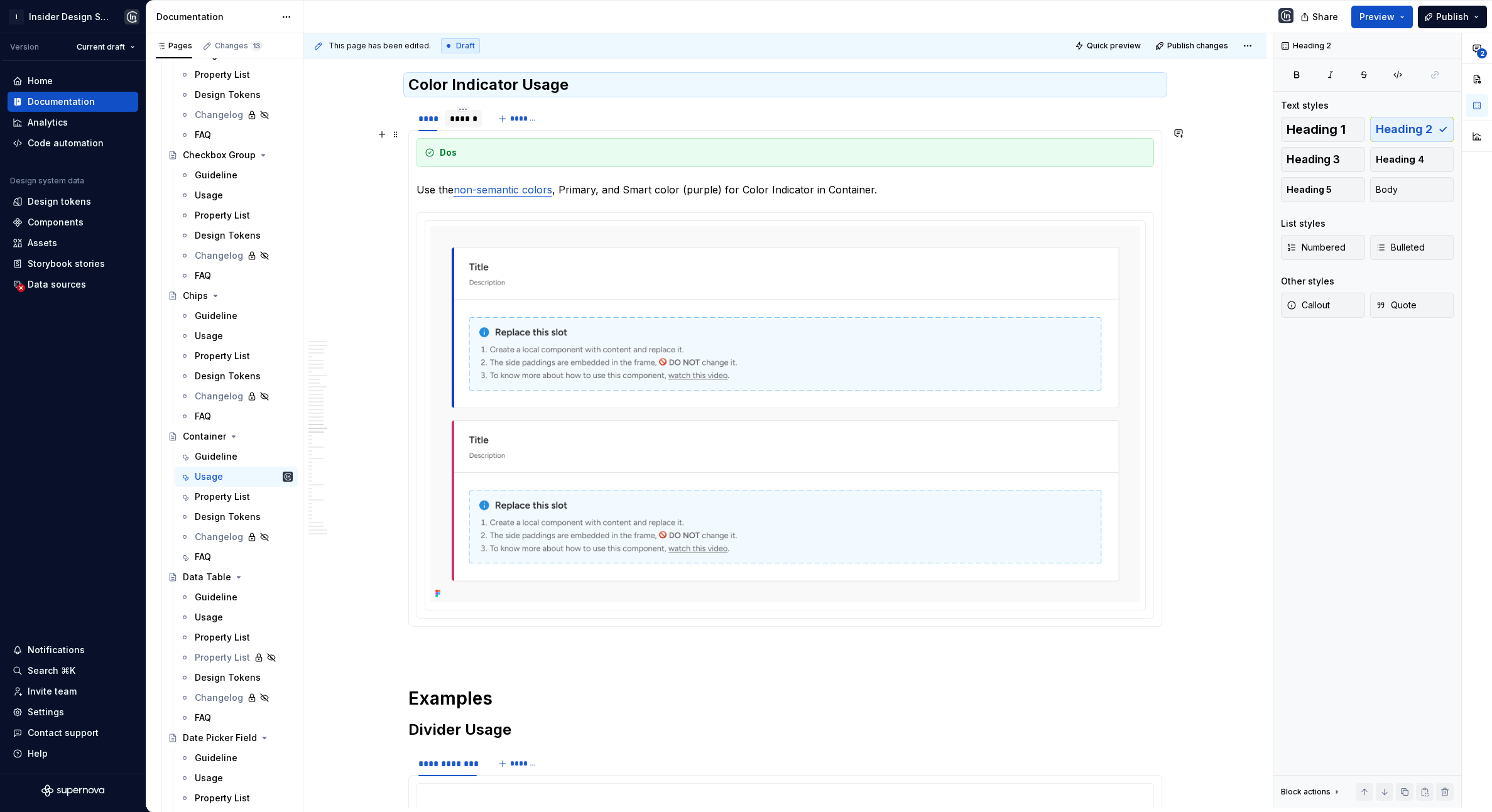
click at [466, 128] on div "******" at bounding box center [463, 118] width 37 height 17
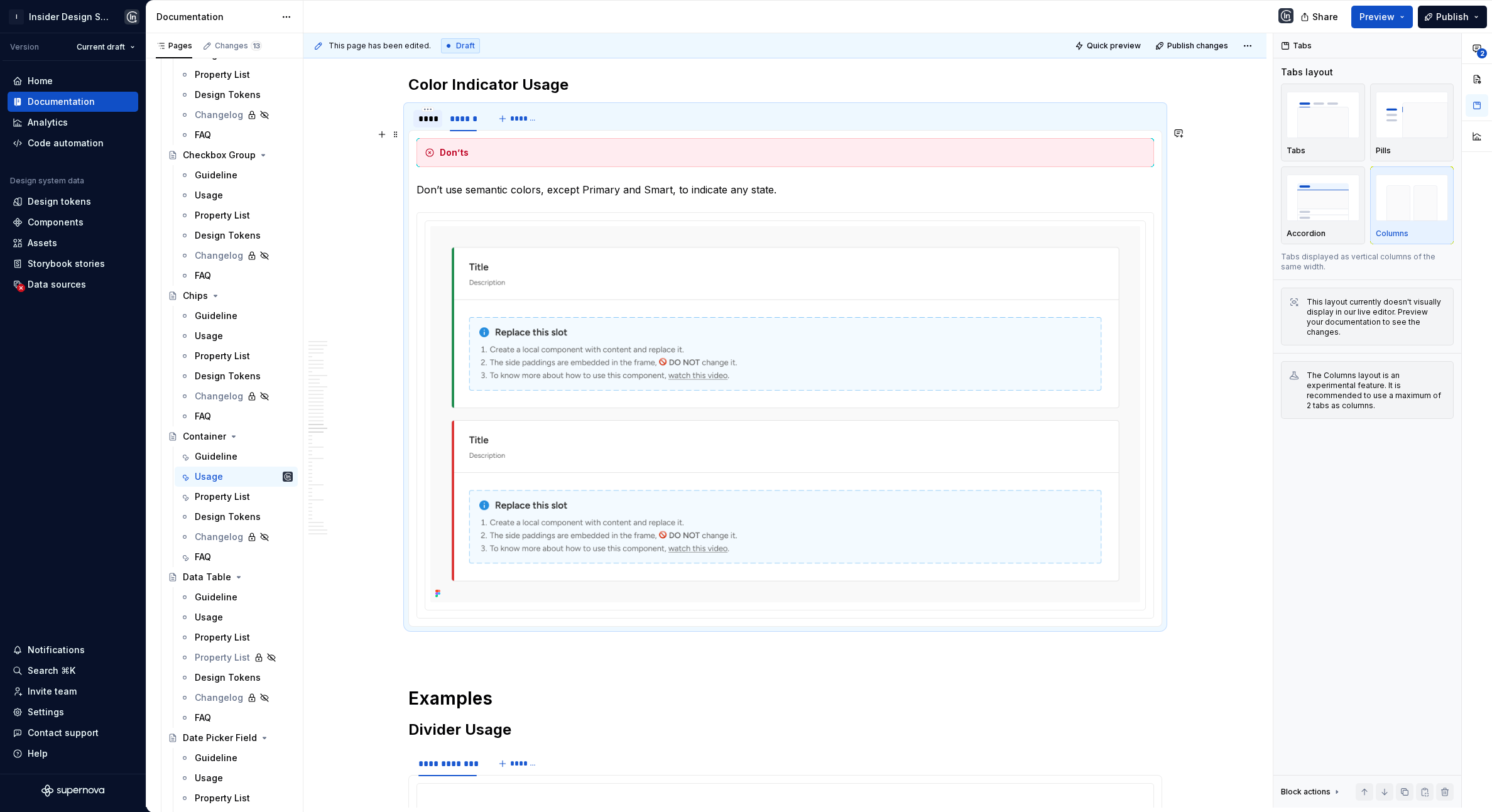
click at [427, 125] on div "****" at bounding box center [427, 118] width 19 height 12
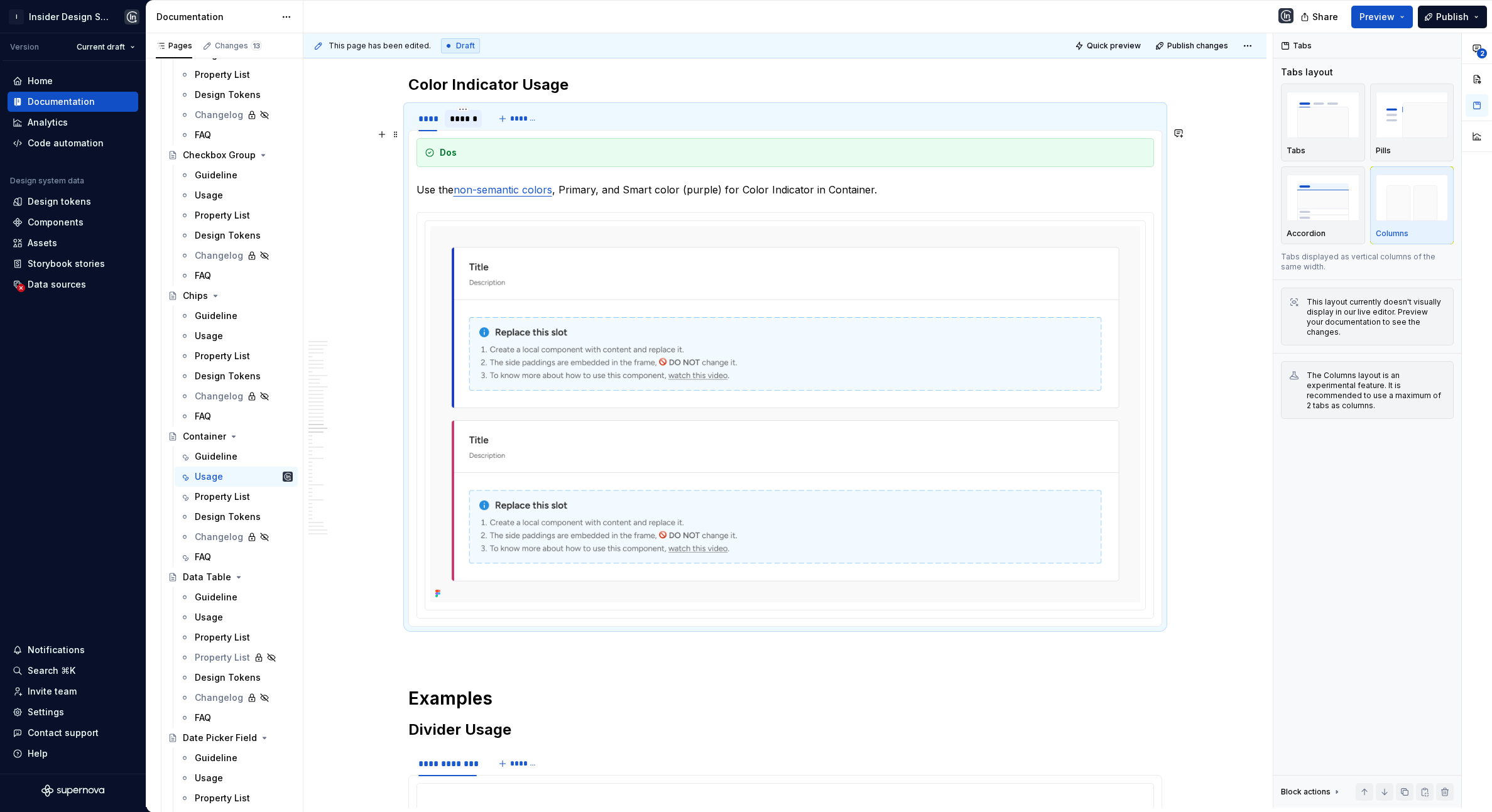
click at [455, 125] on div "******" at bounding box center [463, 118] width 27 height 12
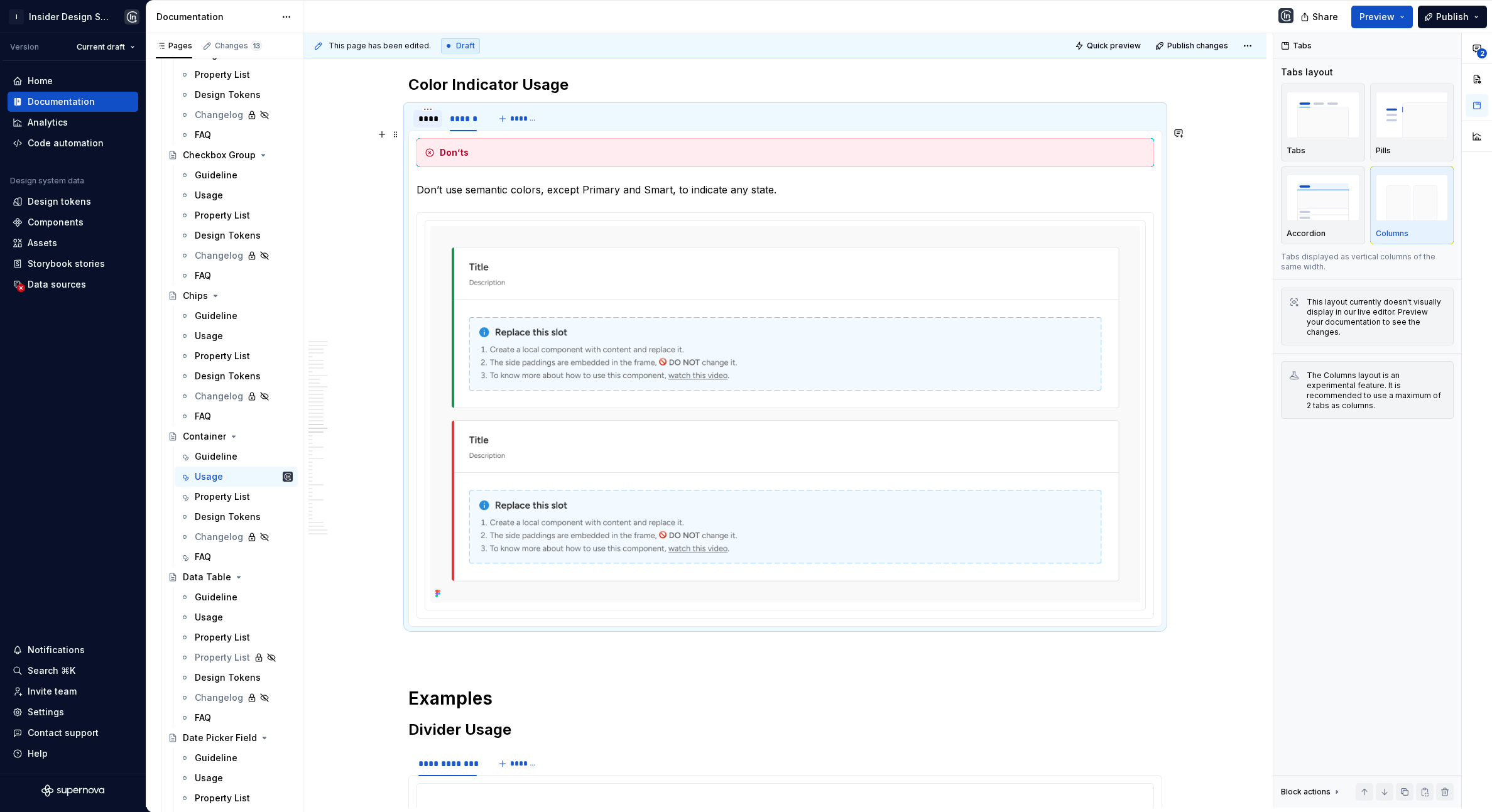
click at [432, 128] on div "****" at bounding box center [427, 118] width 29 height 17
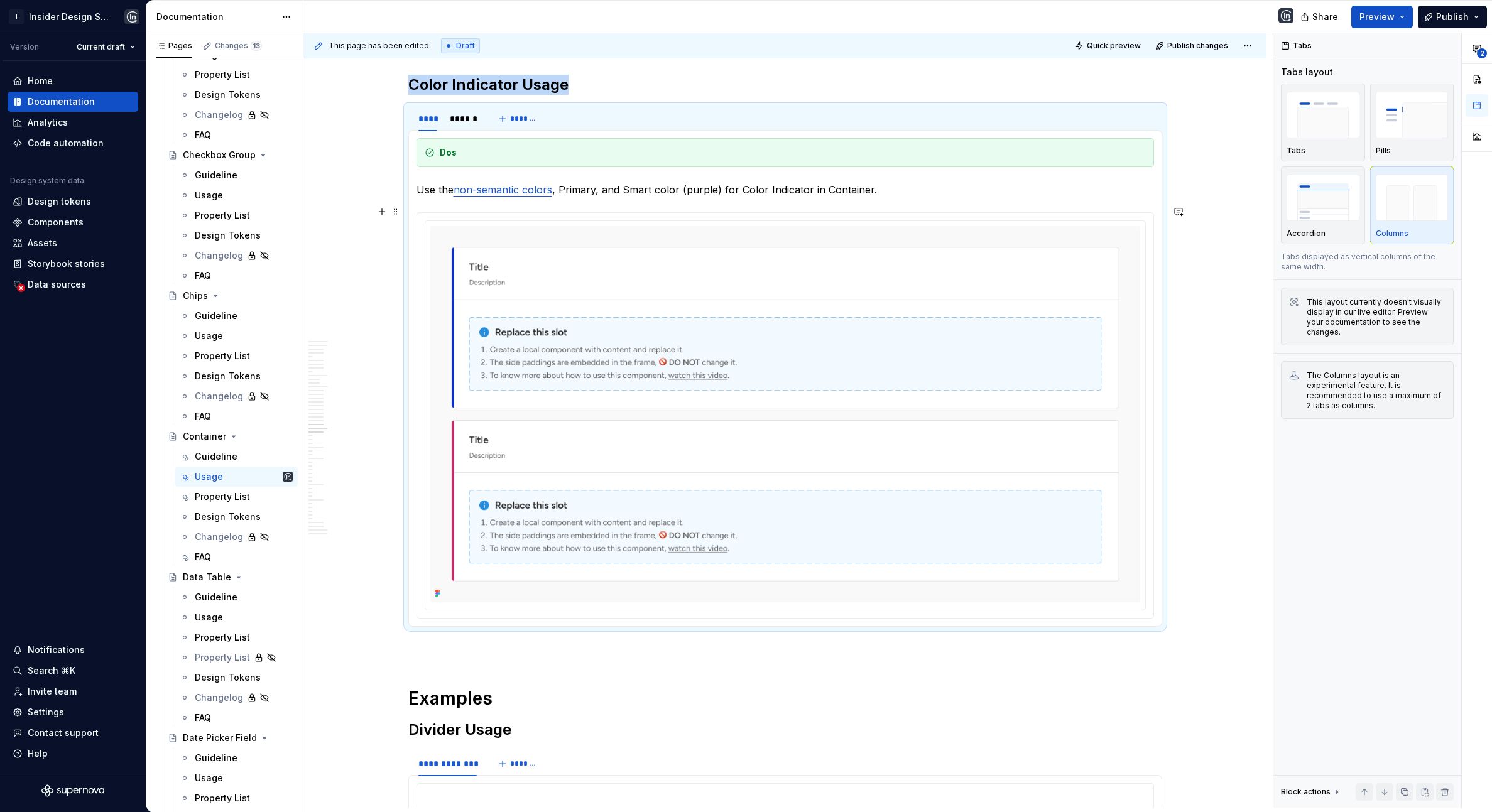
click at [887, 197] on p "Use the non-semantic colors , Primary, and Smart color (purple) for Color Indic…" at bounding box center [785, 189] width 738 height 15
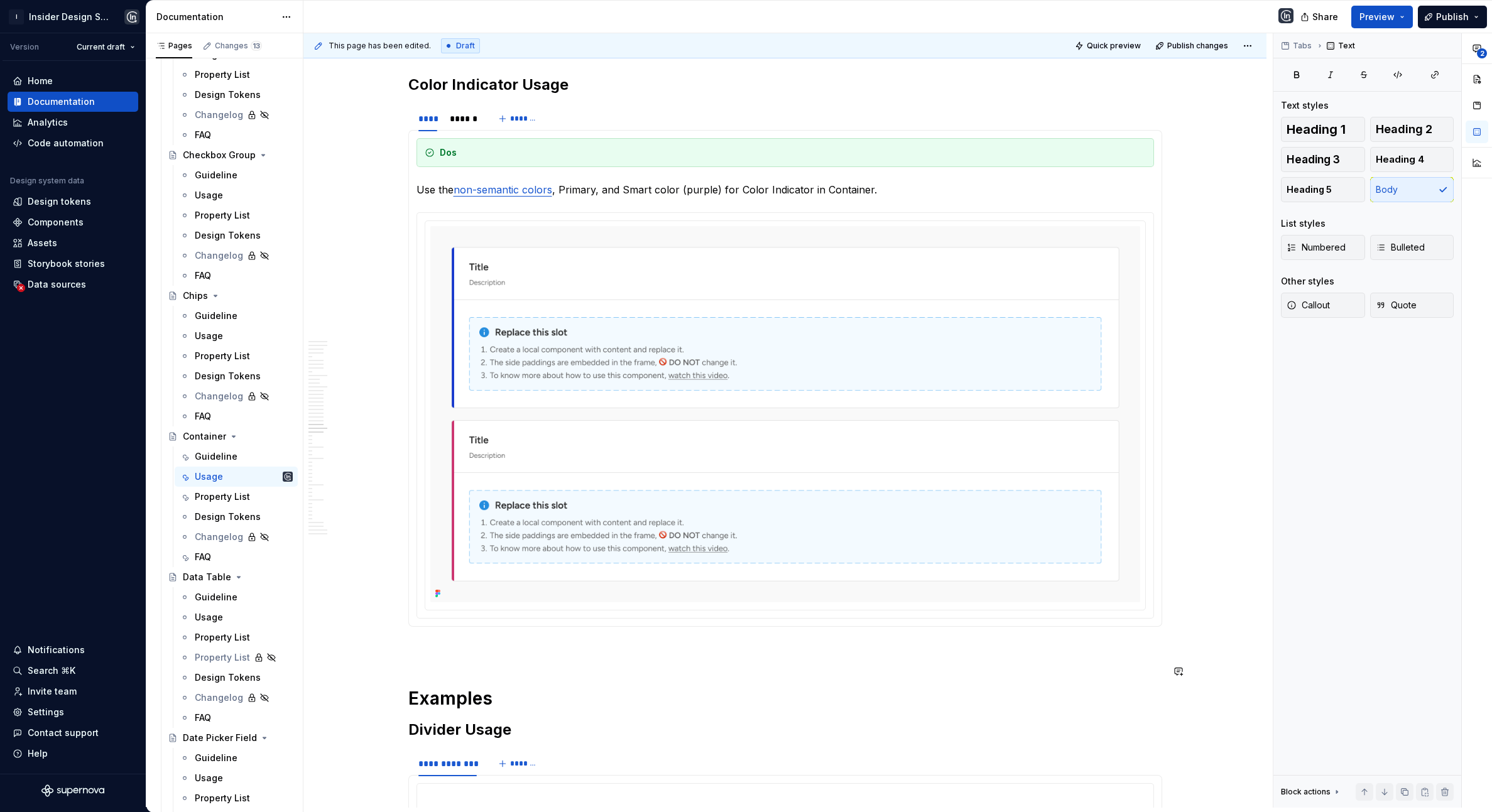
click at [1320, 21] on span "Share" at bounding box center [1325, 17] width 26 height 12
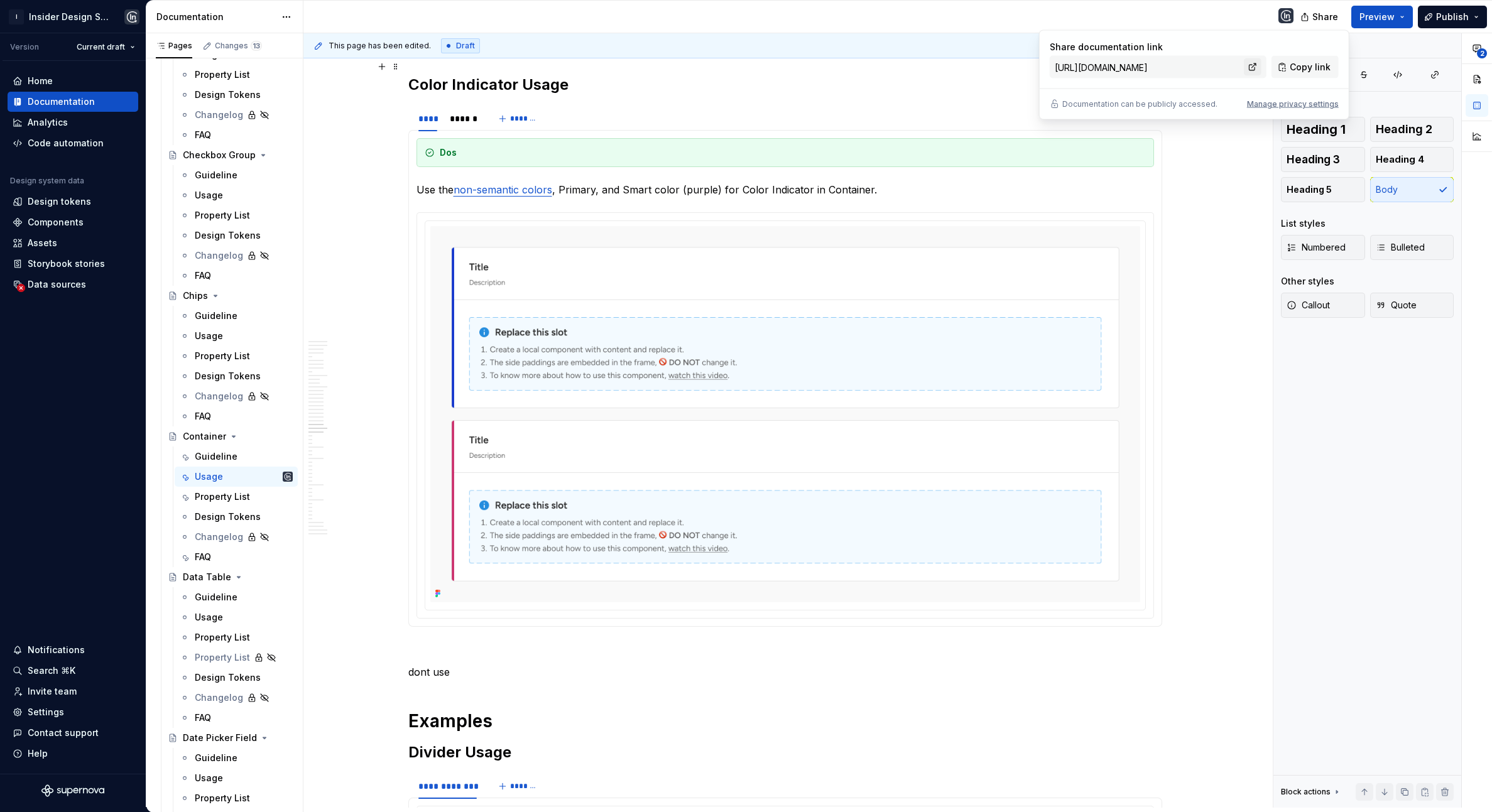
click at [1258, 66] on link at bounding box center [1252, 67] width 17 height 17
click at [466, 679] on p "dont use" at bounding box center [785, 672] width 754 height 15
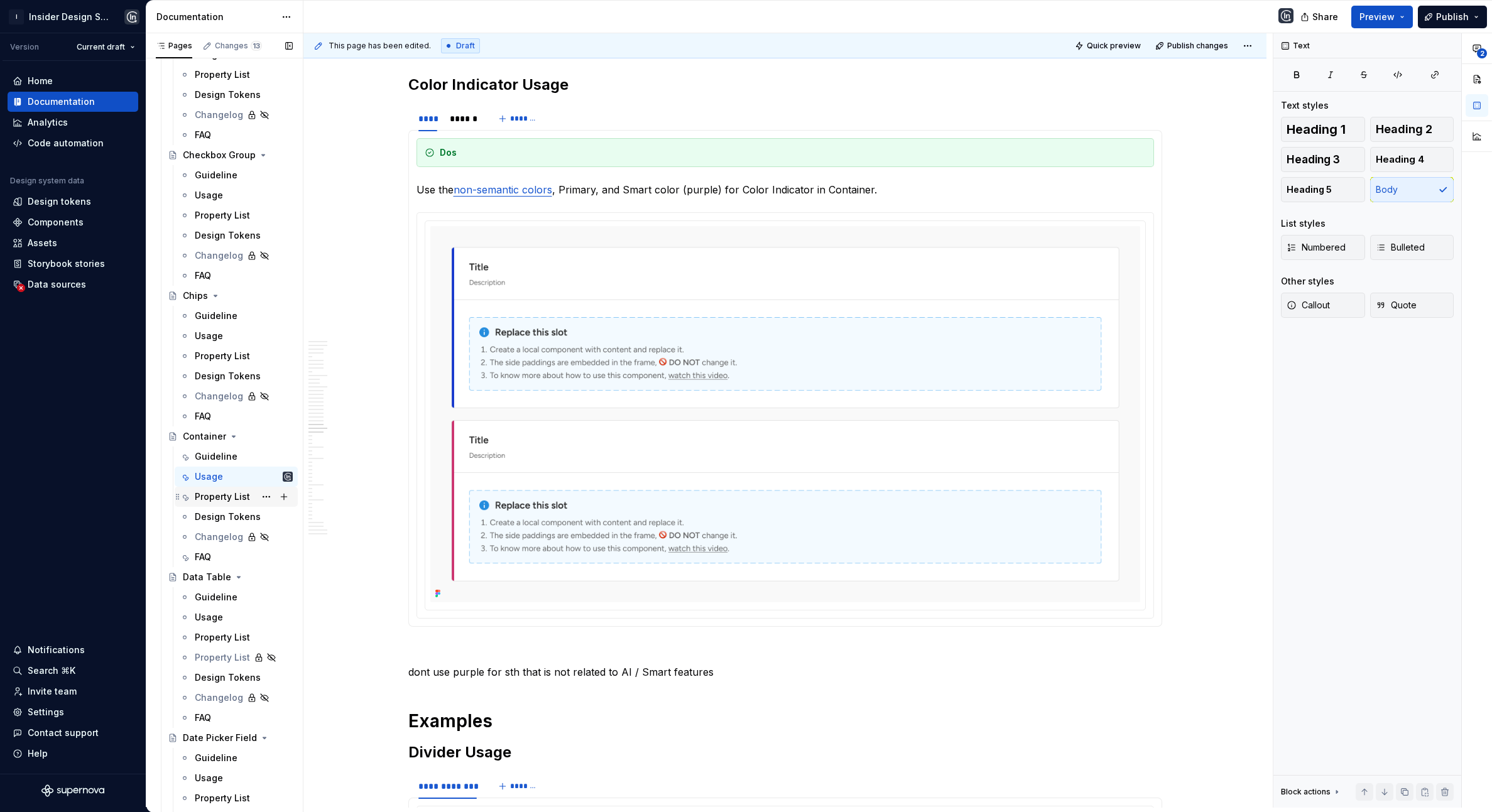
click at [217, 495] on div "Property List" at bounding box center [222, 496] width 55 height 12
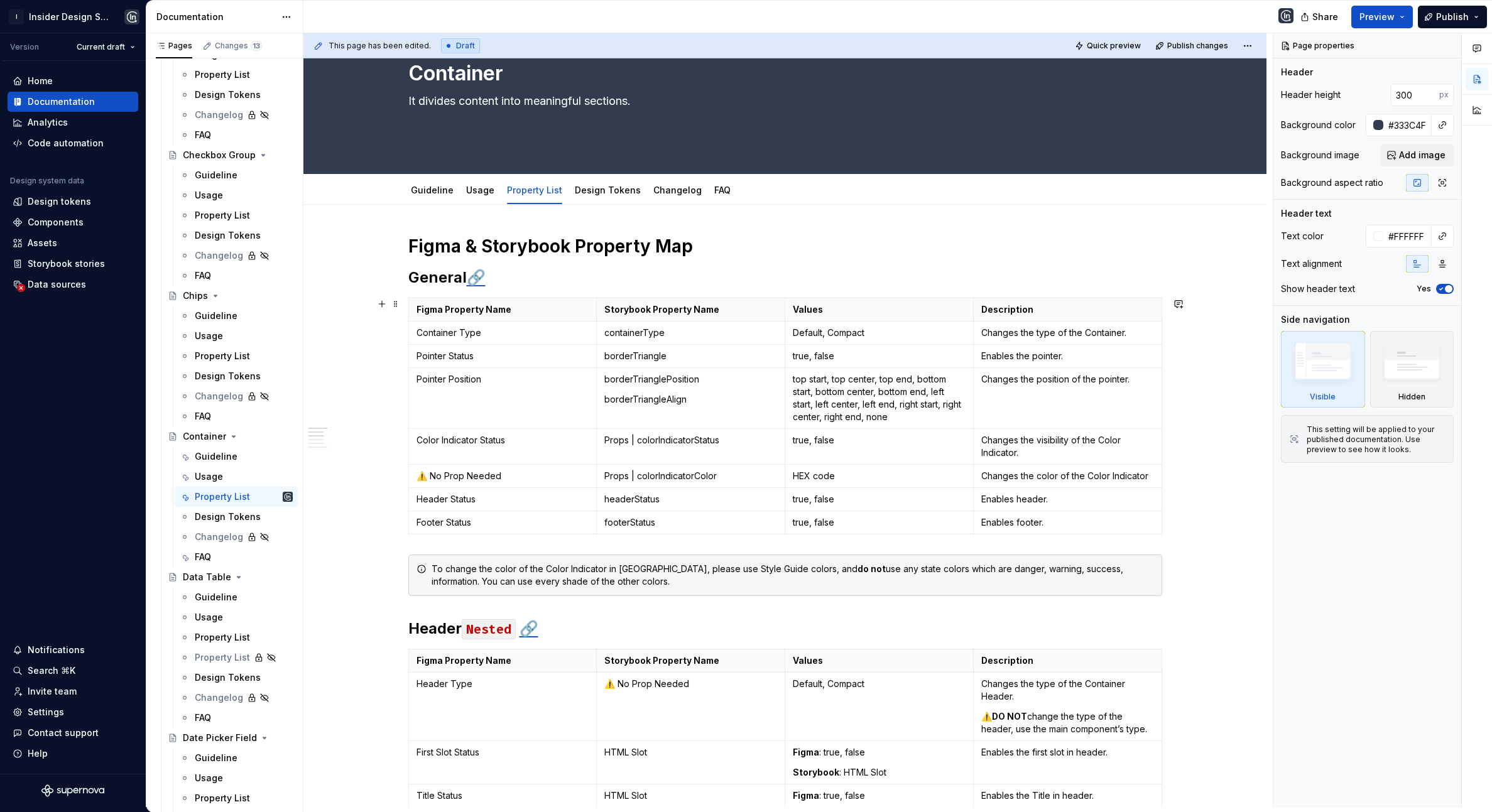
scroll to position [86, 0]
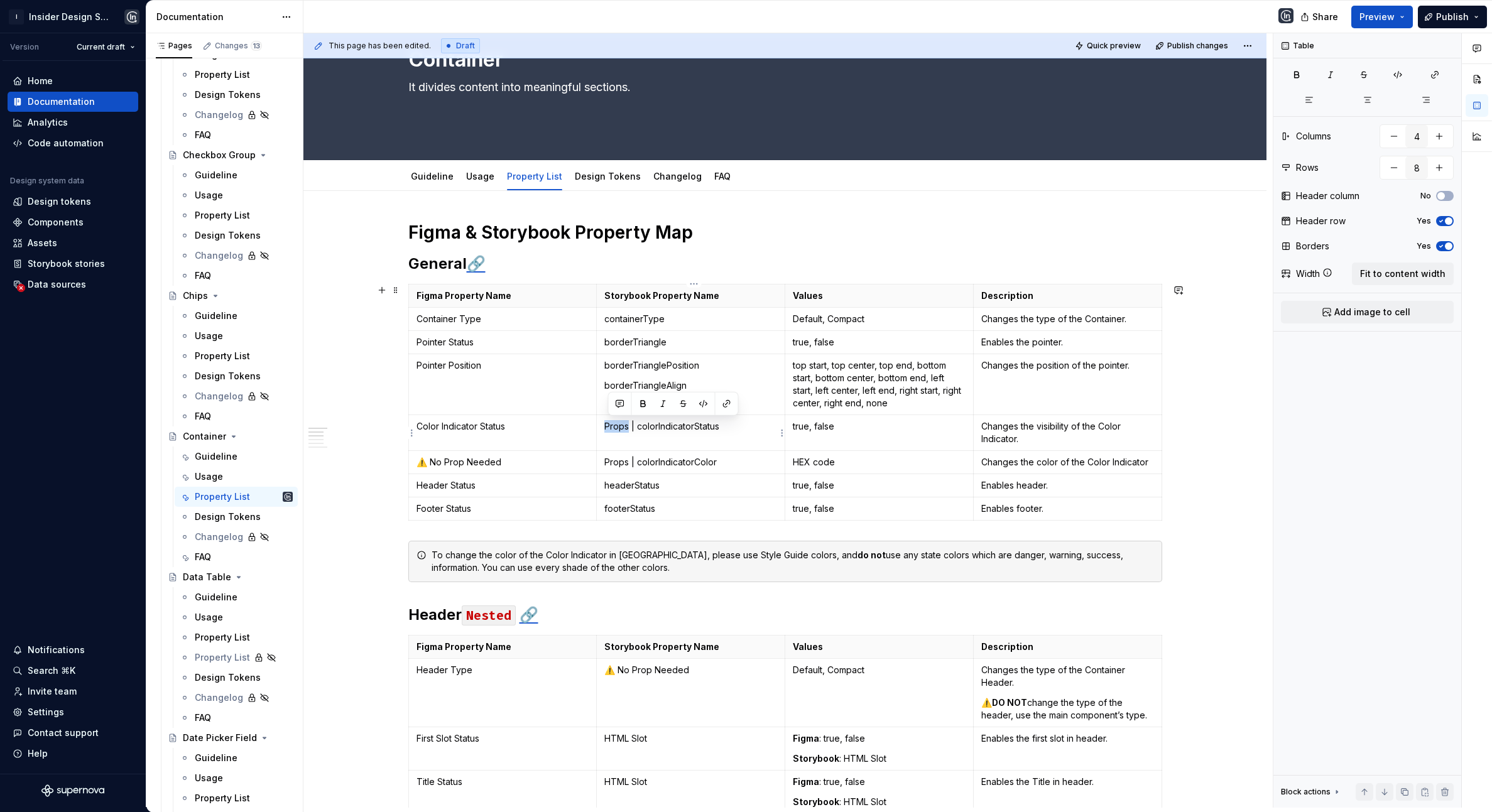
drag, startPoint x: 607, startPoint y: 427, endPoint x: 630, endPoint y: 428, distance: 23.0
click at [630, 428] on p "Props | colorIndicatorStatus" at bounding box center [691, 426] width 173 height 12
click at [612, 426] on p "Props | colorIndicatorStatus" at bounding box center [691, 426] width 173 height 12
click at [685, 427] on p "Props | colorIndicatorStatus" at bounding box center [691, 426] width 173 height 12
type textarea "*"
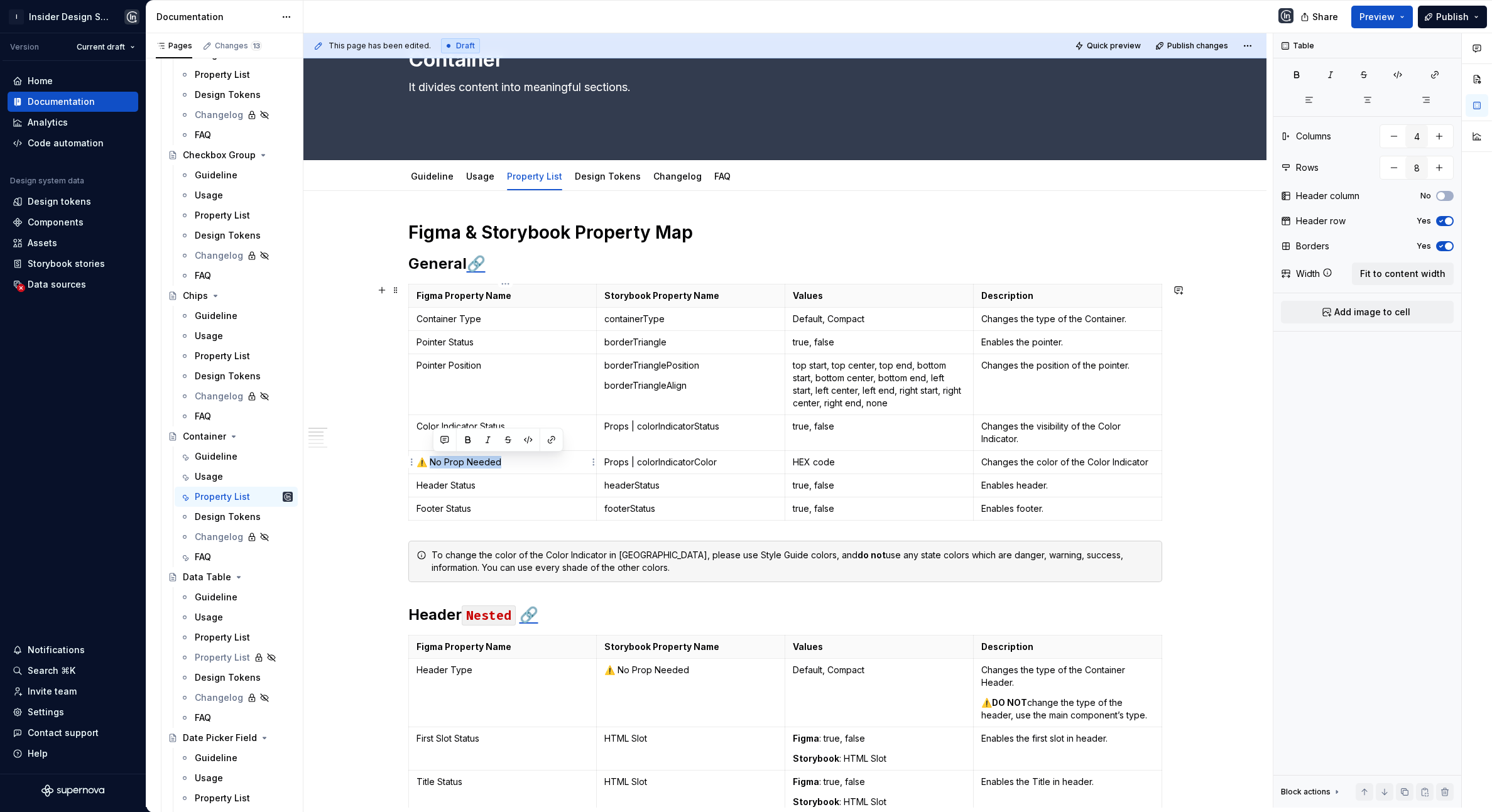
drag, startPoint x: 432, startPoint y: 461, endPoint x: 526, endPoint y: 462, distance: 94.0
click at [526, 462] on p "⚠️ No Prop Needed" at bounding box center [503, 461] width 173 height 12
click at [827, 464] on p "HEX code" at bounding box center [879, 461] width 173 height 12
click at [854, 464] on p "HEX code" at bounding box center [879, 461] width 173 height 12
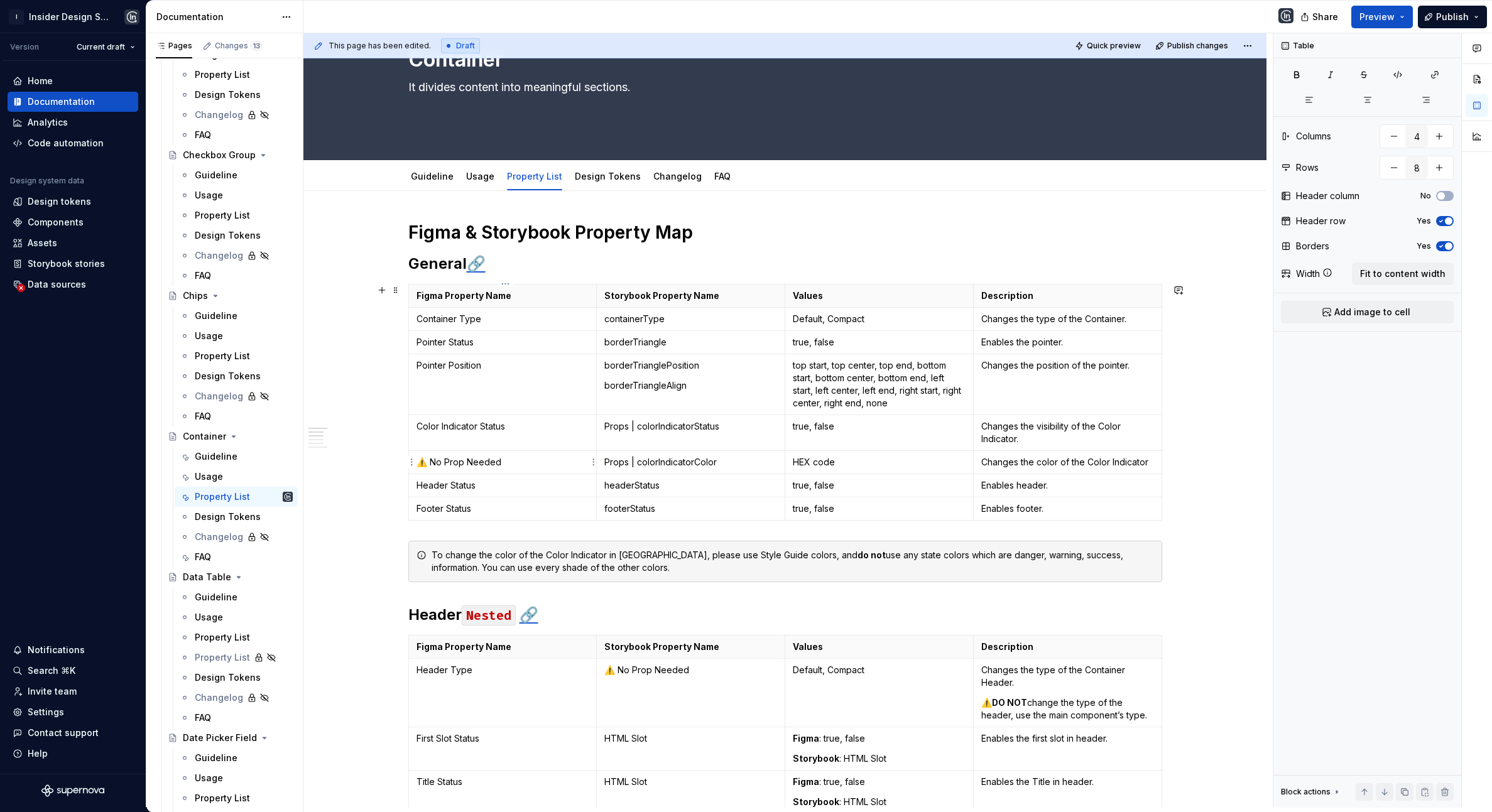
click at [411, 460] on html "I Insider Design System Version Current draft Home Documentation Analytics Code…" at bounding box center [746, 406] width 1492 height 812
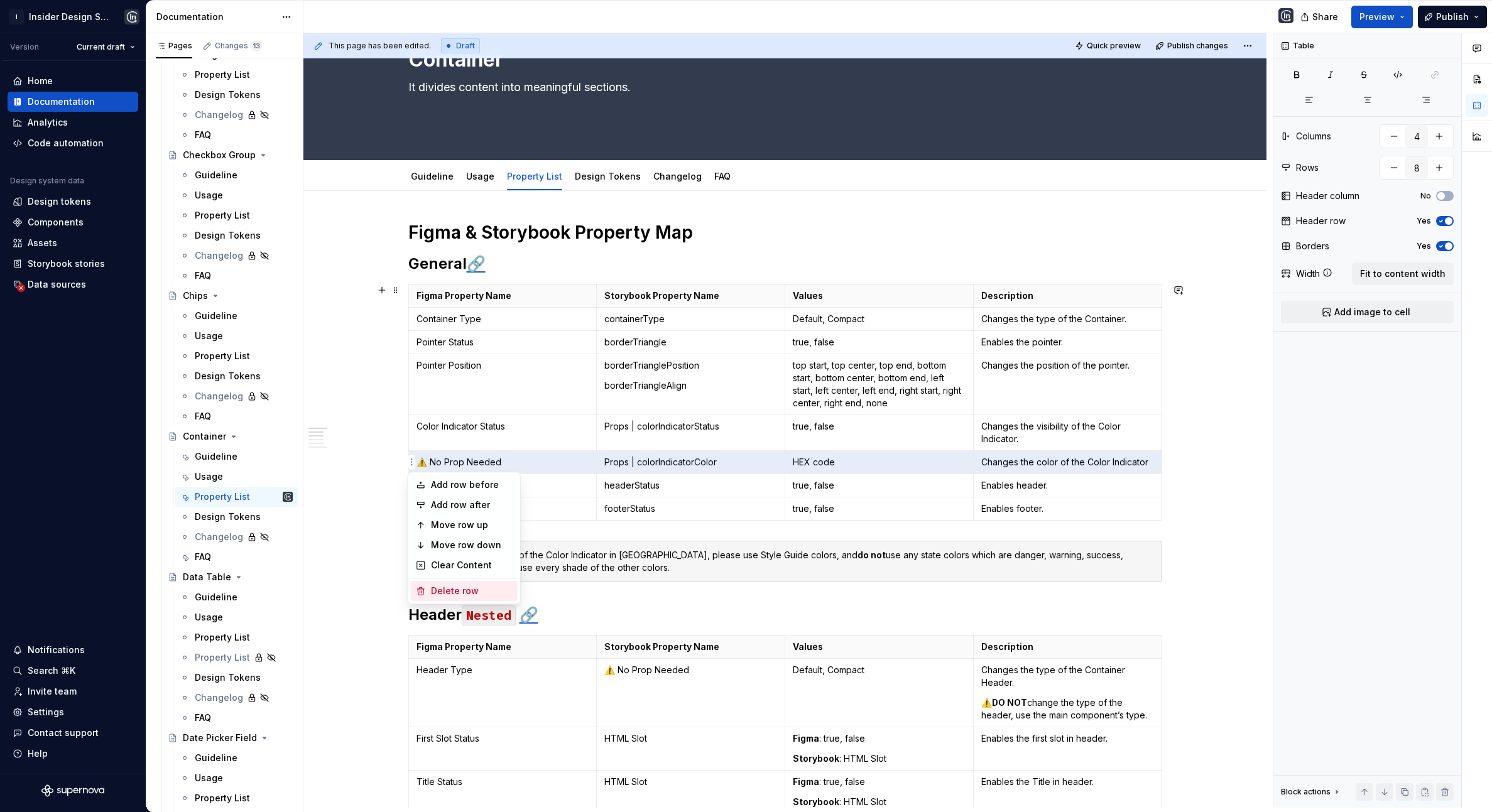
click at [467, 586] on div "Delete row" at bounding box center [471, 590] width 82 height 12
type input "7"
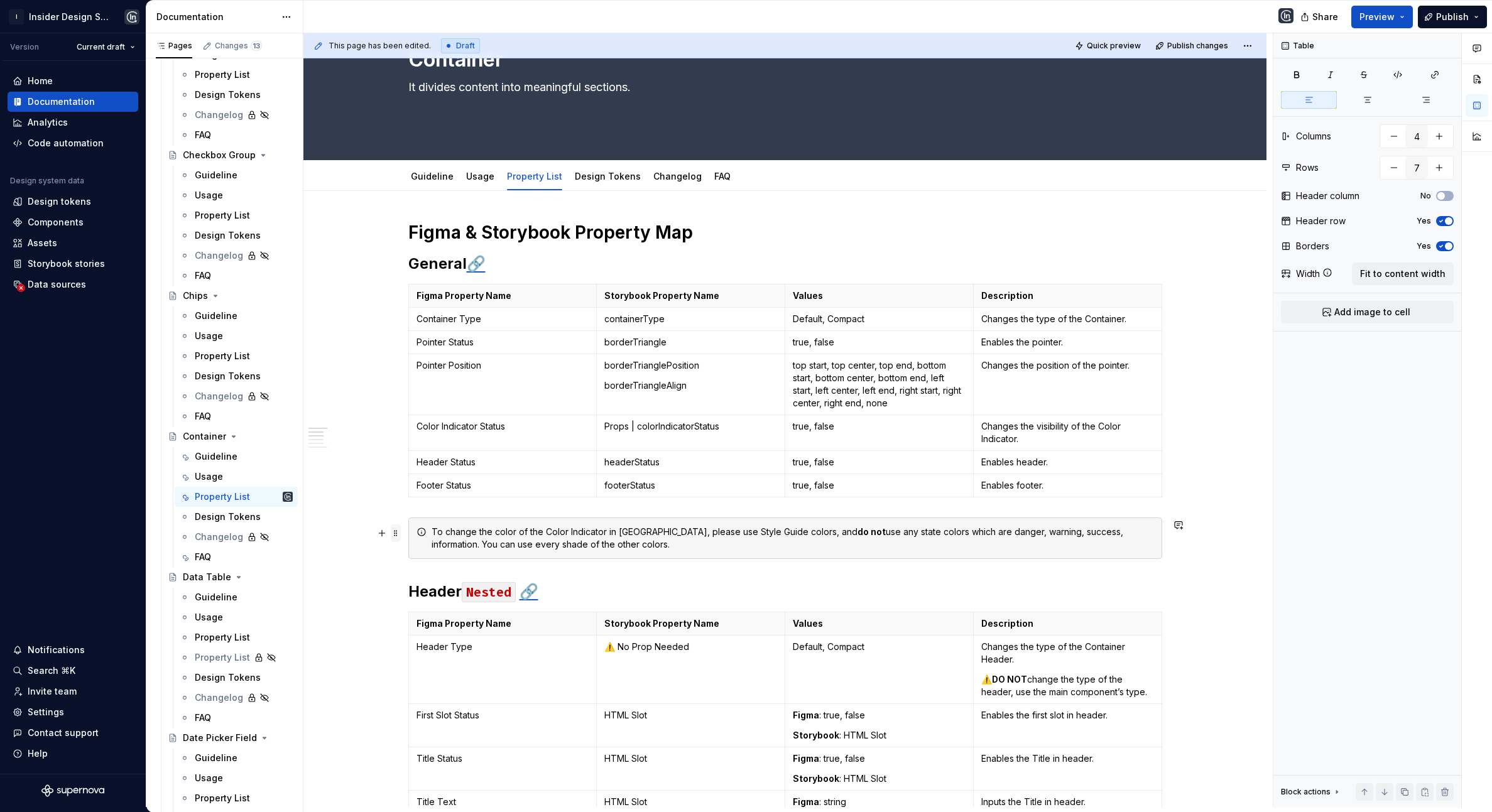
click at [397, 536] on span at bounding box center [396, 532] width 10 height 17
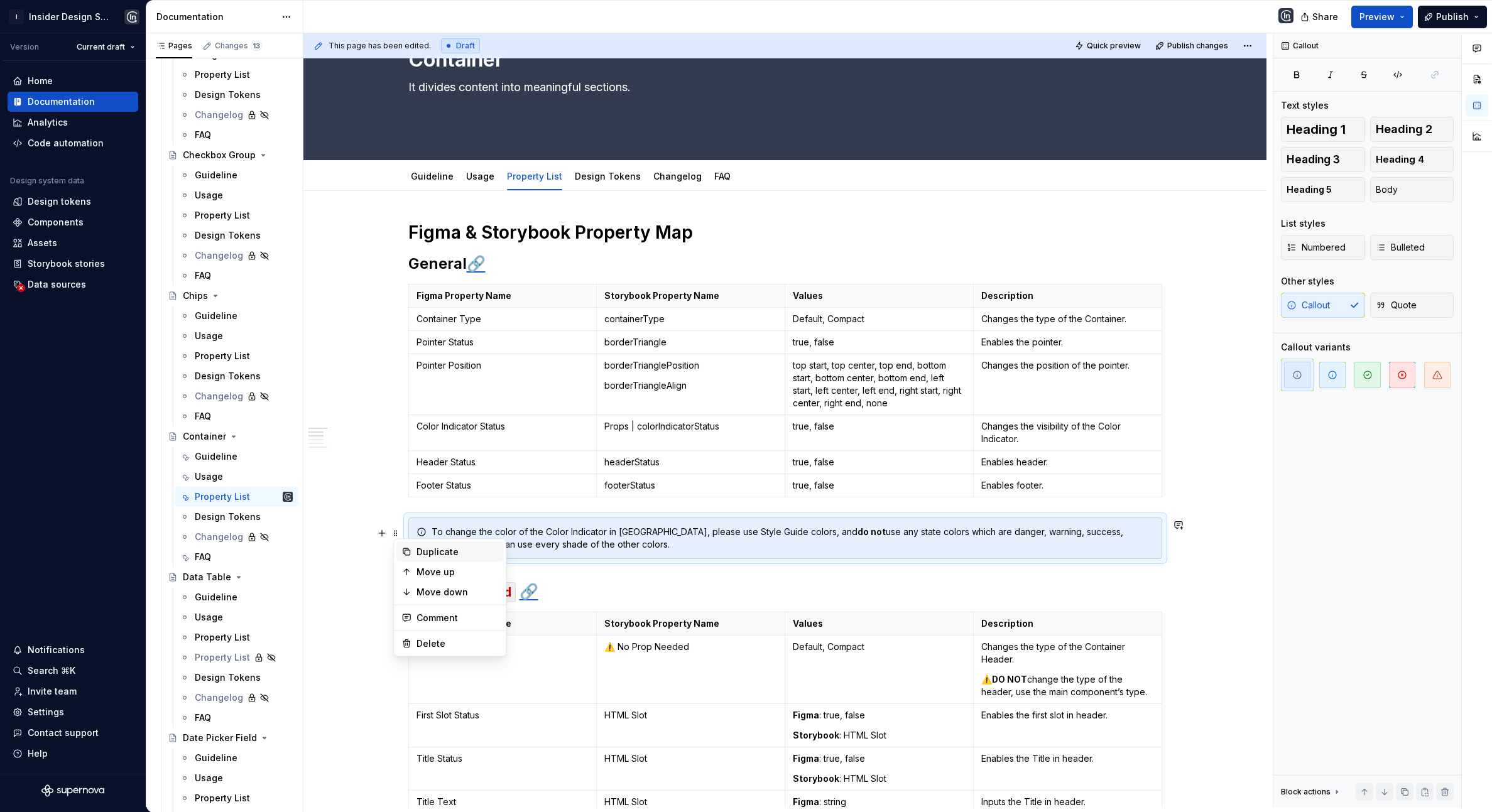
click at [453, 552] on div "Duplicate" at bounding box center [457, 552] width 82 height 12
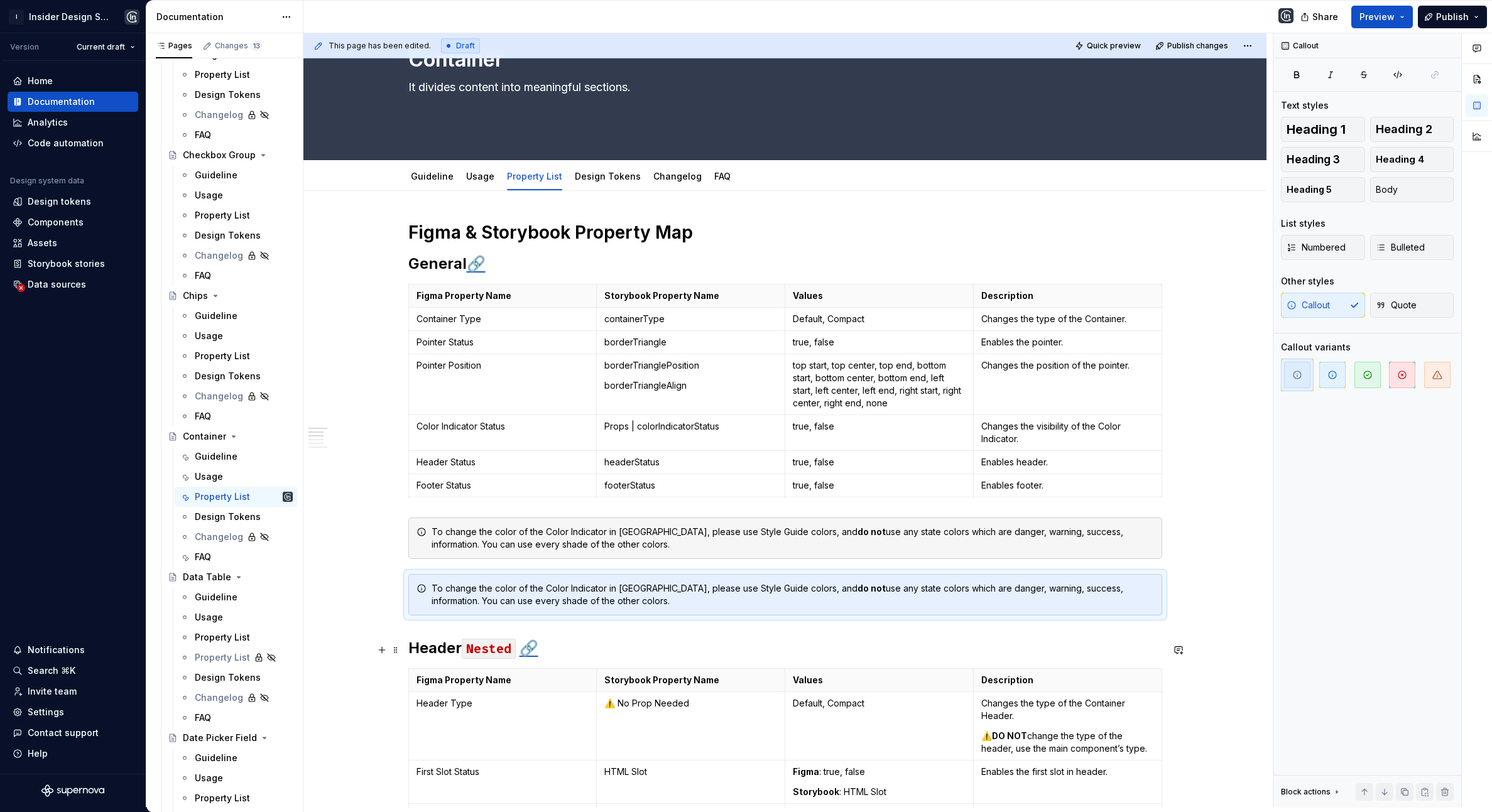
click at [410, 644] on h2 "Header Nested 🔗" at bounding box center [785, 648] width 754 height 20
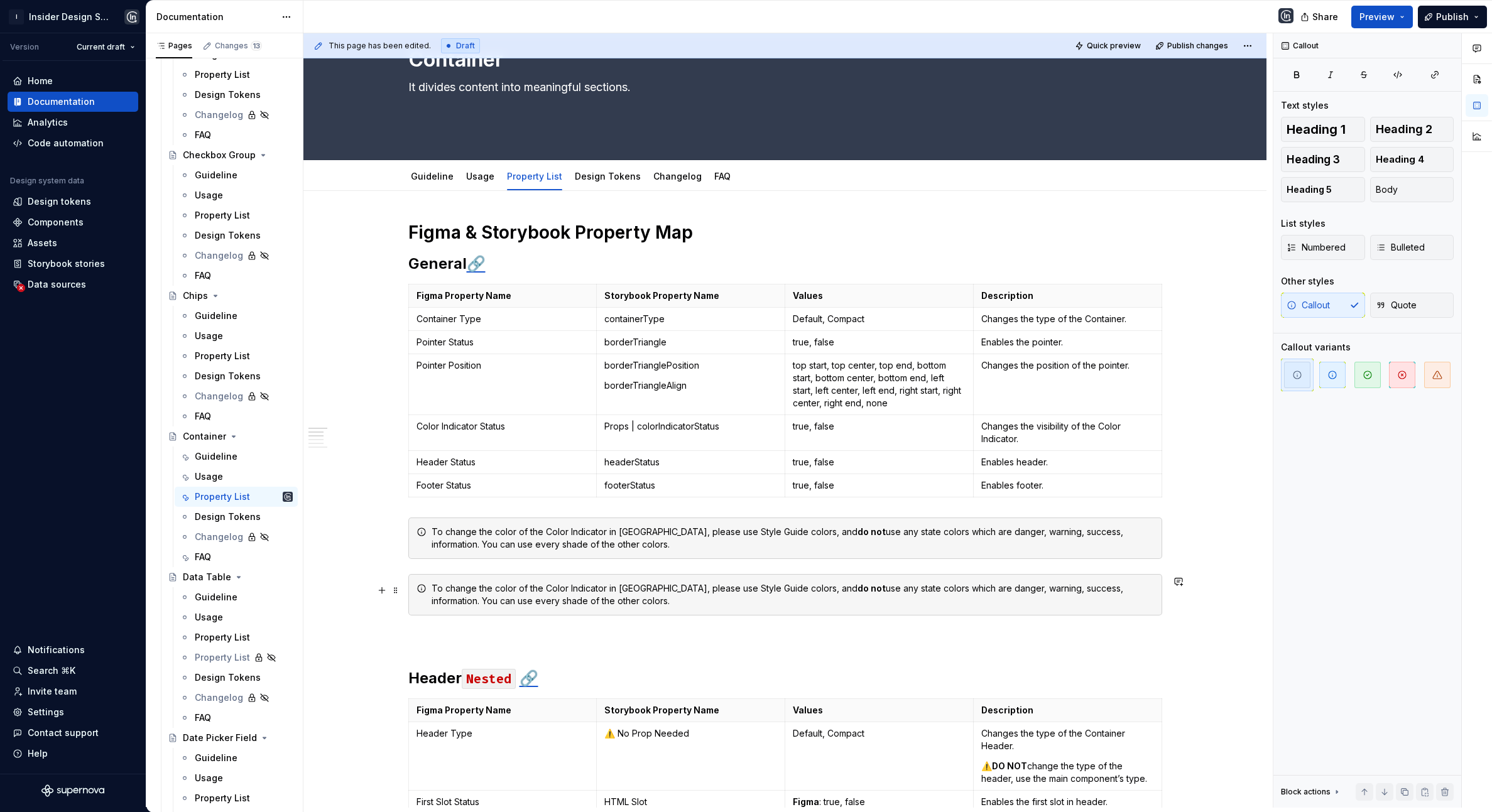
click at [482, 595] on div "To change the color of the Color Indicator in [GEOGRAPHIC_DATA], please use Sty…" at bounding box center [792, 594] width 722 height 25
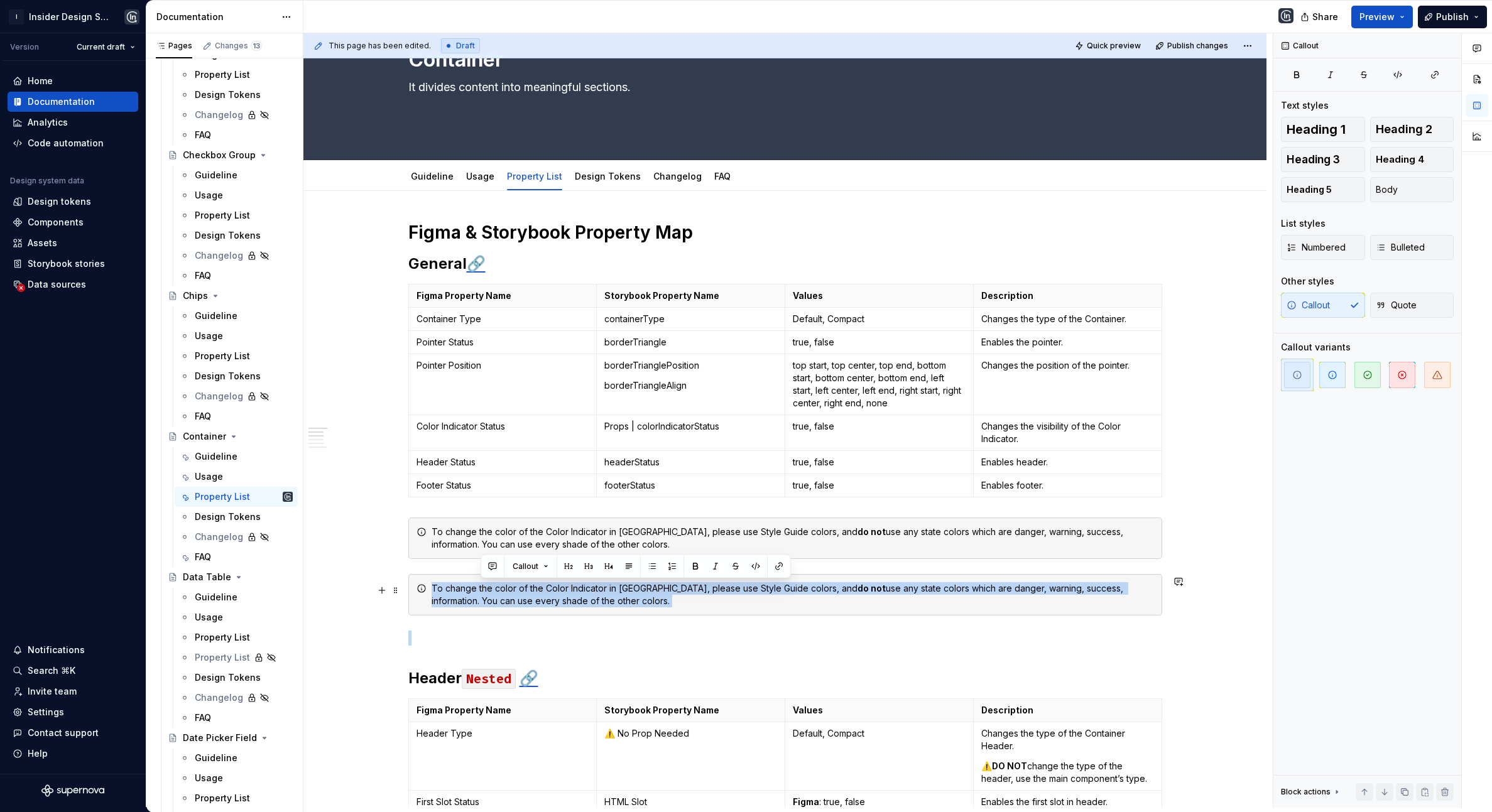
click at [482, 595] on div "To change the color of the Color Indicator in [GEOGRAPHIC_DATA], please use Sty…" at bounding box center [792, 594] width 722 height 25
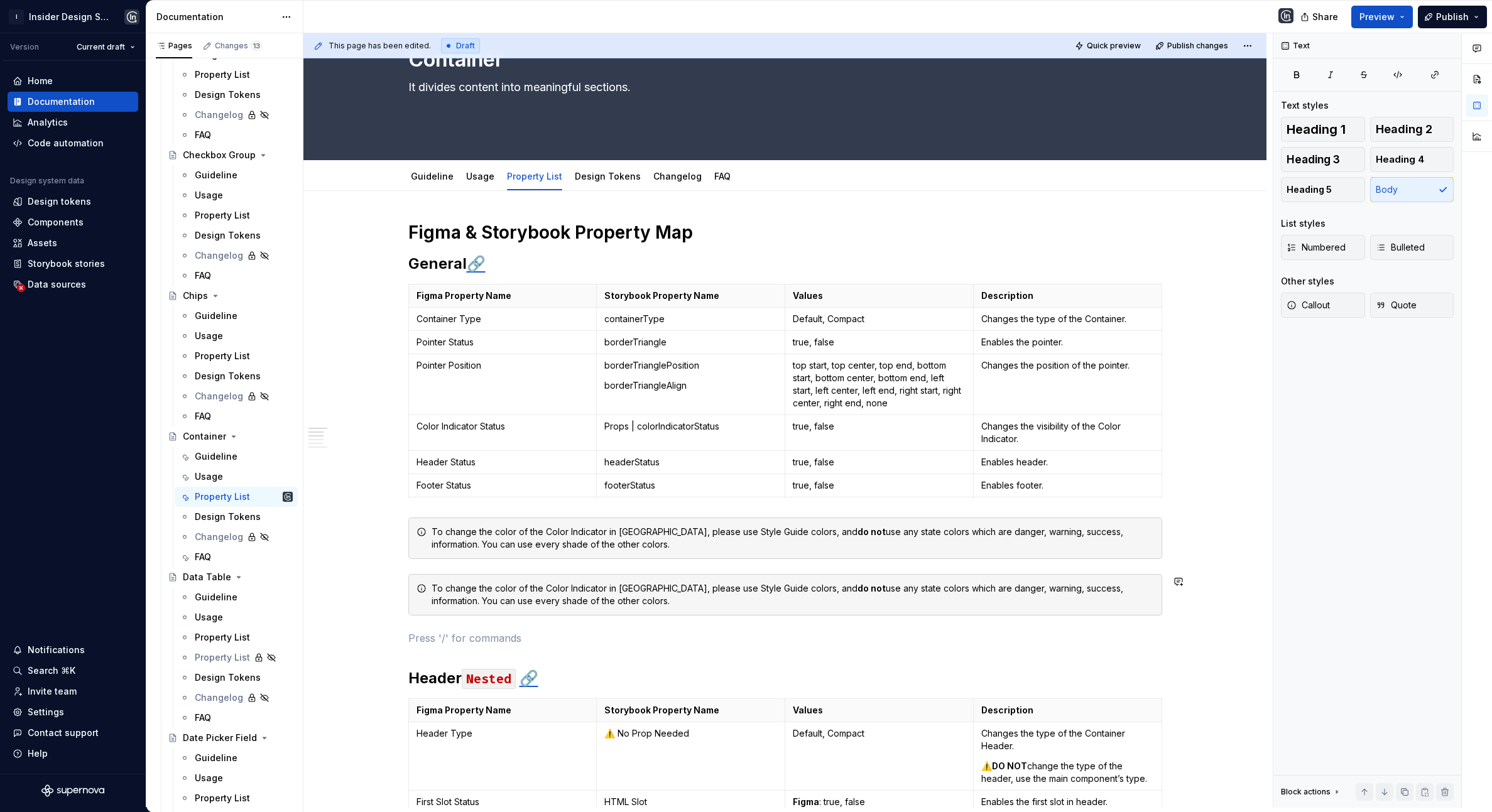
click at [851, 606] on div "To change the color of the Color Indicator in [GEOGRAPHIC_DATA], please use Sty…" at bounding box center [792, 594] width 722 height 25
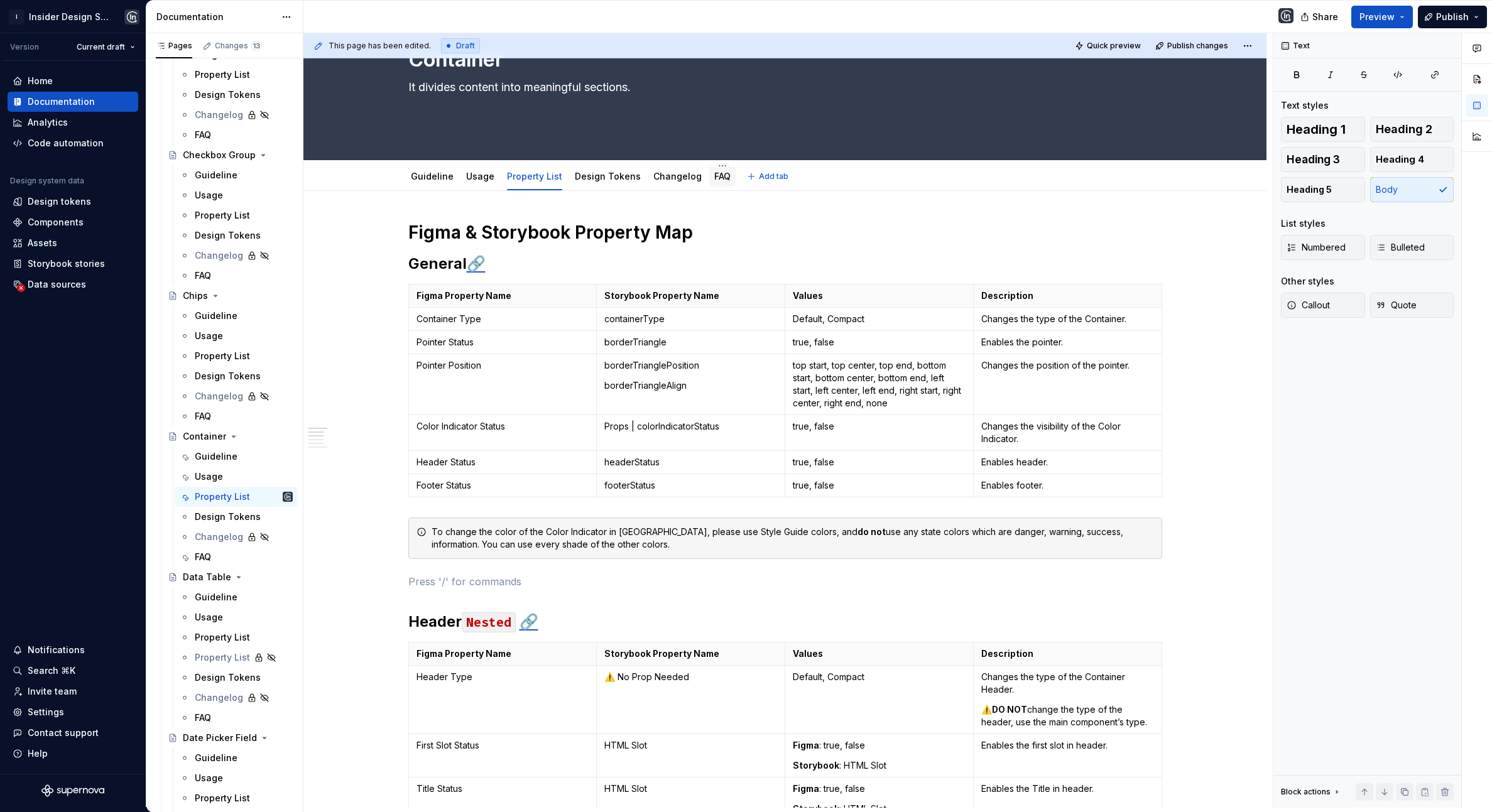
click at [714, 177] on link "FAQ" at bounding box center [722, 176] width 16 height 11
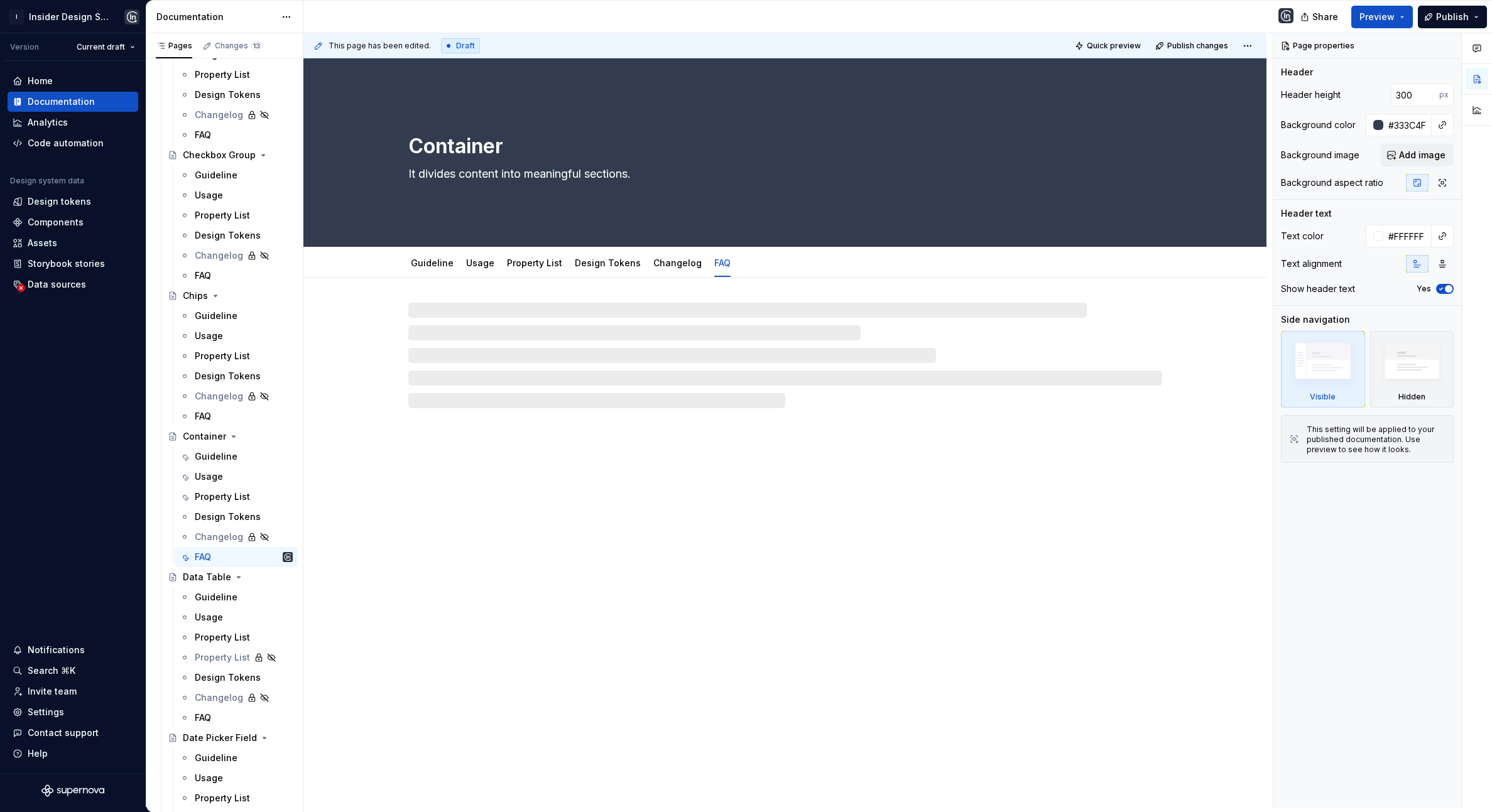
type textarea "*"
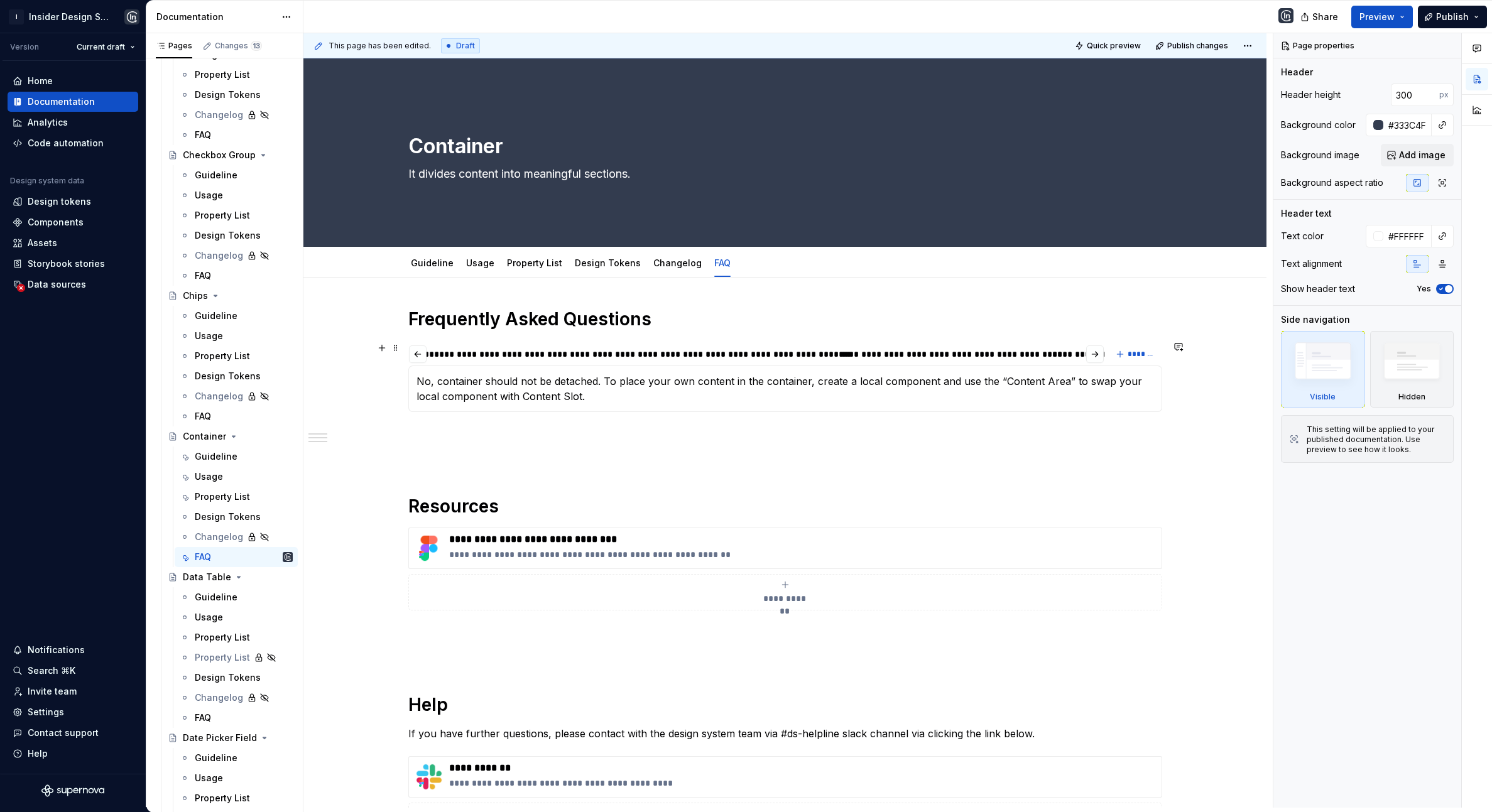
scroll to position [0, 1559]
click at [898, 358] on div "**********" at bounding box center [964, 354] width 263 height 12
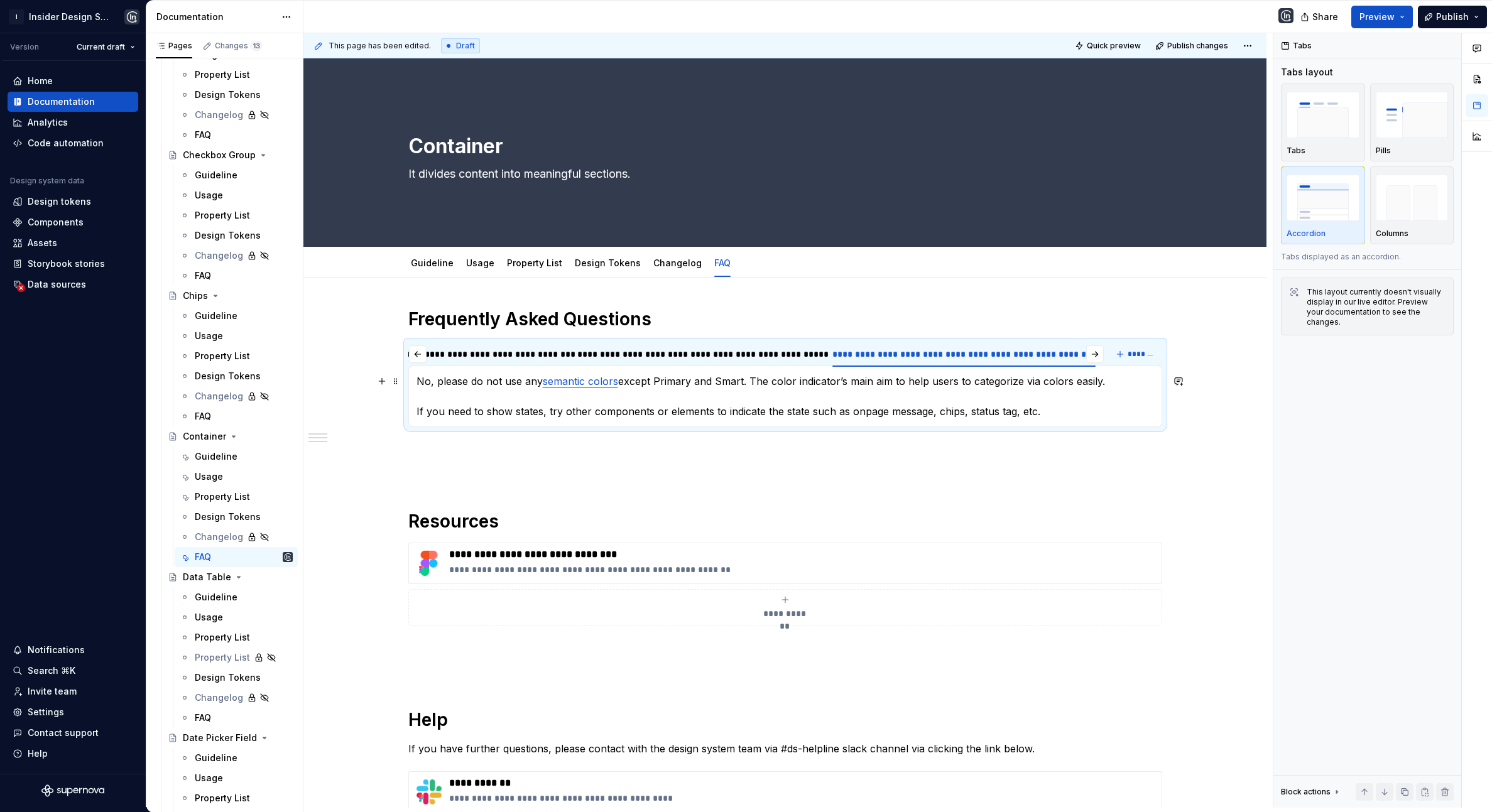
click at [1120, 383] on p "No, please do not use any semantic colors except Primary and Smart. The color i…" at bounding box center [785, 396] width 738 height 45
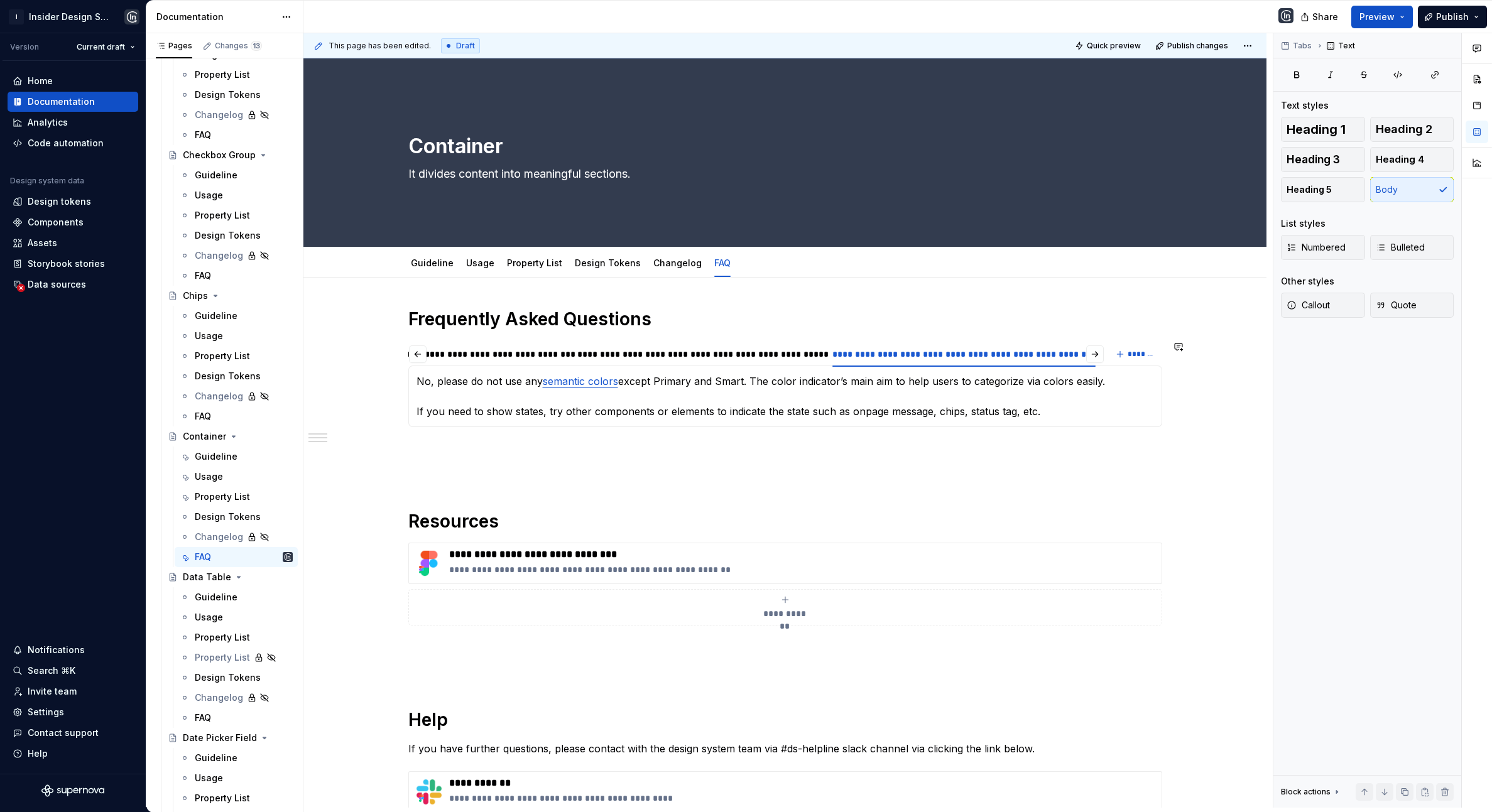
click at [1051, 438] on div "**********" at bounding box center [785, 581] width 754 height 546
click at [858, 412] on p "No, please do not use any semantic colors except Primary and Smart. The color i…" at bounding box center [785, 396] width 738 height 45
click at [943, 416] on p "No, please do not use any semantic colors except Primary and Smart. The color i…" at bounding box center [785, 396] width 738 height 45
click at [974, 414] on p "No, please do not use any semantic colors except Primary and Smart. The color i…" at bounding box center [785, 396] width 738 height 45
click at [941, 468] on p at bounding box center [785, 472] width 754 height 15
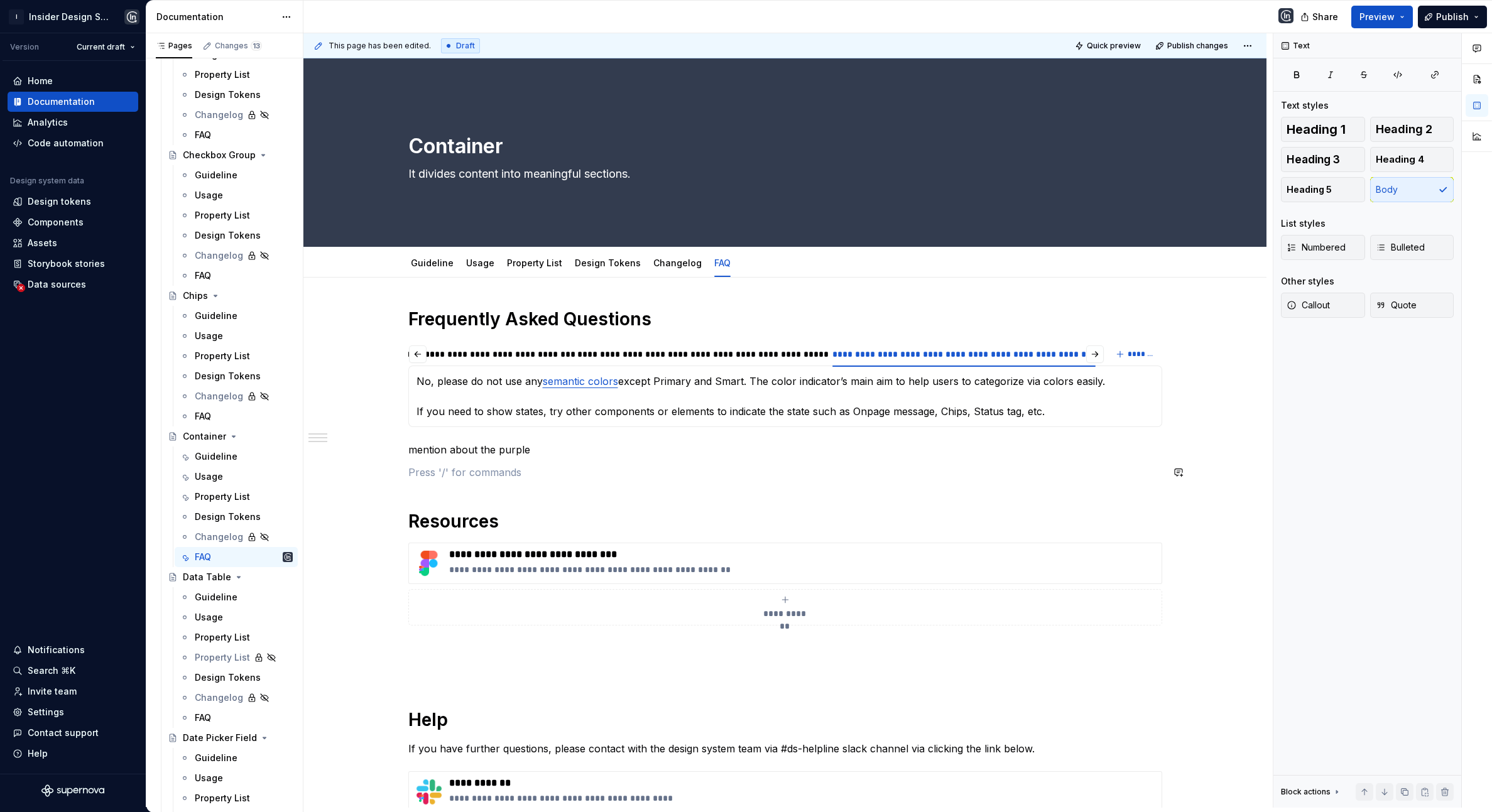
click at [941, 458] on div "**********" at bounding box center [785, 581] width 754 height 546
click at [896, 455] on p "mention about the purple" at bounding box center [785, 449] width 754 height 15
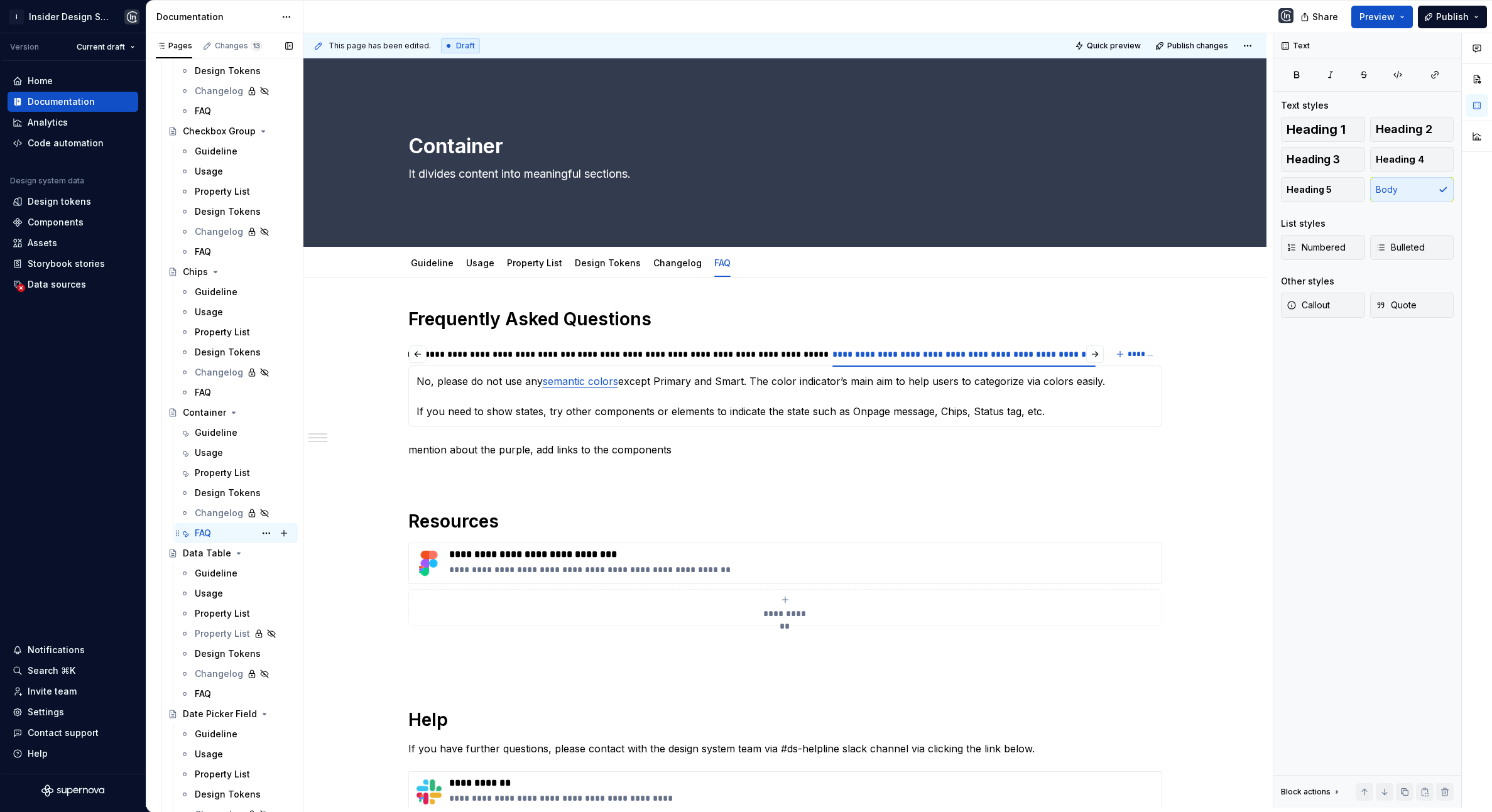
scroll to position [2593, 0]
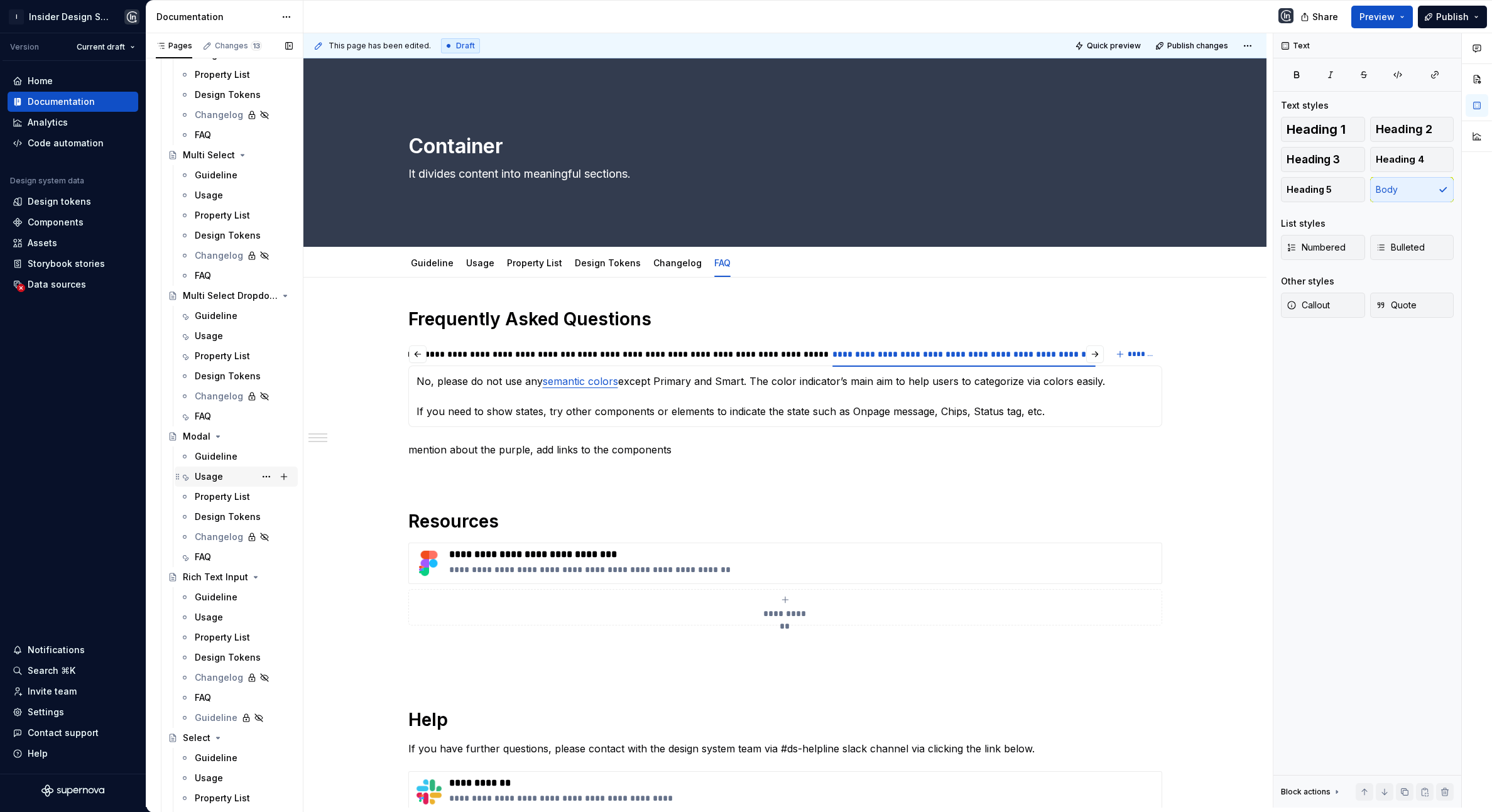
click at [221, 472] on div "Usage" at bounding box center [209, 476] width 28 height 12
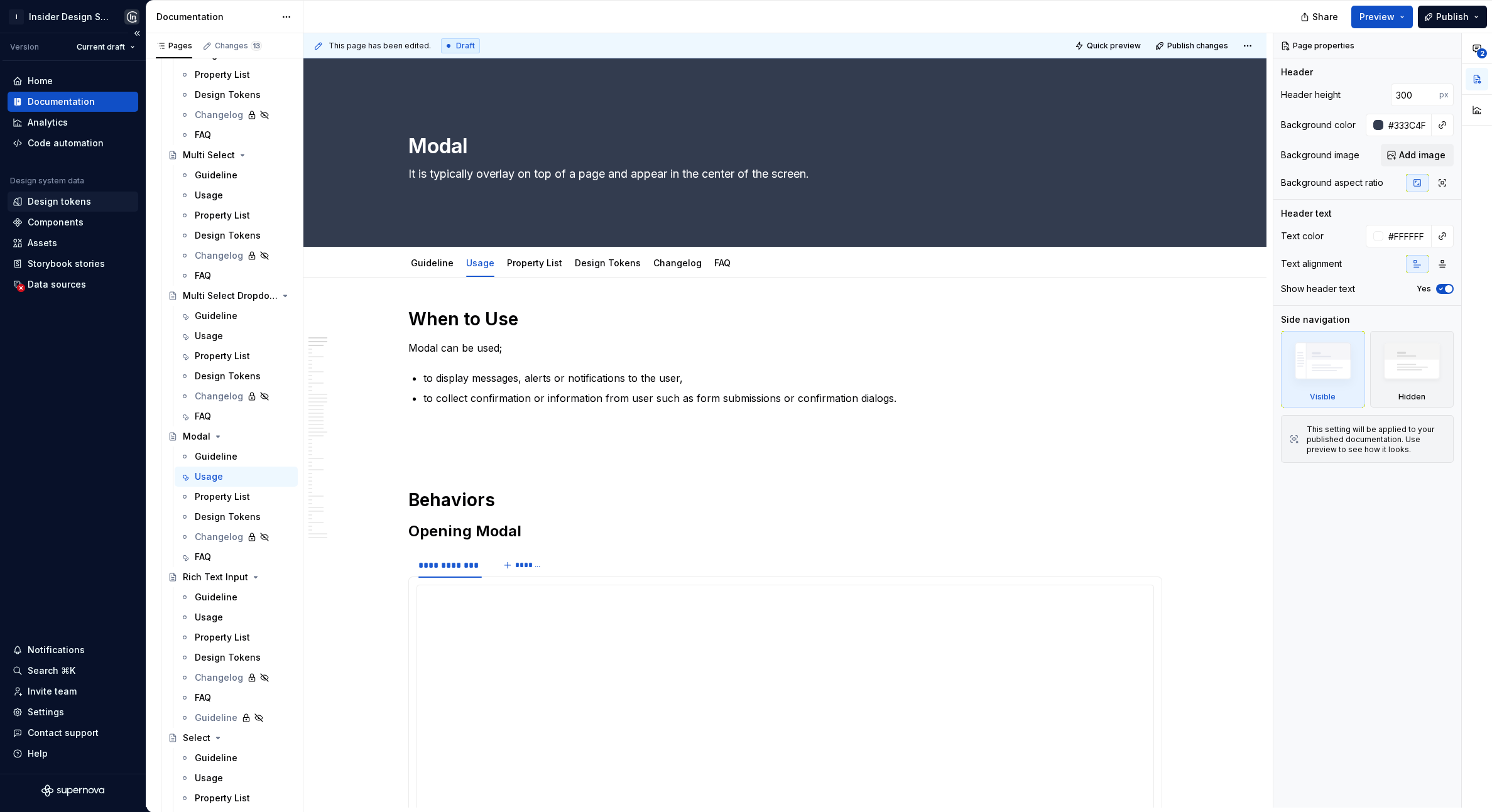
type textarea "*"
